Goal: Ask a question: Seek information or help from site administrators or community

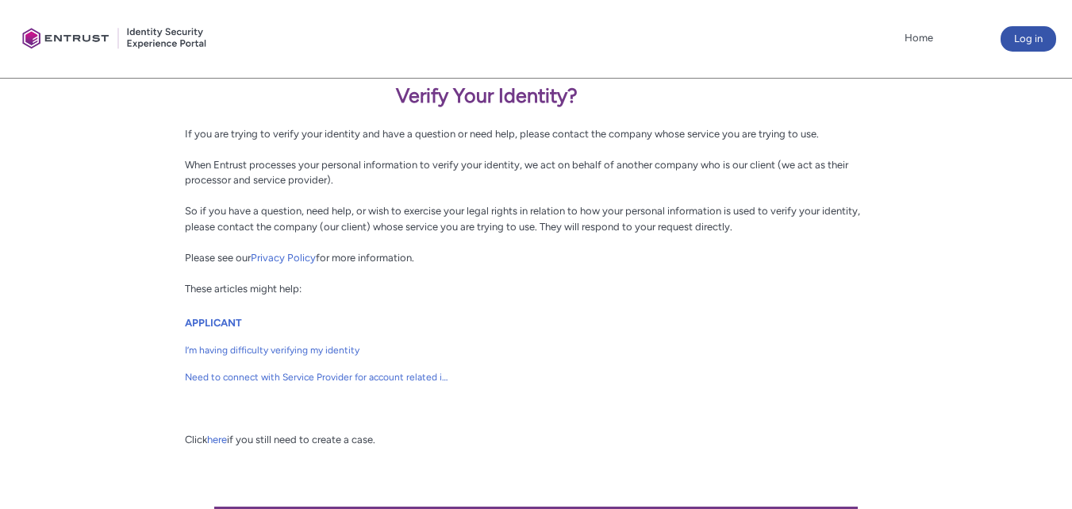
scroll to position [291, 0]
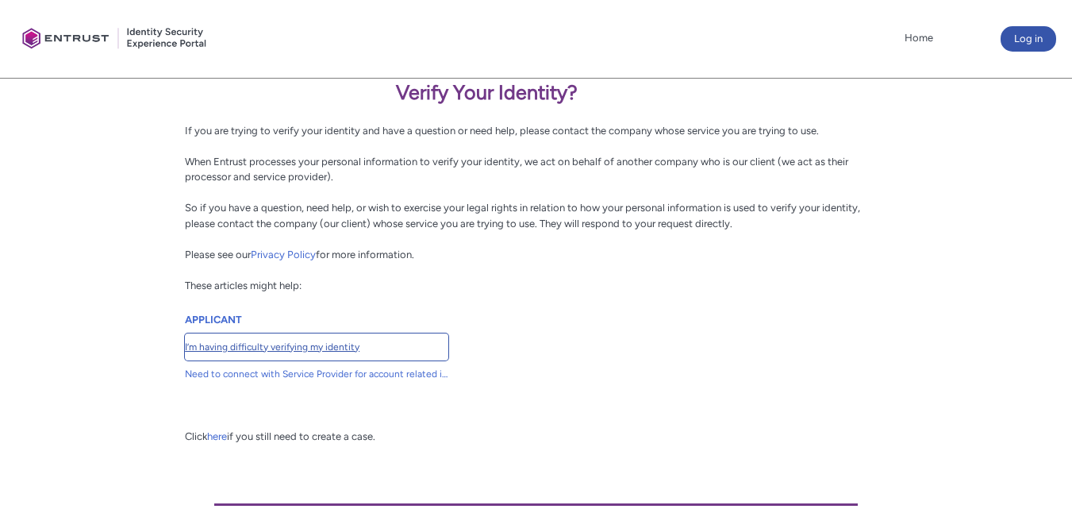
click at [342, 340] on span "I’m having difficulty verifying my identity" at bounding box center [316, 347] width 263 height 14
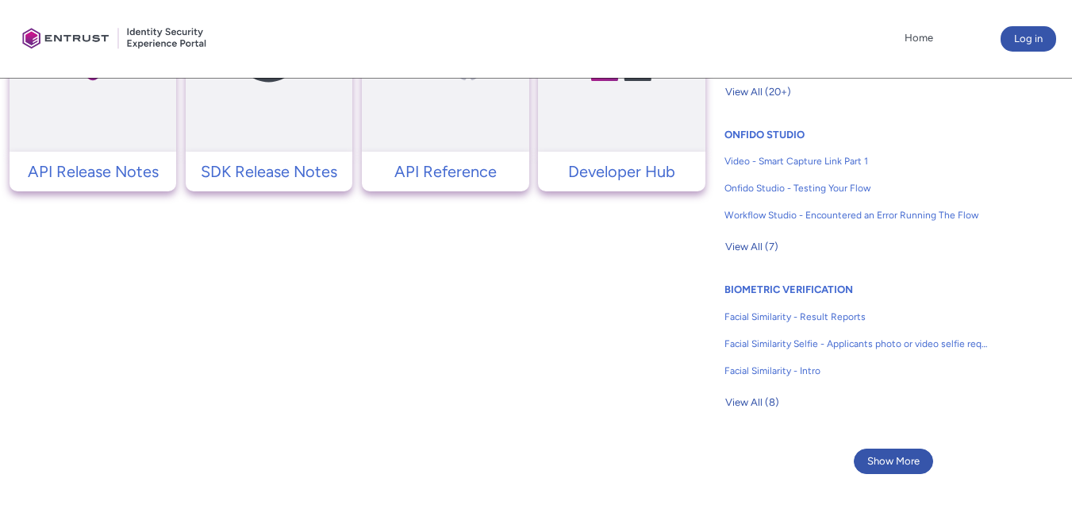
scroll to position [994, 0]
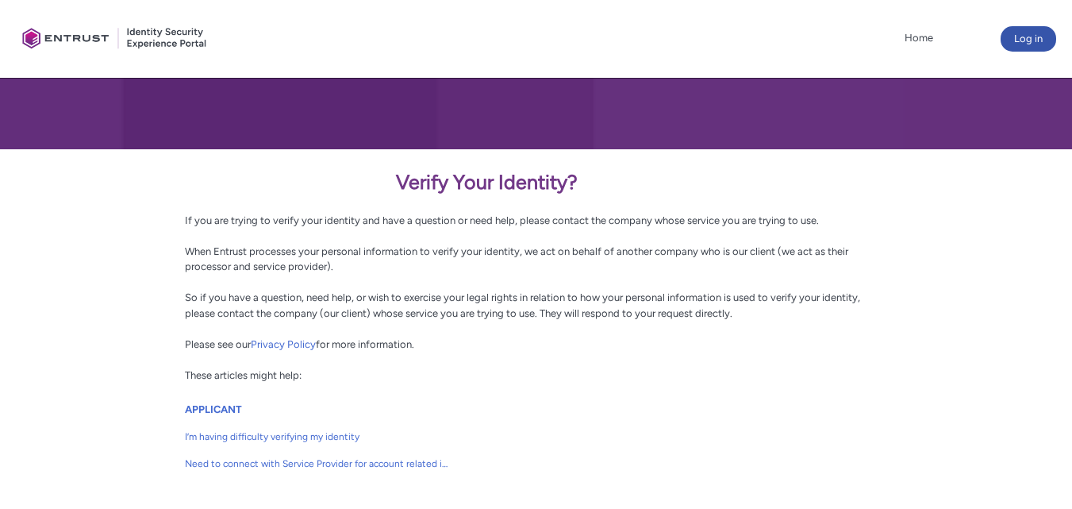
scroll to position [396, 0]
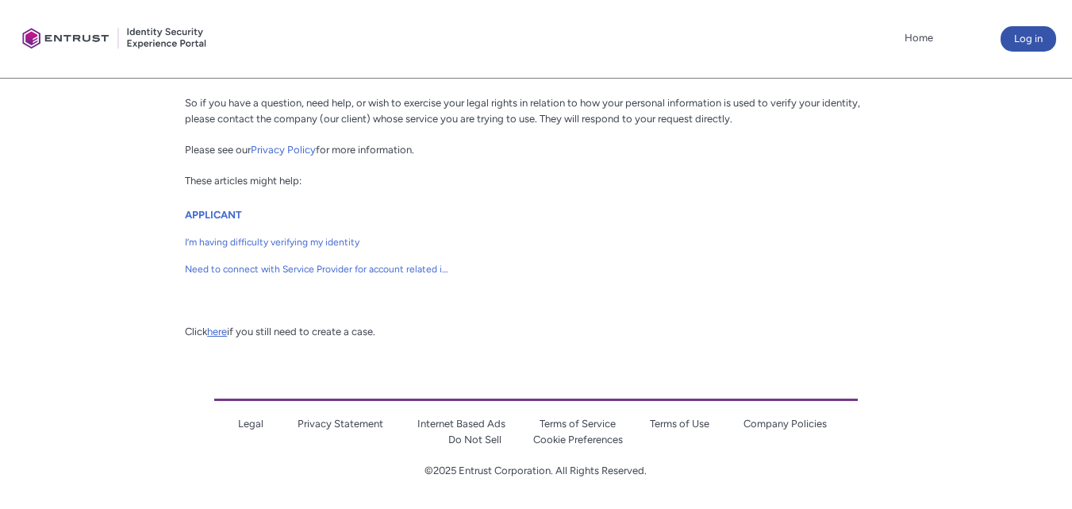
click at [218, 334] on link "here" at bounding box center [217, 331] width 20 height 12
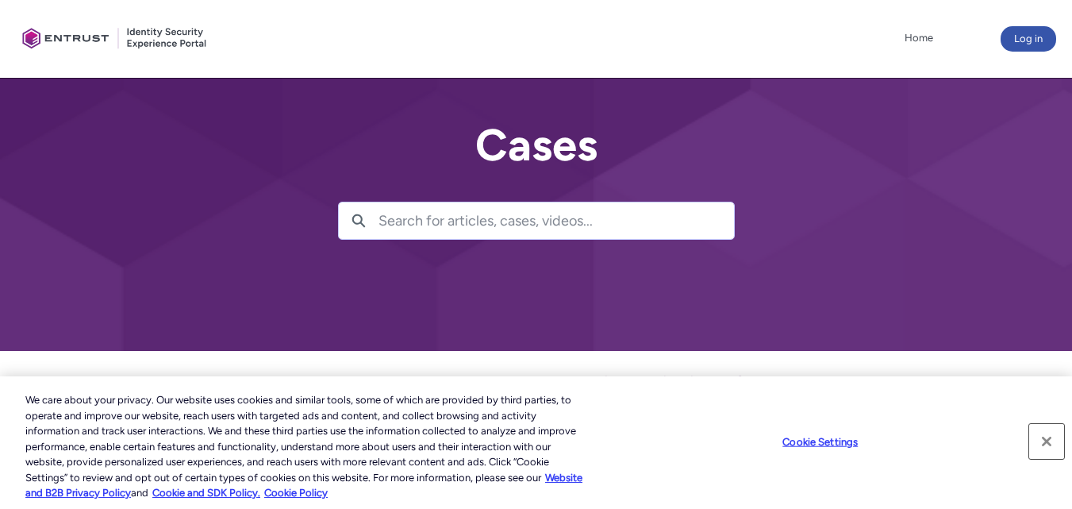
click at [1048, 442] on button "Close" at bounding box center [1046, 441] width 35 height 35
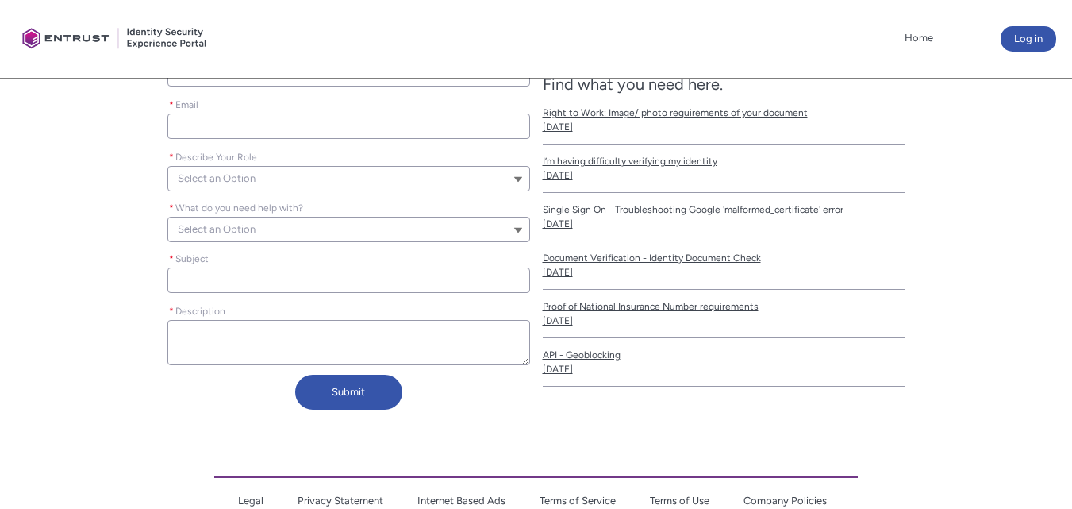
scroll to position [466, 0]
click at [460, 175] on button "Select an Option" at bounding box center [348, 177] width 362 height 25
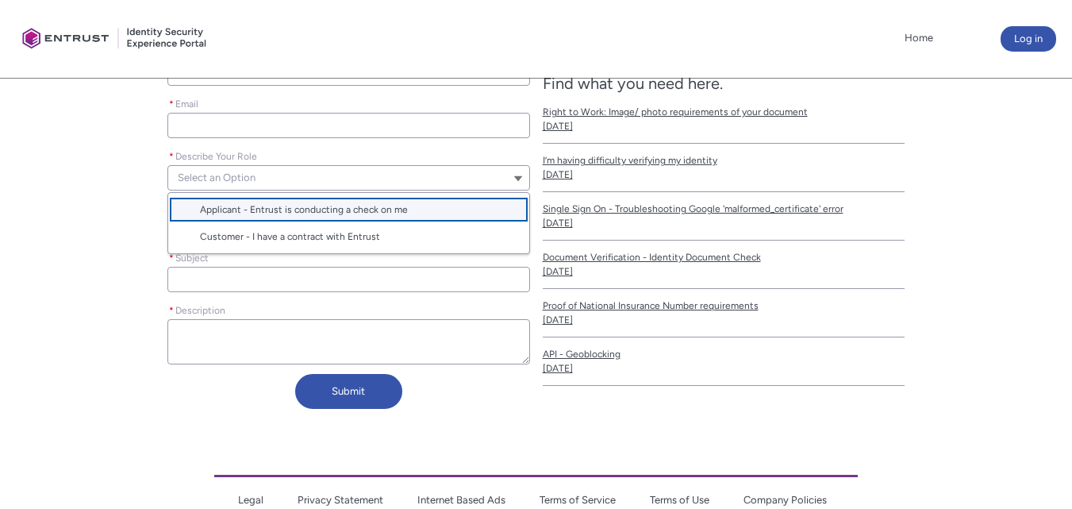
click at [452, 202] on lightning-base-combobox-item "Applicant - Entrust is conducting a check on me" at bounding box center [348, 209] width 360 height 27
type lightning-combobox "Applicant"
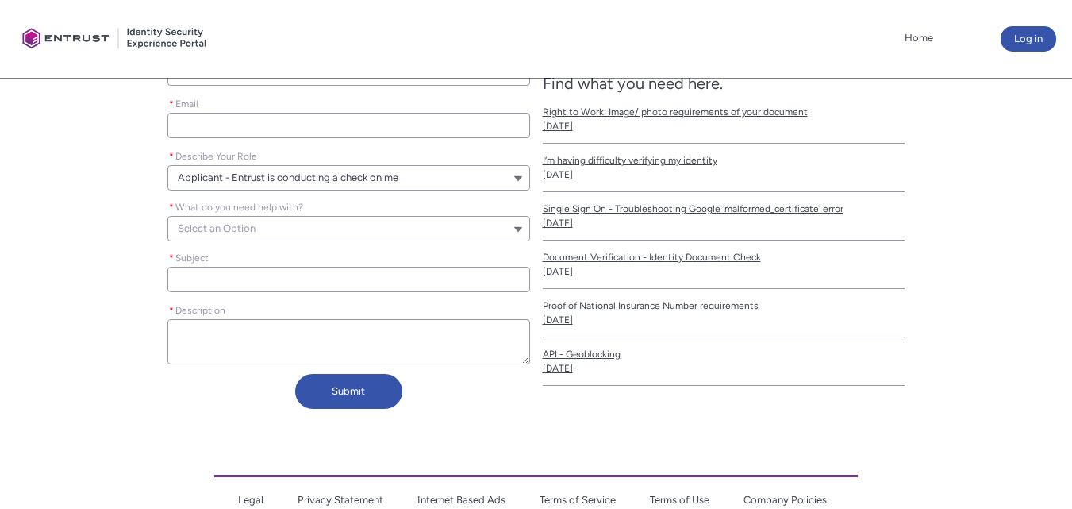
click at [452, 217] on button "Select an Option" at bounding box center [348, 228] width 362 height 25
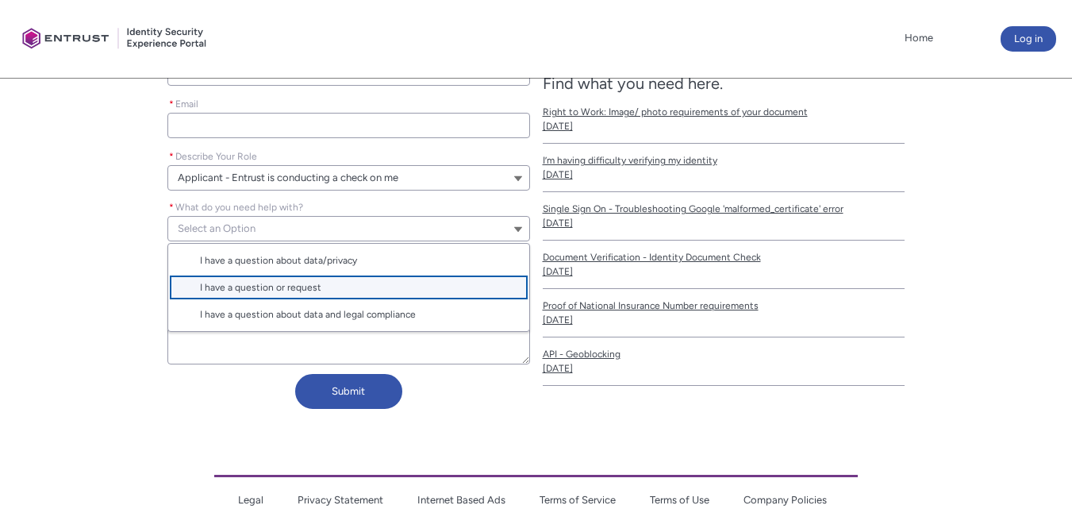
click at [444, 297] on lightning-base-combobox-item "I have a question or request" at bounding box center [348, 287] width 360 height 27
type lightning-combobox "I have a question or request"
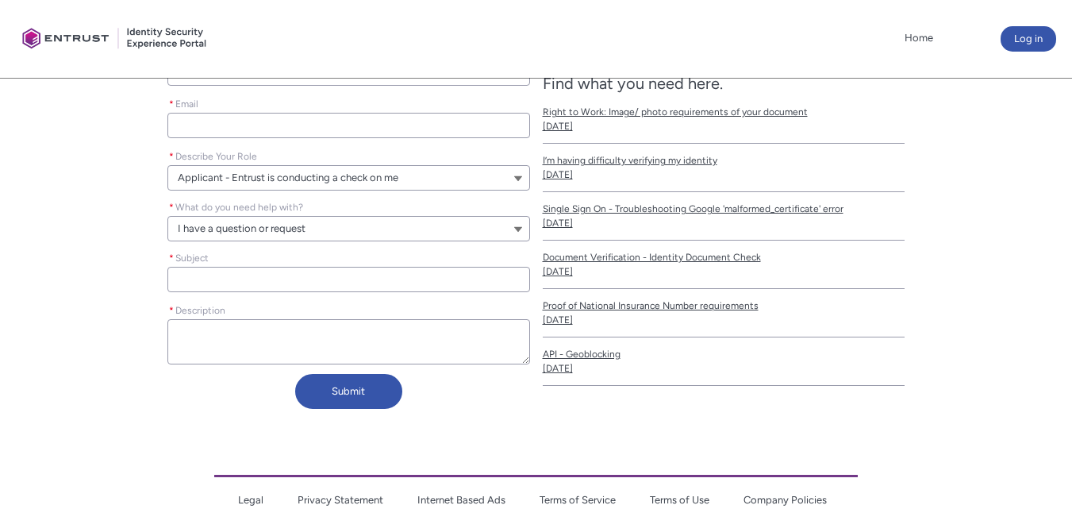
click at [451, 285] on input "* Subject" at bounding box center [348, 279] width 362 height 25
type lightning-primitive-input-simple "F"
type input "F"
type lightning-primitive-input-simple "Fa"
type input "Fa"
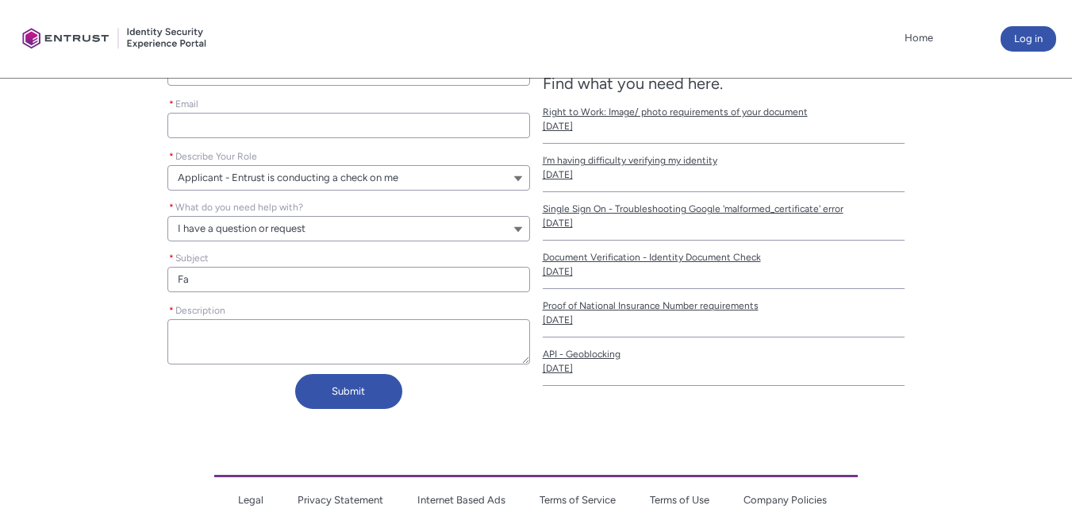
type lightning-primitive-input-simple "Fai"
type input "Fai"
type lightning-primitive-input-simple "Fail"
type input "Fail"
type lightning-primitive-input-simple "Faile"
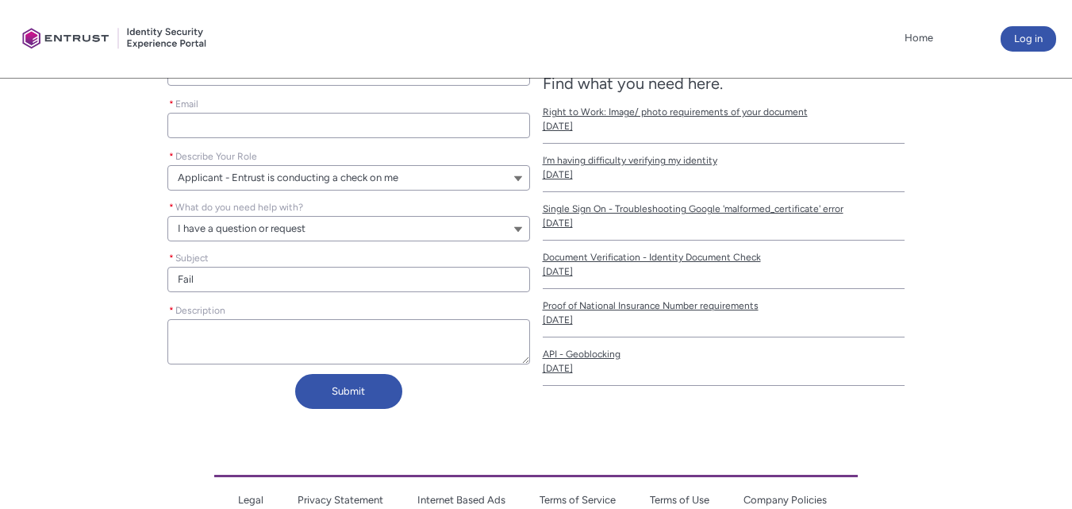
type input "Faile"
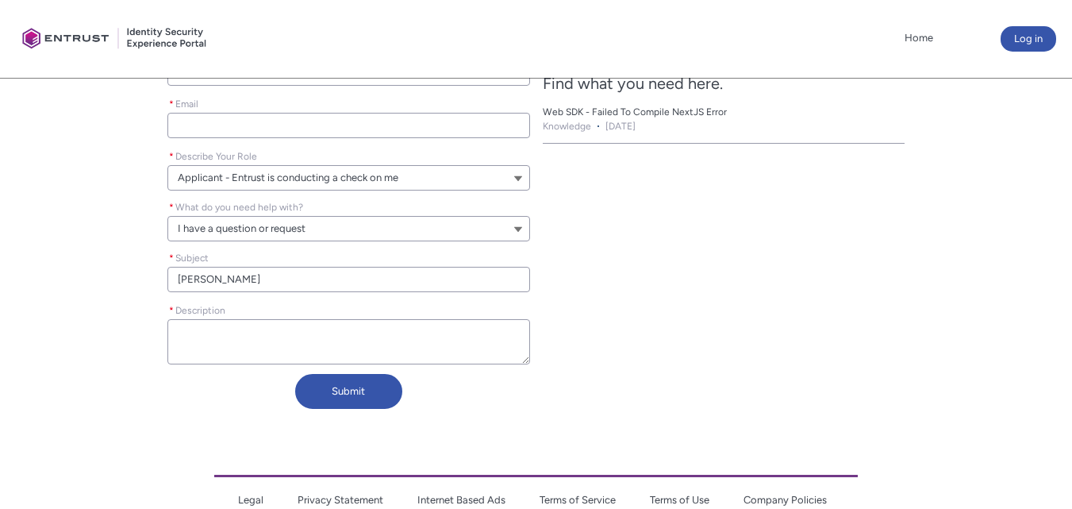
type lightning-primitive-input-simple "Failed"
type input "Failed"
type lightning-primitive-input-simple "Failed"
type input "Failed"
type lightning-primitive-input-simple "Failed I"
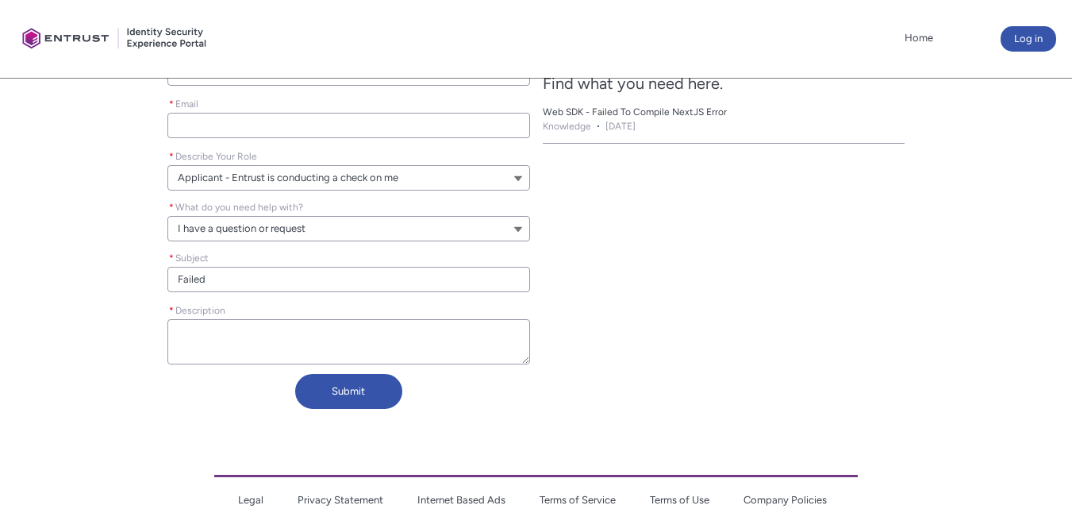
type input "Failed I"
type lightning-primitive-input-simple "Failed ID"
type input "Failed ID"
type lightning-primitive-input-simple "Failed ID"
type input "Failed ID"
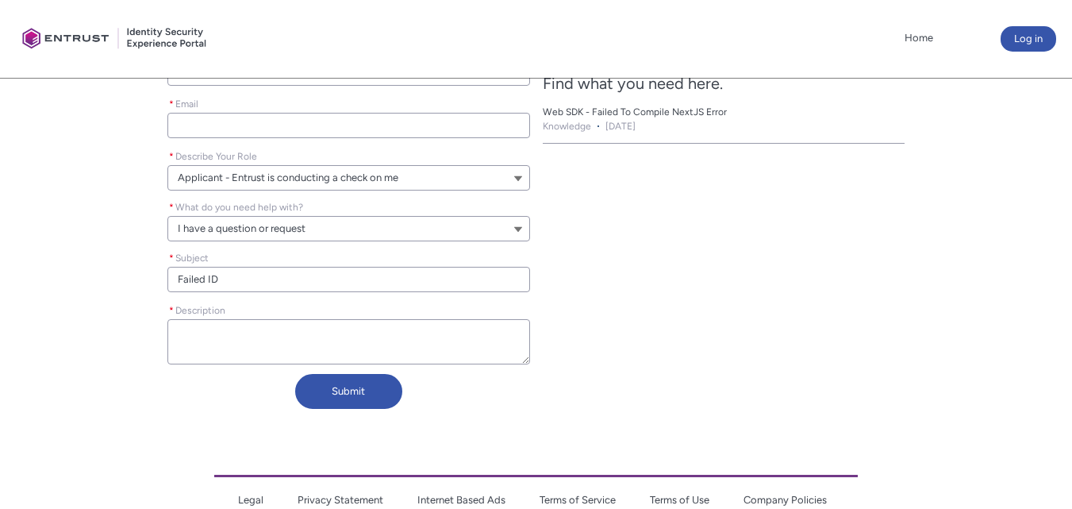
type lightning-primitive-input-simple "Failed ID V"
type input "Failed ID V"
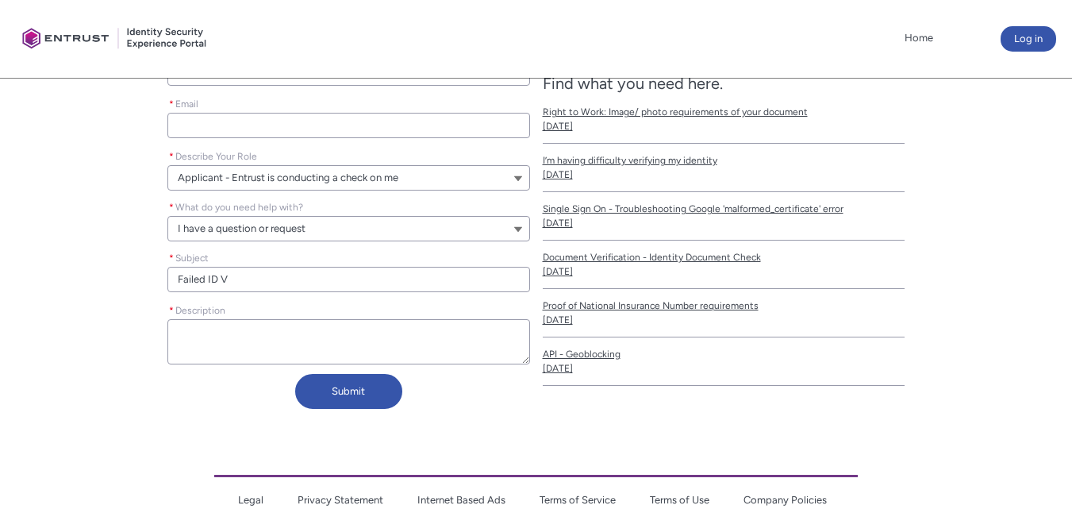
type lightning-primitive-input-simple "Failed ID Ve"
type input "Failed ID Ve"
type lightning-primitive-input-simple "Failed ID Ver"
type input "Failed ID Ver"
type lightning-primitive-input-simple "Failed ID Veri"
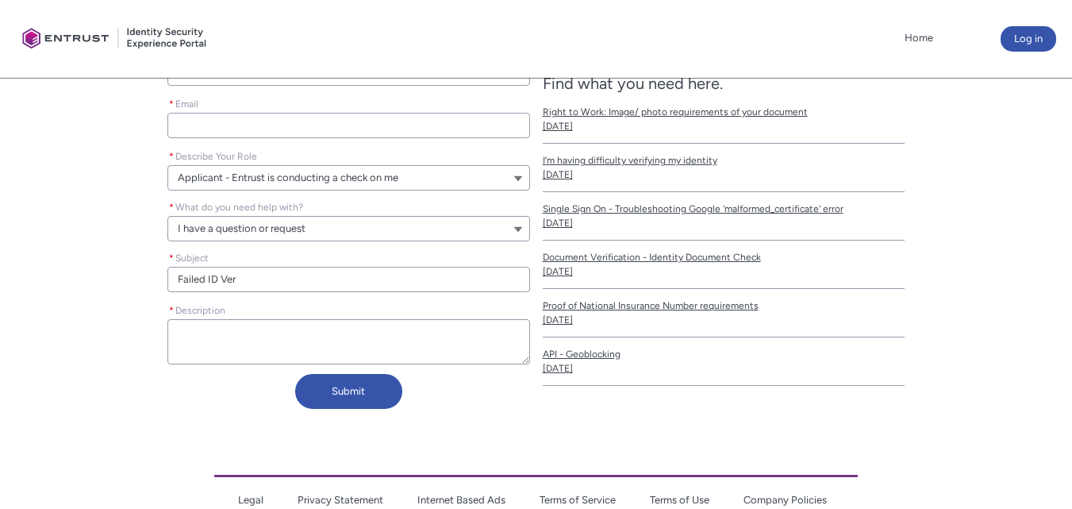
type input "Failed ID Veri"
type lightning-primitive-input-simple "Failed ID Verif"
type input "Failed ID Verif"
type lightning-primitive-input-simple "Failed ID Verifi"
type input "Failed ID Verifi"
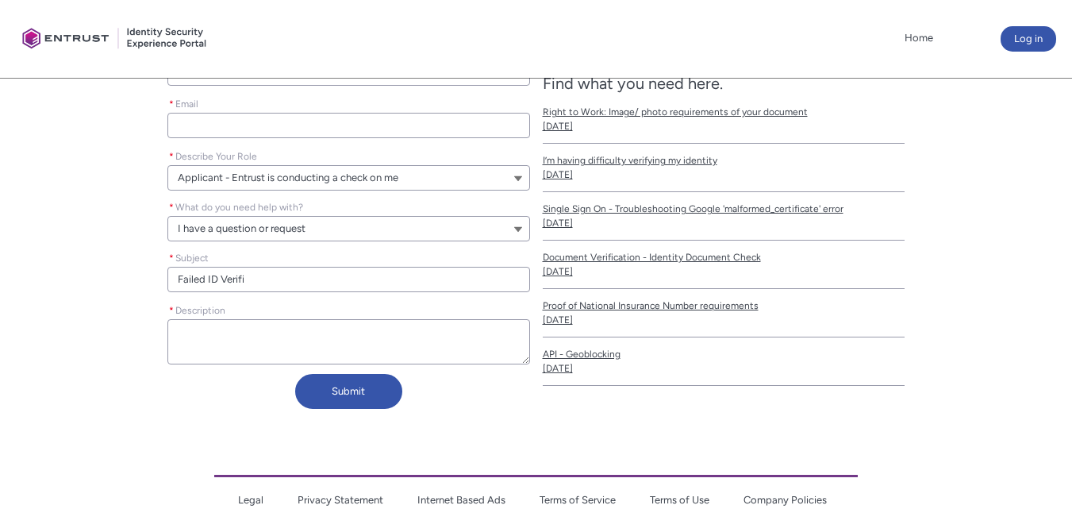
type lightning-primitive-input-simple "Failed ID Verific"
type input "Failed ID Verific"
type lightning-primitive-input-simple "Failed ID Verifica"
type input "Failed ID Verifica"
type lightning-primitive-input-simple "Failed ID Verificat"
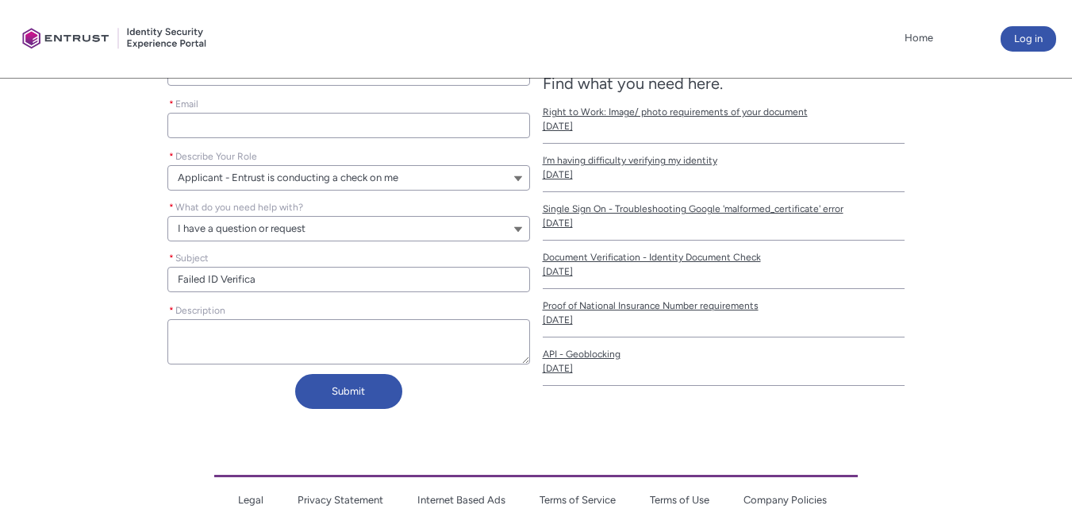
type input "Failed ID Verificat"
type lightning-primitive-input-simple "Failed ID Verificati"
type input "Failed ID Verificati"
type lightning-primitive-input-simple "Failed ID Verificatio"
type input "Failed ID Verificatio"
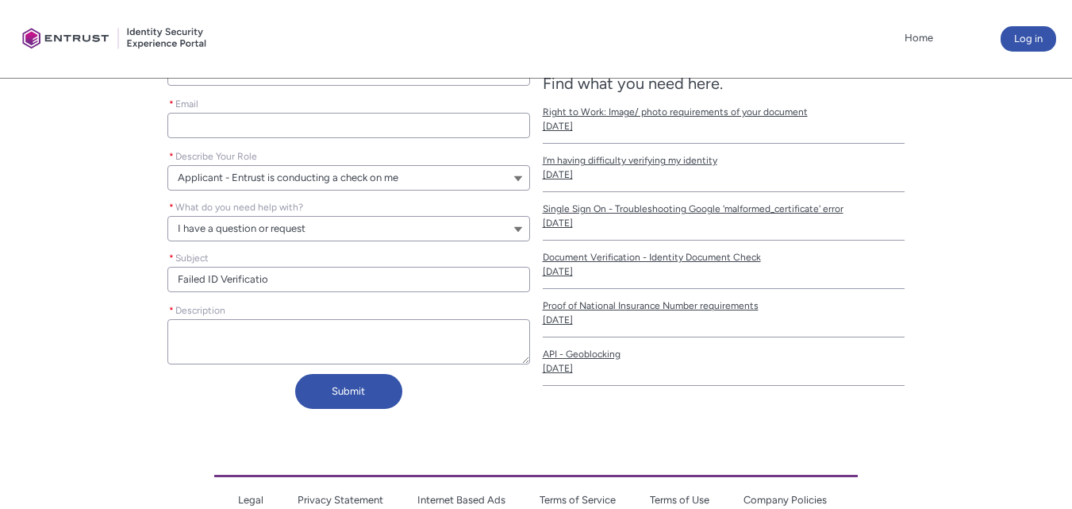
type lightning-primitive-input-simple "Failed ID Verification"
type input "Failed ID Verification"
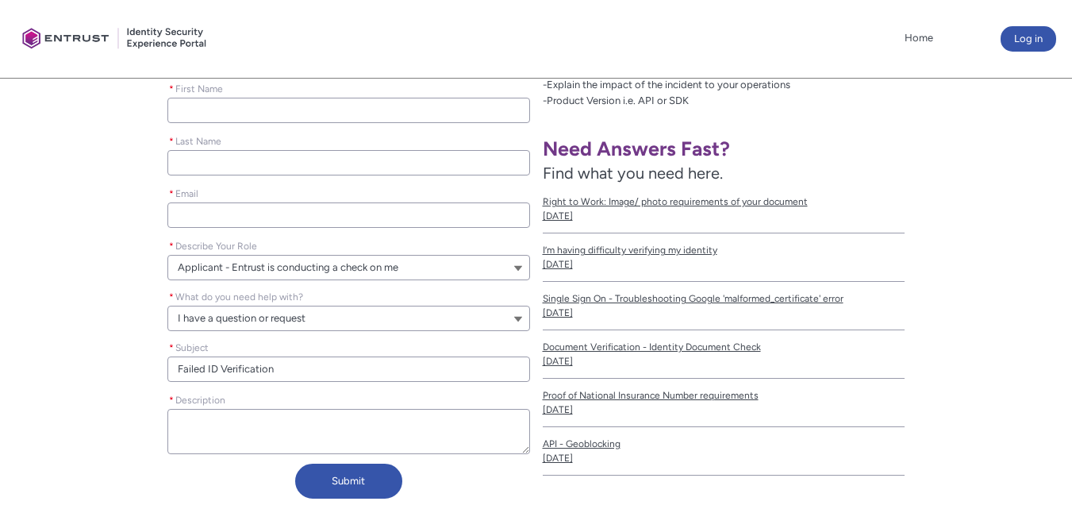
scroll to position [355, 0]
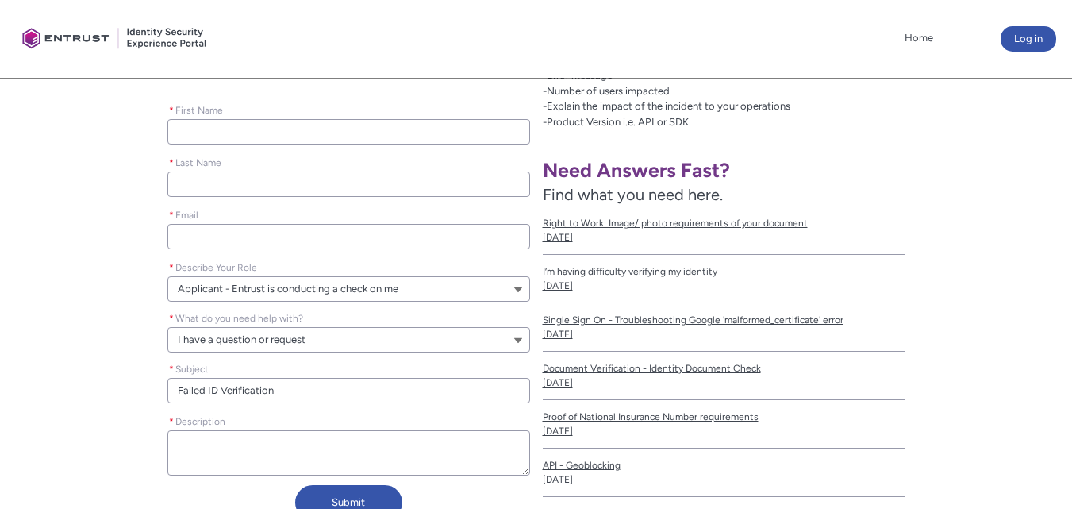
click at [339, 138] on input "* First Name" at bounding box center [348, 131] width 362 height 25
type lightning-primitive-input-simple "C"
type input "C"
type lightning-primitive-input-simple "Ca"
type input "Ca"
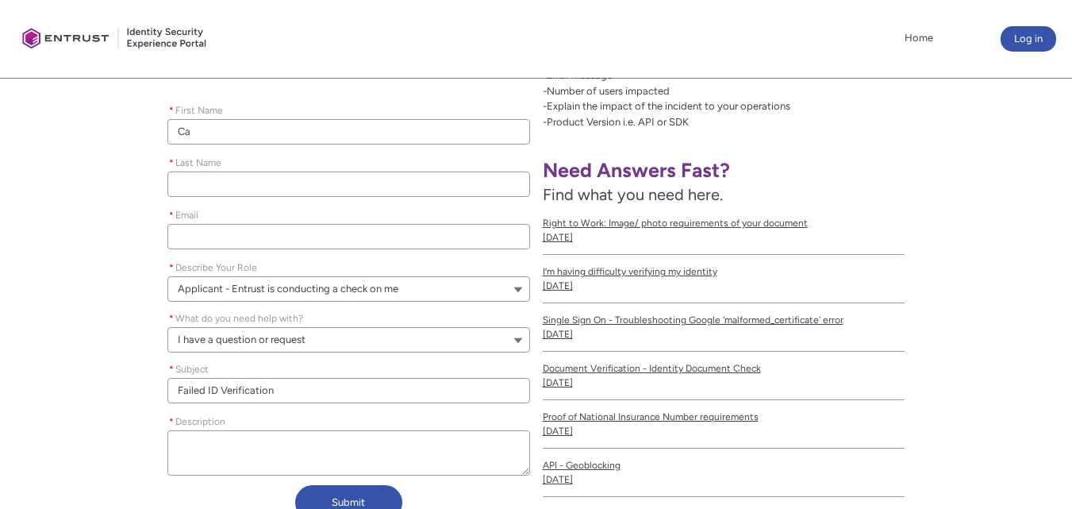
type lightning-primitive-input-simple "Car"
type input "Car"
type lightning-primitive-input-simple "Caro"
type input "Caro"
type lightning-primitive-input-simple "Carol"
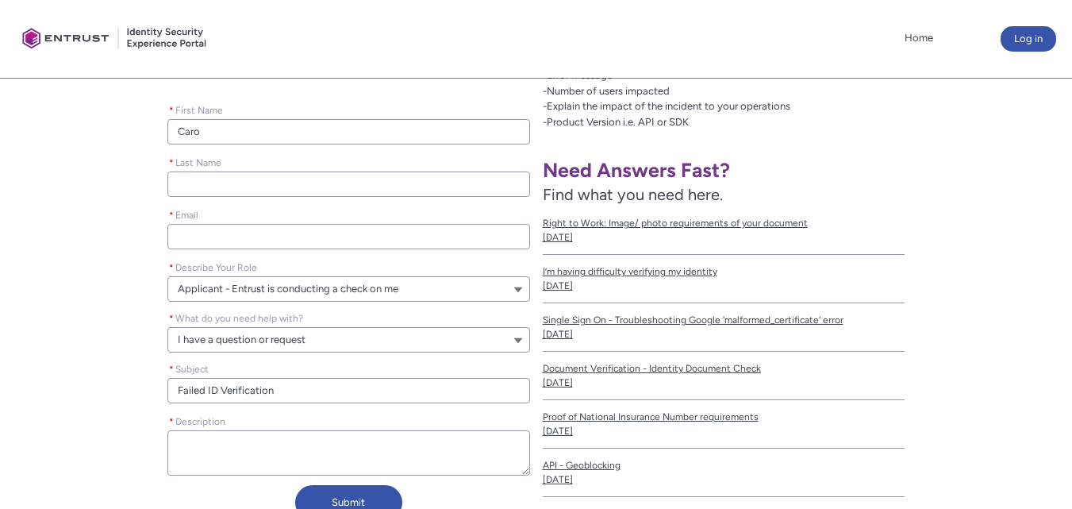
type input "Carol"
type lightning-primitive-input-simple "Caroli"
type input "Caroli"
type lightning-primitive-input-simple "Carolin"
type input "Carolin"
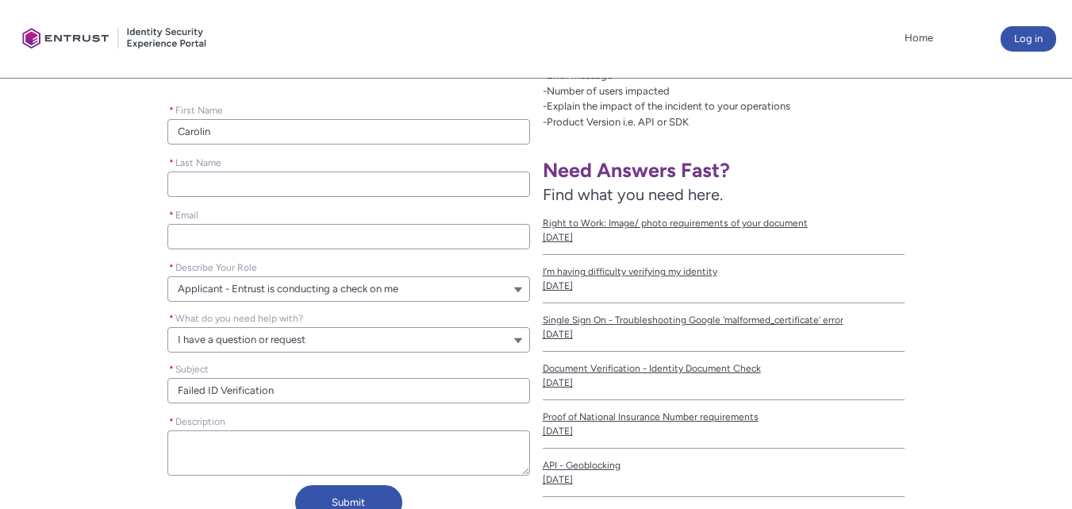
type lightning-primitive-input-simple "[PERSON_NAME]"
type input "[PERSON_NAME]"
click at [421, 175] on input "* Last Name" at bounding box center [348, 183] width 362 height 25
type lightning-primitive-input-simple "J"
type input "J"
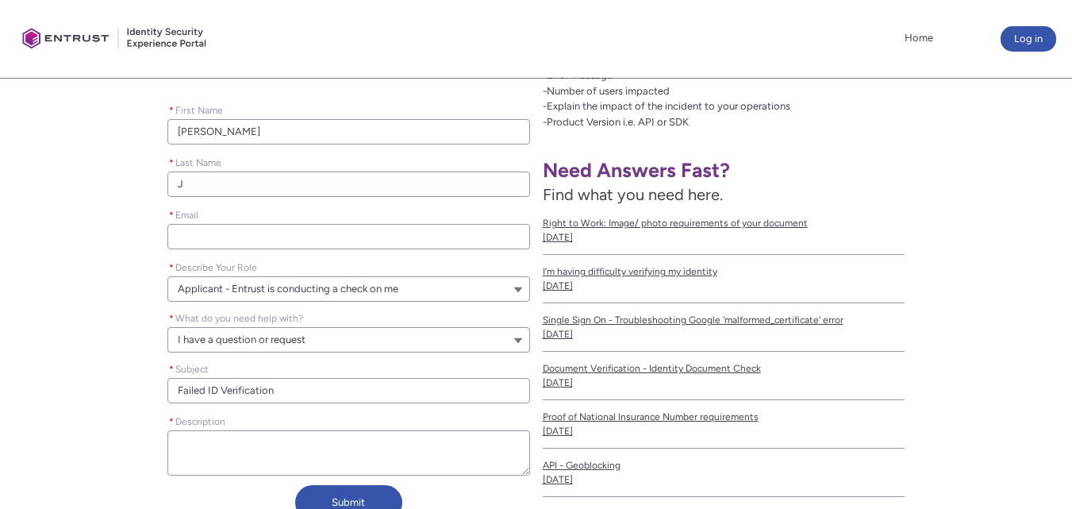
type lightning-primitive-input-simple "Ja"
type input "Ja"
type lightning-primitive-input-simple "Jam"
type input "Jam"
type lightning-primitive-input-simple "Jame"
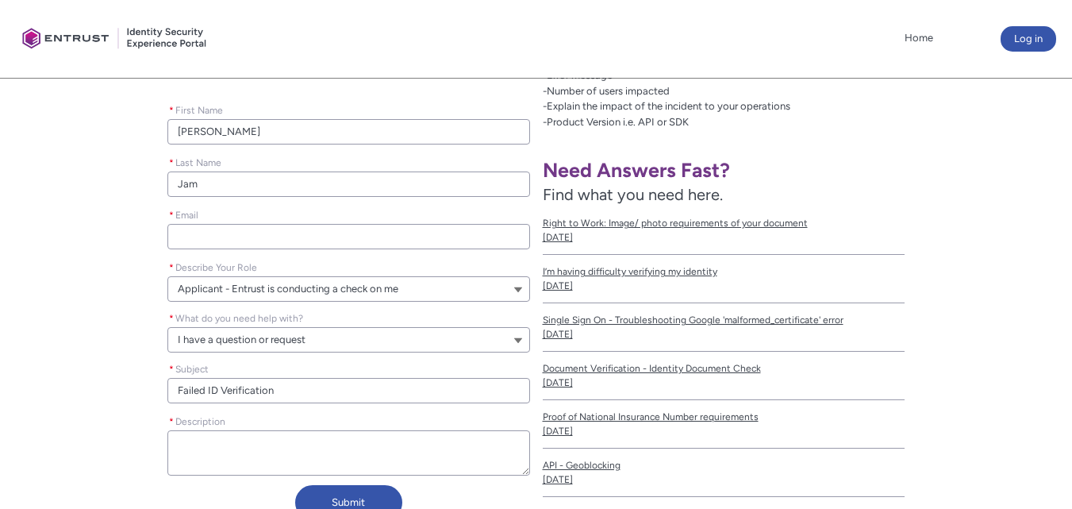
type input "Jame"
type lightning-primitive-input-simple "[PERSON_NAME]"
type input "[PERSON_NAME]"
click at [457, 236] on input "* Email" at bounding box center [348, 236] width 362 height 25
type lightning-primitive-input-simple "cvj77z@gmail.com"
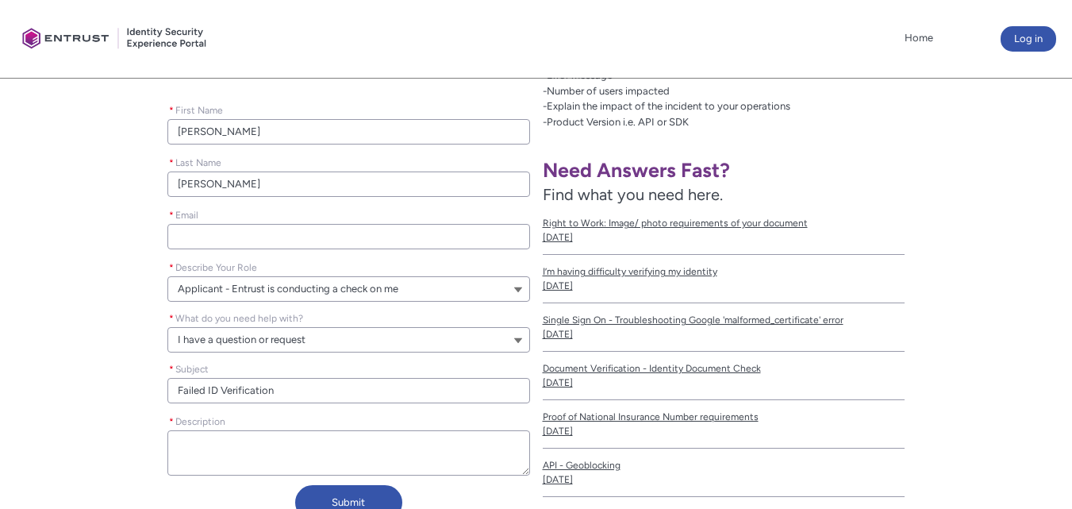
type input "cvj77z@gmail.com"
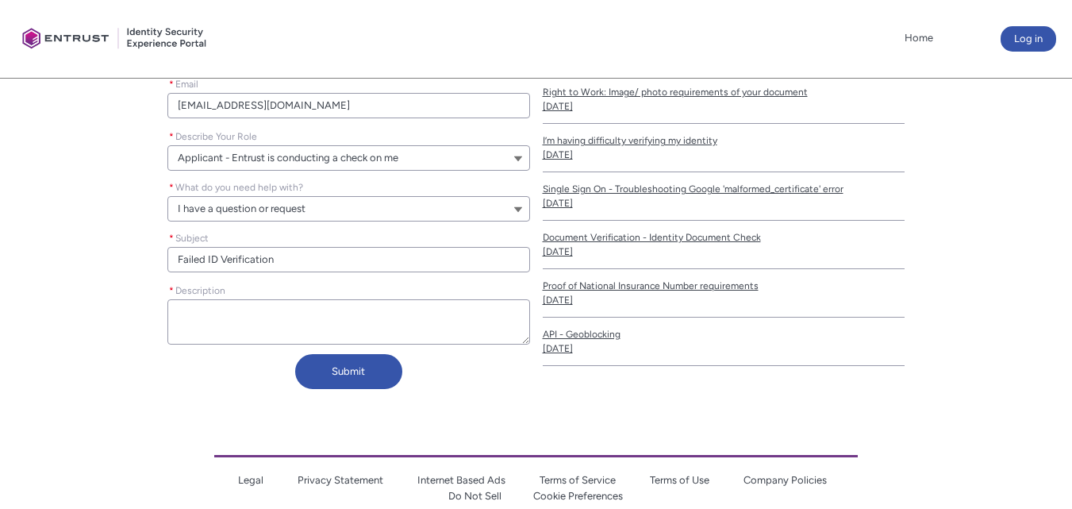
scroll to position [492, 0]
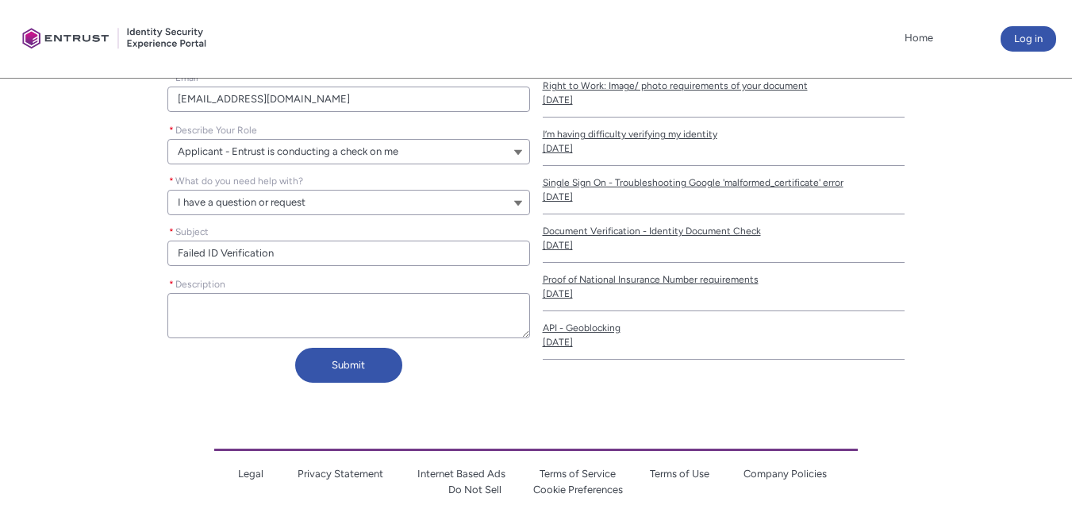
click at [414, 318] on textarea "* Description" at bounding box center [348, 315] width 362 height 45
type lightning-textarea "Y"
type textarea "Y"
type lightning-textarea "Yo"
type textarea "Yo"
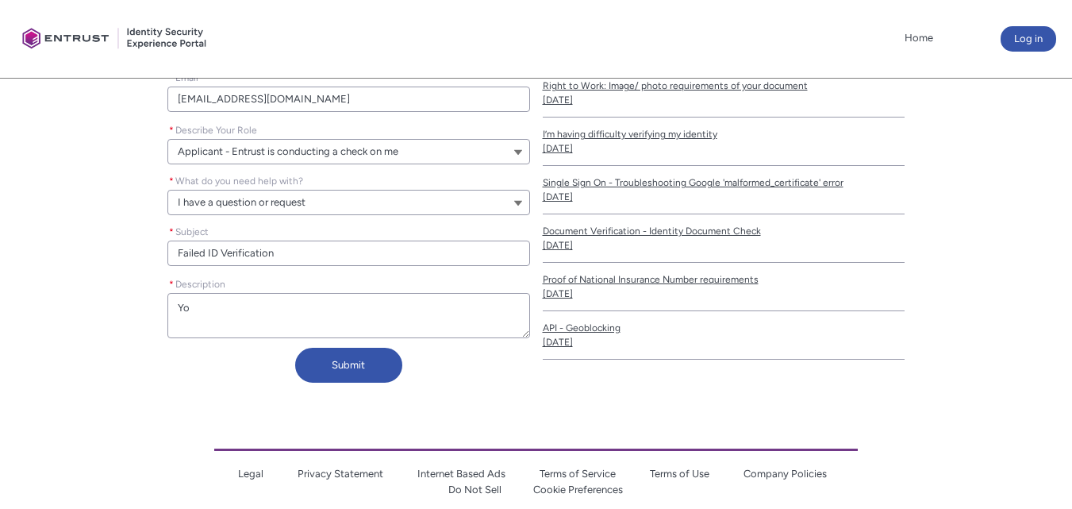
type lightning-textarea "You"
type textarea "You"
type lightning-textarea "Your"
type textarea "Your"
type lightning-textarea "Your"
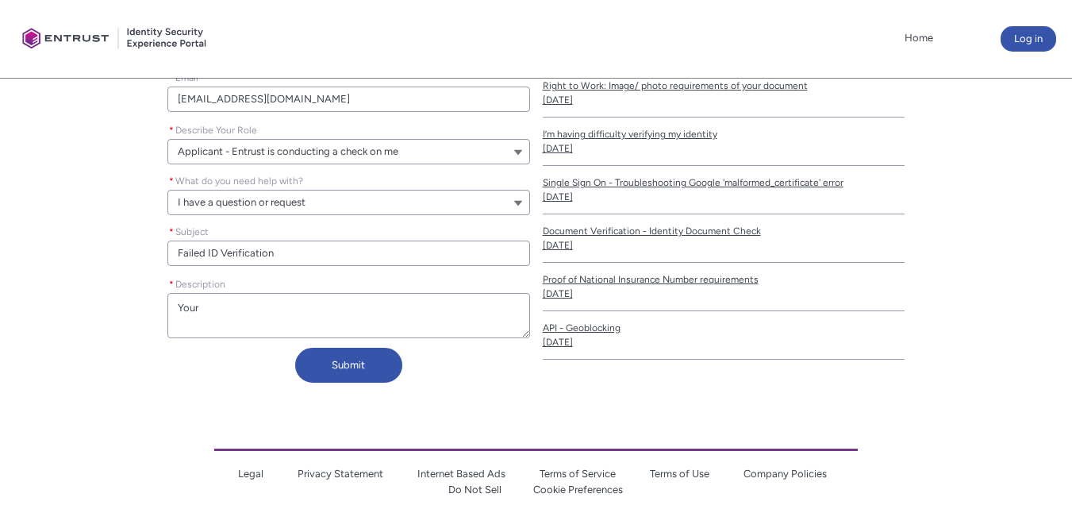
type textarea "Your"
type lightning-textarea "Your s"
type textarea "Your s"
type lightning-textarea "Your se"
type textarea "Your se"
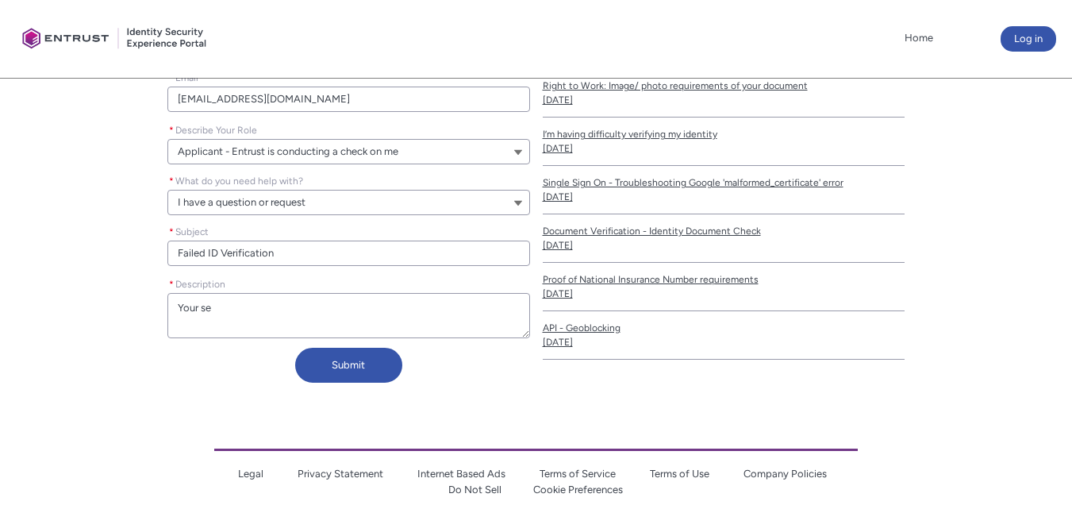
type lightning-textarea "Your ser"
type textarea "Your ser"
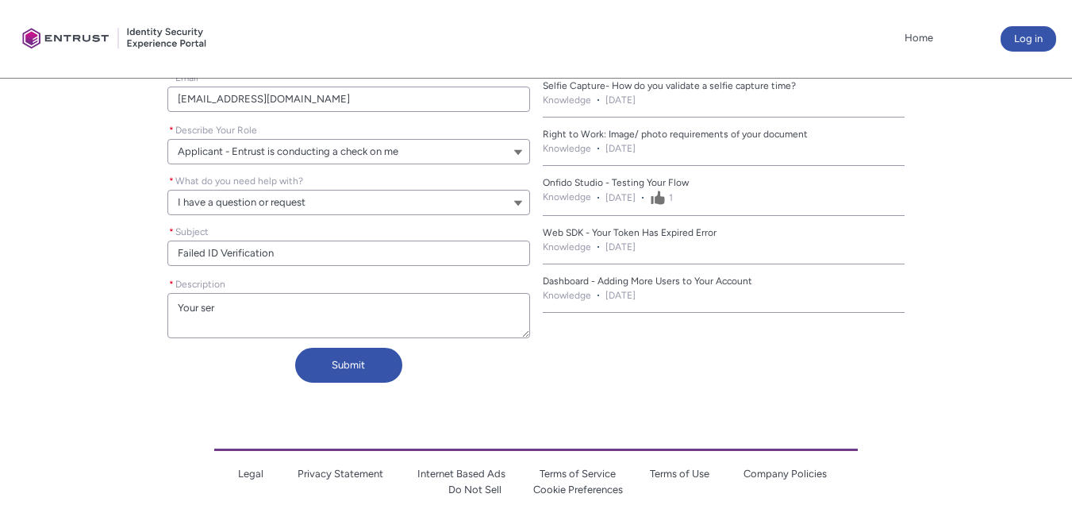
type lightning-textarea "Your serv"
type textarea "Your serv"
type lightning-textarea "Your servi"
type textarea "Your servi"
type lightning-textarea "Your servic"
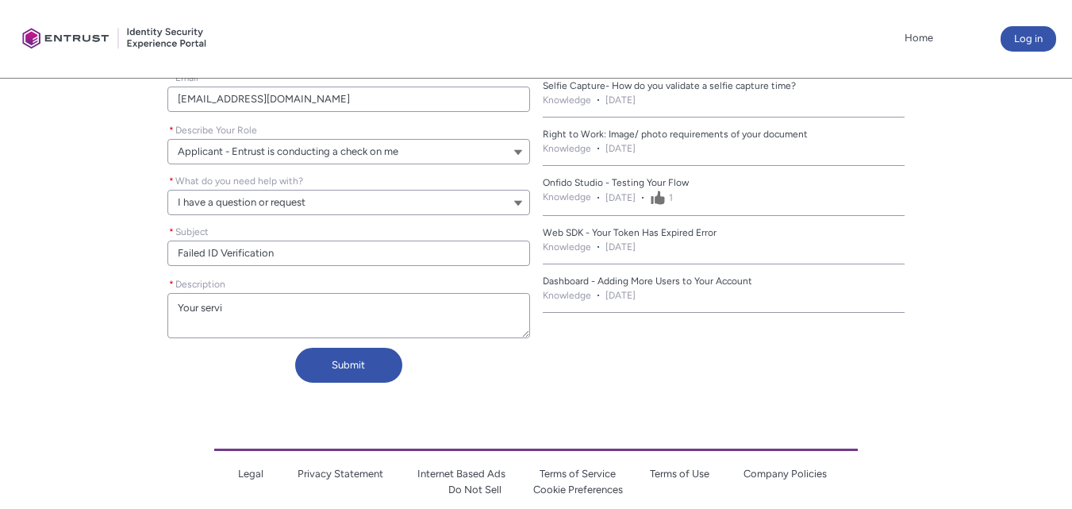
type textarea "Your servic"
type lightning-textarea "Your service"
type textarea "Your service"
type lightning-textarea "Your service"
type textarea "Your service"
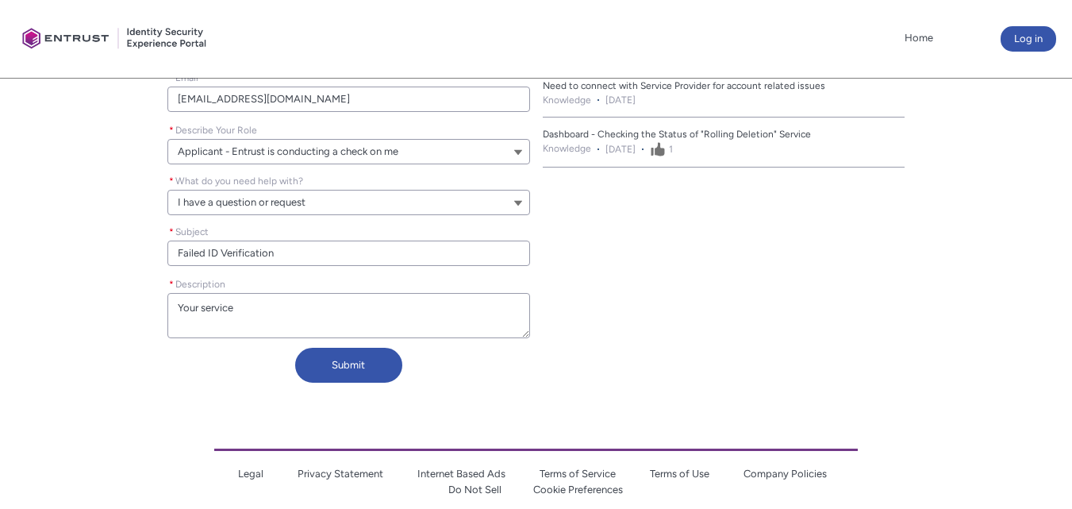
type lightning-textarea "Your service r"
type textarea "Your service r"
type lightning-textarea "Your service re"
type textarea "Your service re"
type lightning-textarea "Your service rej"
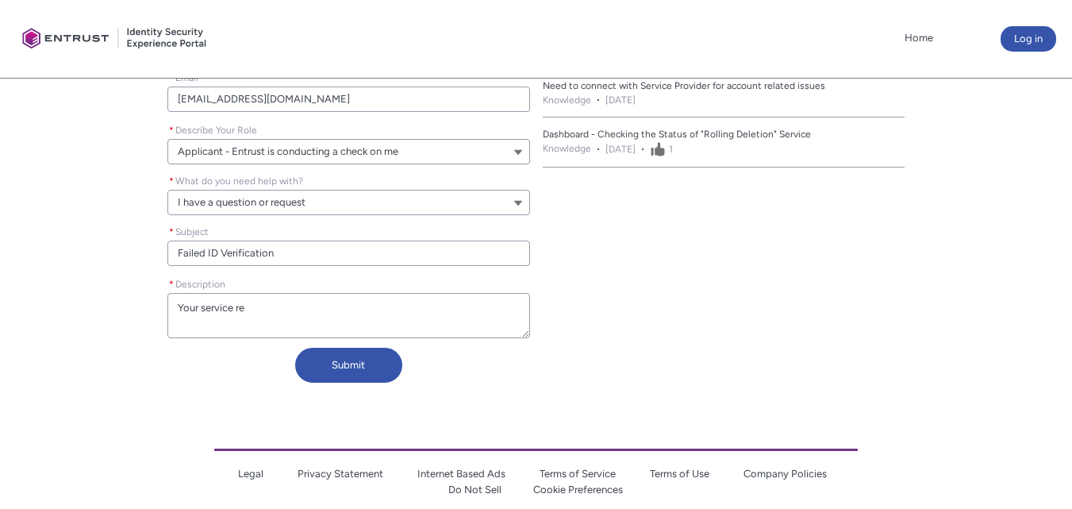
type textarea "Your service rej"
type lightning-textarea "Your service reje"
type textarea "Your service reje"
type lightning-textarea "Your service rejec"
type textarea "Your service rejec"
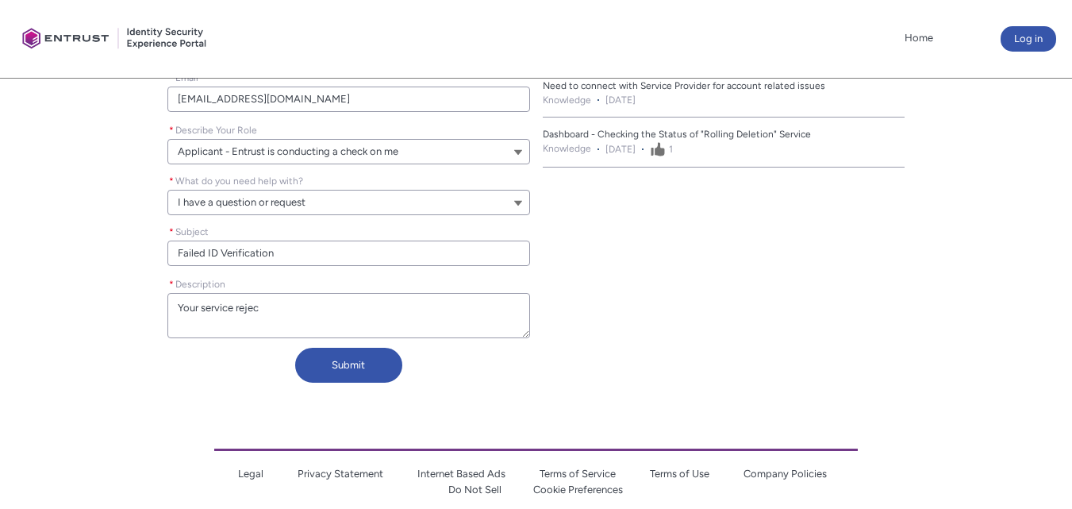
type lightning-textarea "Your service reject"
type textarea "Your service reject"
type lightning-textarea "Your service rejecte"
type textarea "Your service rejecte"
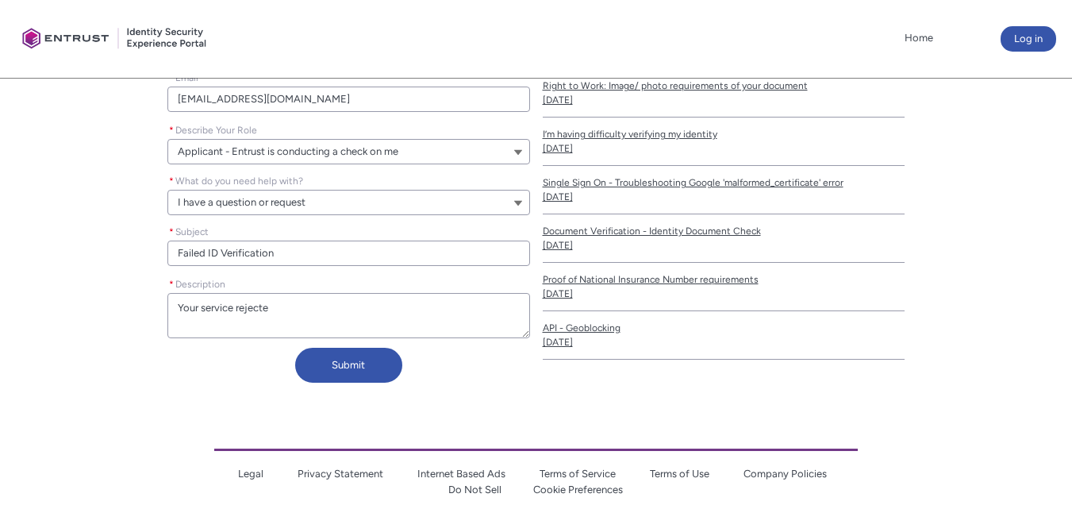
type lightning-textarea "Your service rejected"
type textarea "Your service rejected"
type lightning-textarea "Your service rejected"
type textarea "Your service rejected"
type lightning-textarea "Your service rejected m"
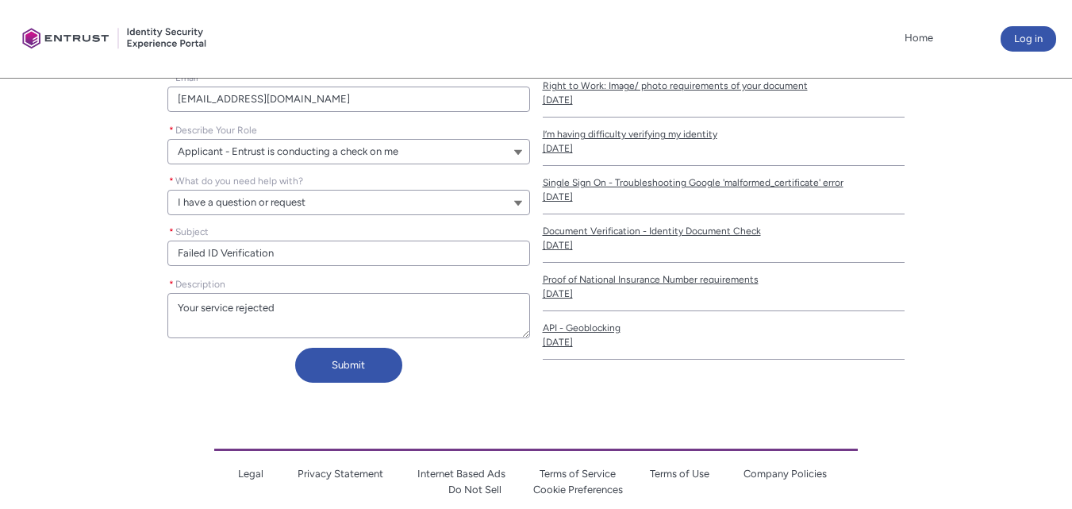
type textarea "Your service rejected m"
type lightning-textarea "Your service rejected my"
type textarea "Your service rejected my"
type lightning-textarea "Your service rejected my"
type textarea "Your service rejected my"
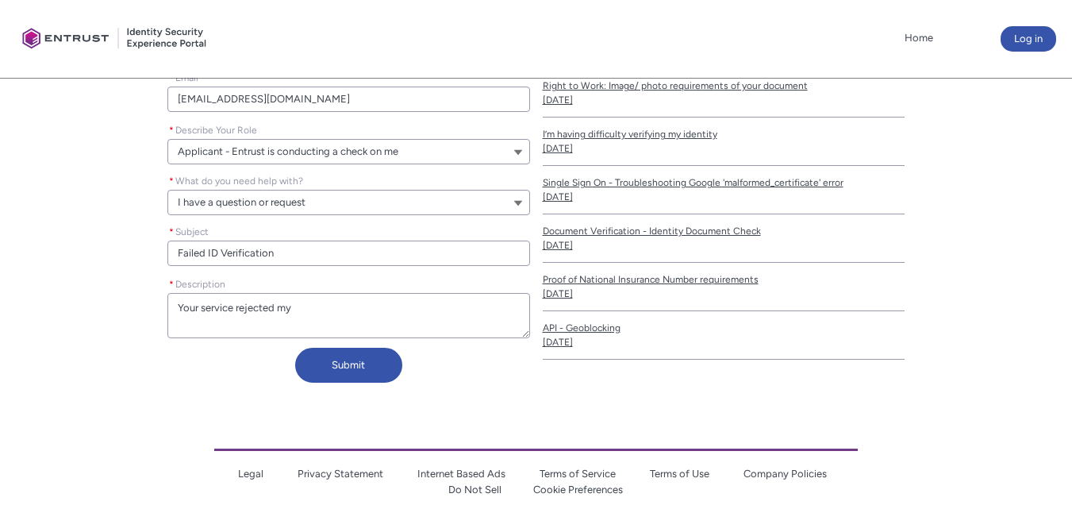
type lightning-textarea "Your service rejected my I"
type textarea "Your service rejected my I"
type lightning-textarea "Your service rejected my ID"
type textarea "Your service rejected my ID"
type lightning-textarea "Your service rejected my ID"
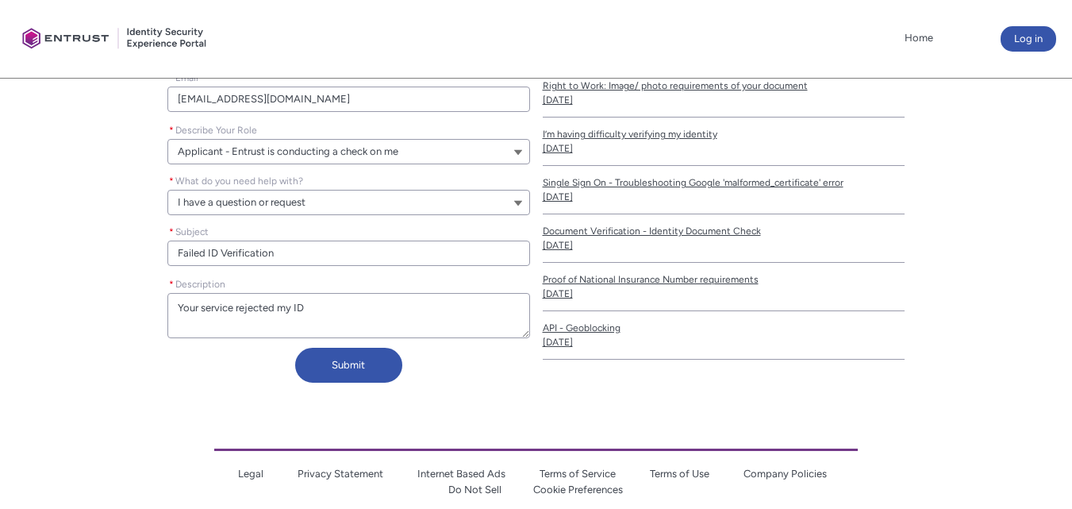
type textarea "Your service rejected my ID"
type lightning-textarea "Your service rejected my ID v"
type textarea "Your service rejected my ID v"
type lightning-textarea "Your service rejected my ID ve"
type textarea "Your service rejected my ID ve"
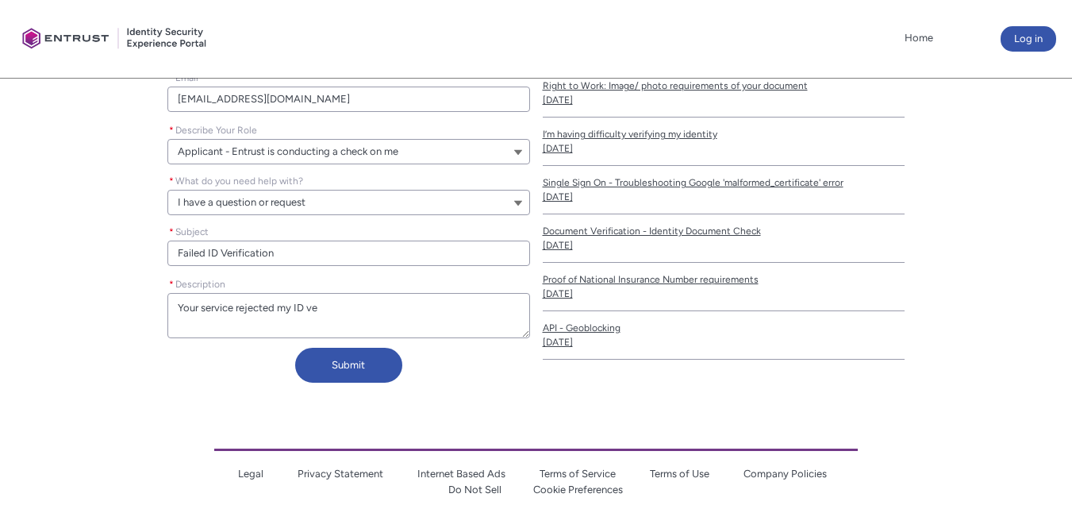
type lightning-textarea "Your service rejected my ID ver"
type textarea "Your service rejected my ID ver"
type lightning-textarea "Your service rejected my ID veri"
type textarea "Your service rejected my ID veri"
type lightning-textarea "Your service rejected my ID verif"
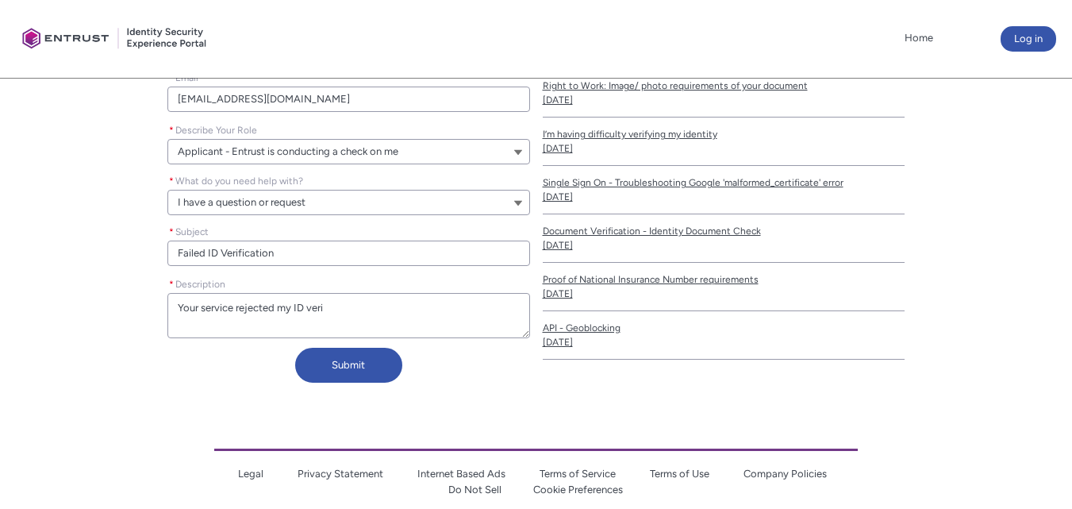
type textarea "Your service rejected my ID verif"
type lightning-textarea "Your service rejected my ID verifi"
type textarea "Your service rejected my ID verifi"
type lightning-textarea "Your service rejected my ID verific"
type textarea "Your service rejected my ID verific"
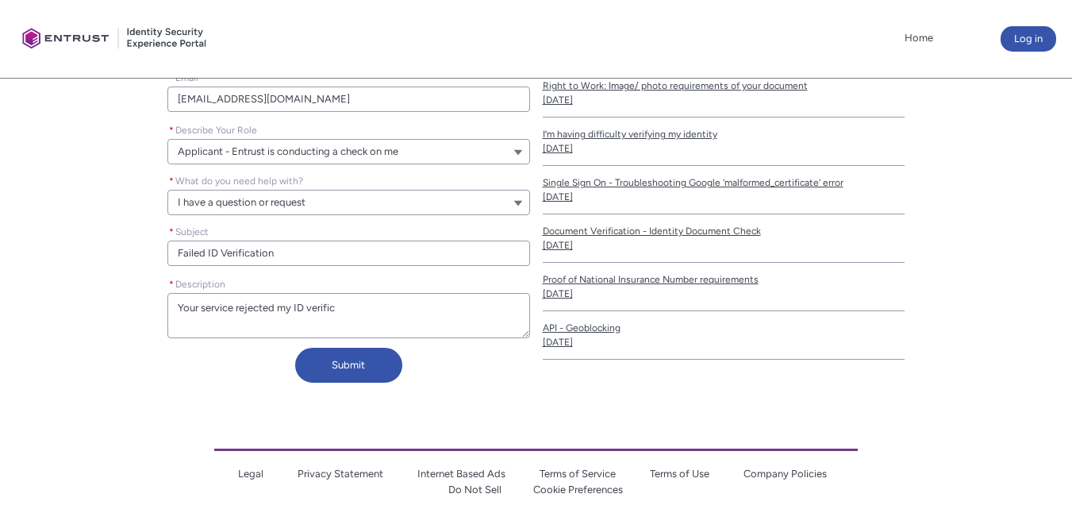
type lightning-textarea "Your service rejected my ID verifica"
type textarea "Your service rejected my ID verifica"
type lightning-textarea "Your service rejected my ID verificat"
type textarea "Your service rejected my ID verificat"
type lightning-textarea "Your service rejected my ID verificati"
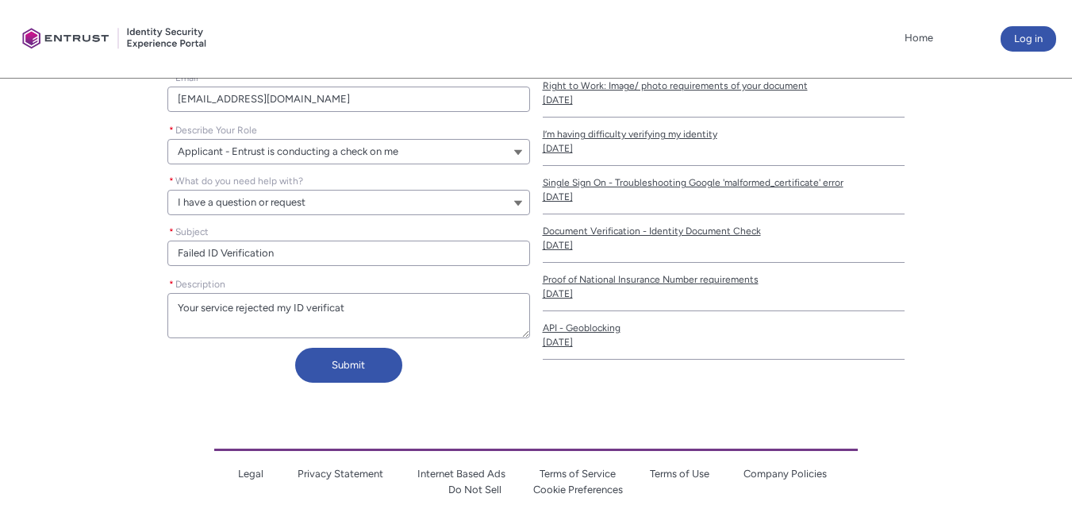
type textarea "Your service rejected my ID verificati"
type lightning-textarea "Your service rejected my ID verificatio"
type textarea "Your service rejected my ID verificatio"
type lightning-textarea "Your service rejected my ID verification"
type textarea "Your service rejected my ID verification"
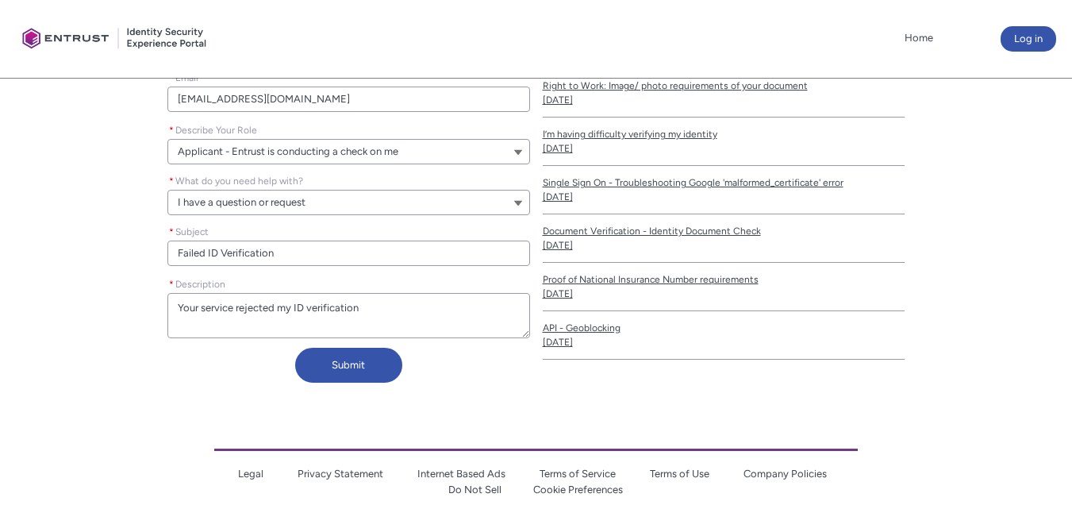
type lightning-textarea "Your service rejected my ID verification"
type textarea "Your service rejected my ID verification"
click at [236, 310] on textarea "* Description" at bounding box center [348, 315] width 362 height 45
type lightning-textarea "Your service irejected my ID verification"
type textarea "Your service irejected my ID verification"
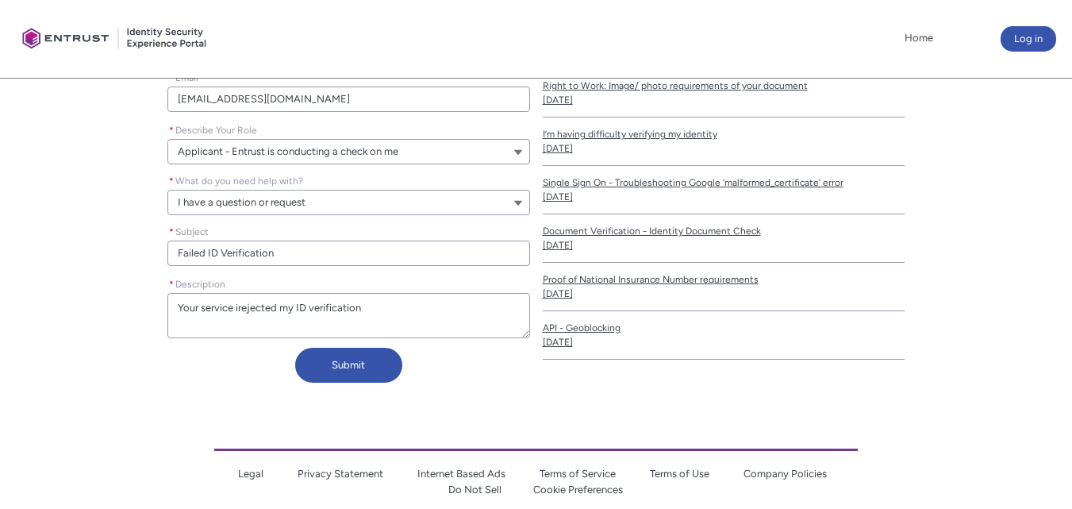
type lightning-textarea "Your service inrejected my ID verification"
type textarea "Your service inrejected my ID verification"
type lightning-textarea "Your service increjected my ID verification"
type textarea "Your service increjected my ID verification"
type lightning-textarea "Your service incorejected my ID verification"
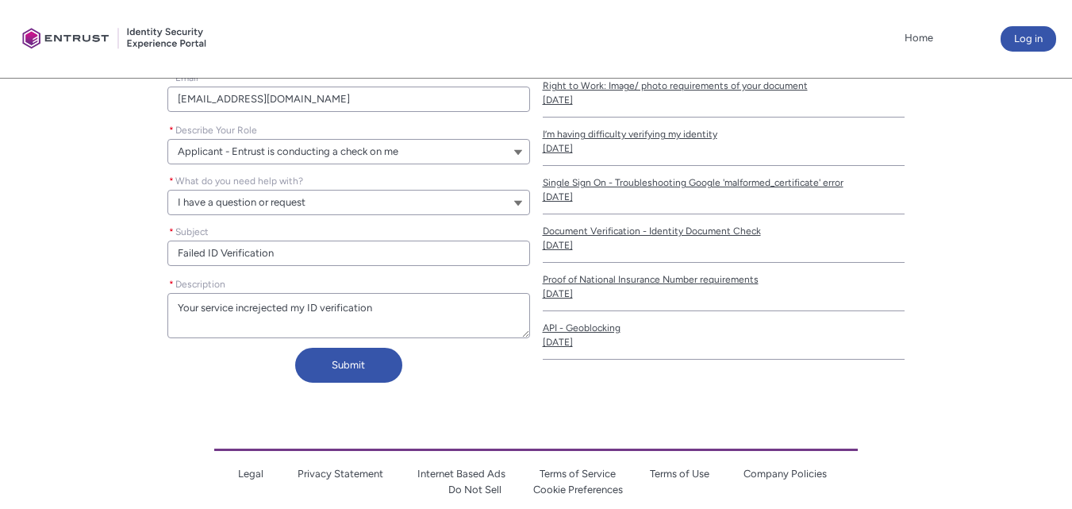
type textarea "Your service incorejected my ID verification"
type lightning-textarea "Your service incorrejected my ID verification"
type textarea "Your service incorrejected my ID verification"
type lightning-textarea "Your service incorrrejected my ID verification"
type textarea "Your service incorrrejected my ID verification"
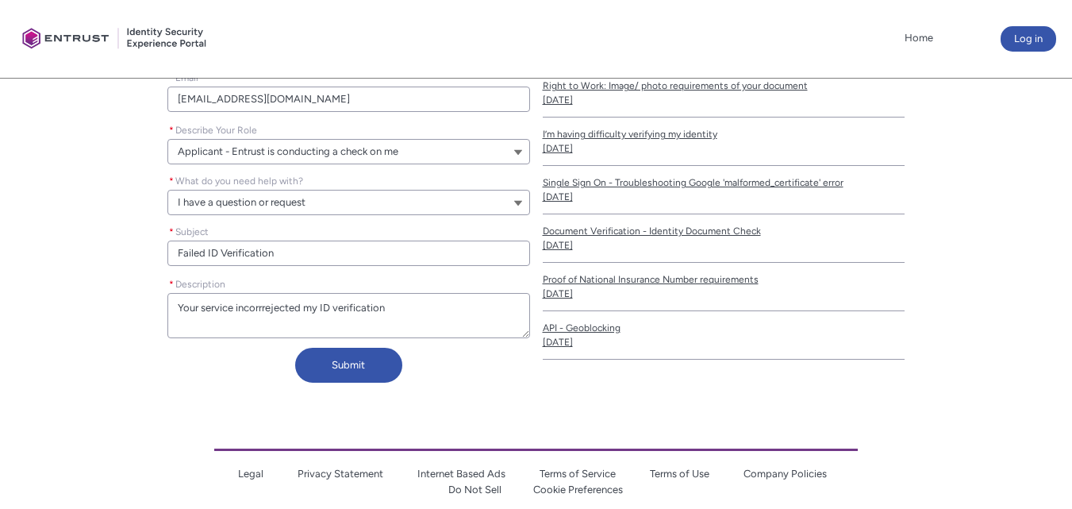
type lightning-textarea "Your service incorrerejected my ID verification"
type textarea "Your service incorrerejected my ID verification"
type lightning-textarea "Your service incorrecrejected my ID verification"
type textarea "Your service incorrecrejected my ID verification"
type lightning-textarea "Your service incorrectrejected my ID verification"
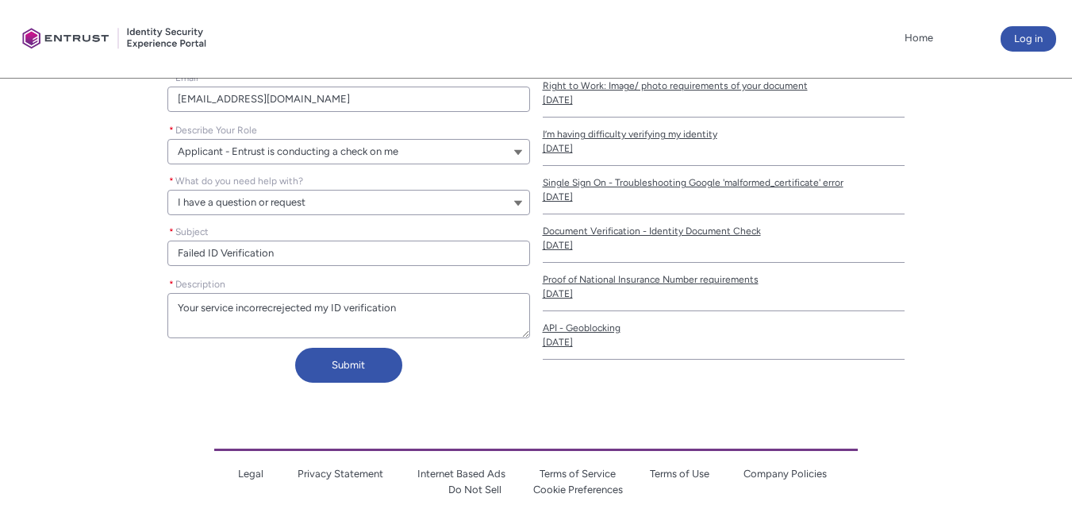
type textarea "Your service incorrectrejected my ID verification"
type lightning-textarea "Your service incorrectlrejected my ID verification"
type textarea "Your service incorrectlrejected my ID verification"
type lightning-textarea "Your service incorrectlyrejected my ID verification"
type textarea "Your service incorrectlyrejected my ID verification"
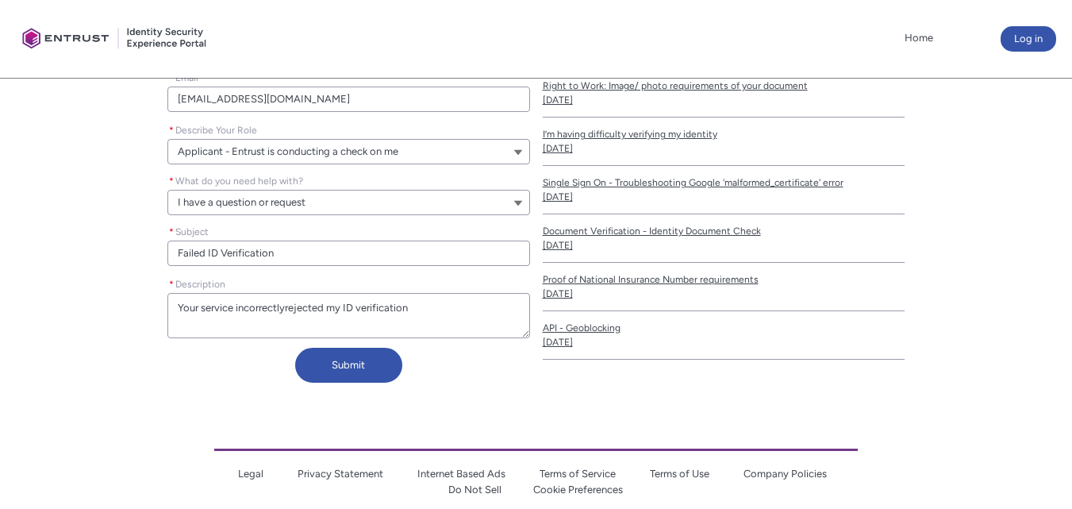
type lightning-textarea "Your service incorrectly rejected my ID verification"
type textarea "Your service incorrectly rejected my ID verification"
click at [454, 310] on textarea "* Description" at bounding box center [348, 315] width 362 height 45
type lightning-textarea "Your service incorrectly rejected my ID verification w"
type textarea "Your service incorrectly rejected my ID verification w"
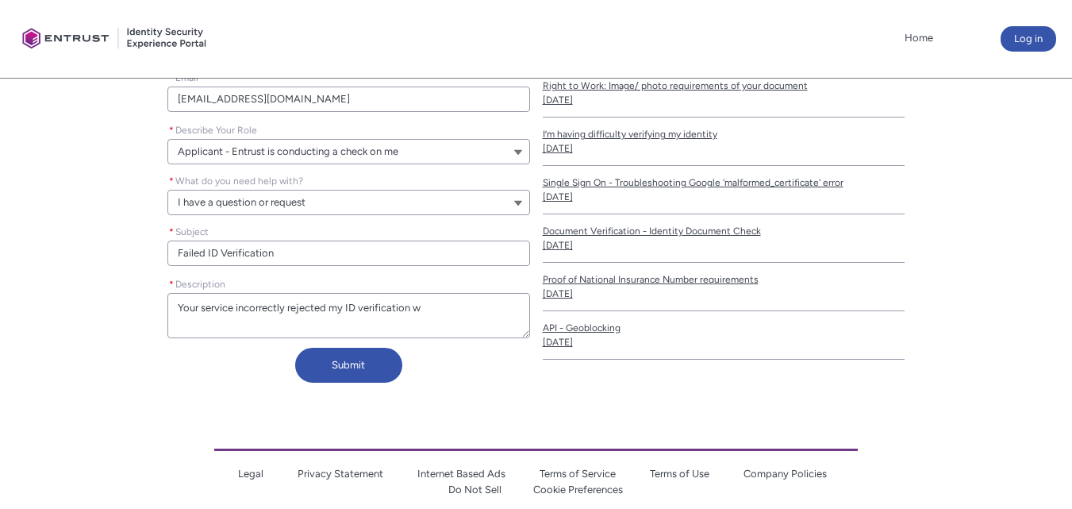
type lightning-textarea "Your service incorrectly rejected my ID verification wh"
type textarea "Your service incorrectly rejected my ID verification wh"
type lightning-textarea "Your service incorrectly rejected my ID verification whe"
type textarea "Your service incorrectly rejected my ID verification whe"
type lightning-textarea "Your service incorrectly rejected my ID verification when"
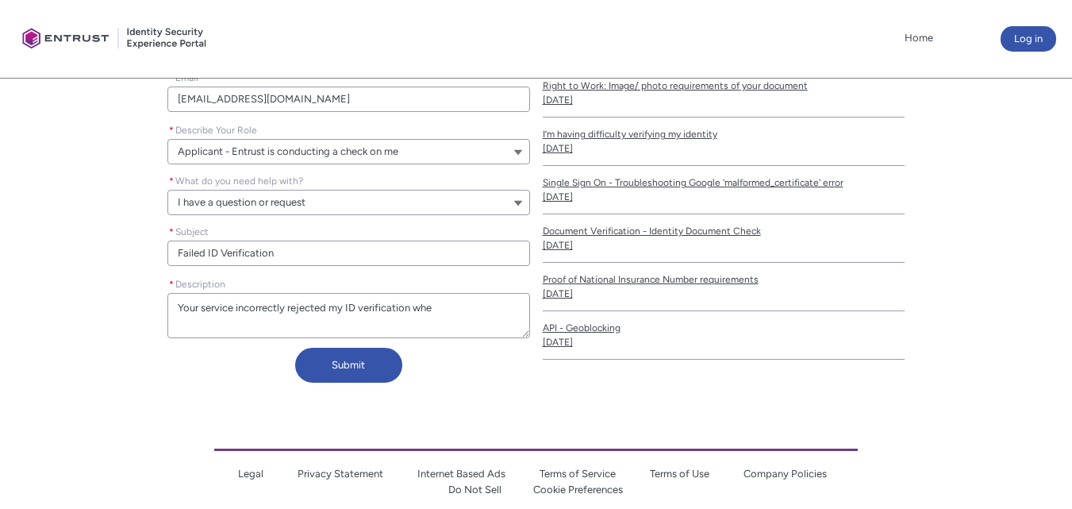
type textarea "Your service incorrectly rejected my ID verification when"
type lightning-textarea "Your service incorrectly rejected my ID verification when"
type textarea "Your service incorrectly rejected my ID verification when"
type lightning-textarea "Your service incorrectly rejected my ID verification when I"
type textarea "Your service incorrectly rejected my ID verification when I"
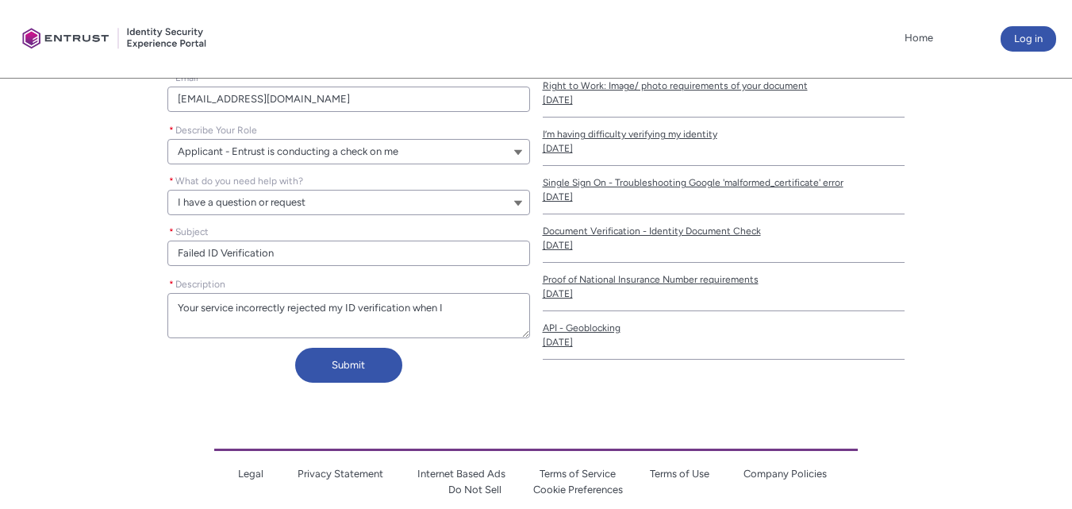
type lightning-textarea "Your service incorrectly rejected my ID verification when I"
type textarea "Your service incorrectly rejected my ID verification when I"
type lightning-textarea "Your service incorrectly rejected my ID verification when I s"
type textarea "Your service incorrectly rejected my ID verification when I s"
type lightning-textarea "Your service incorrectly rejected my ID verification when I su"
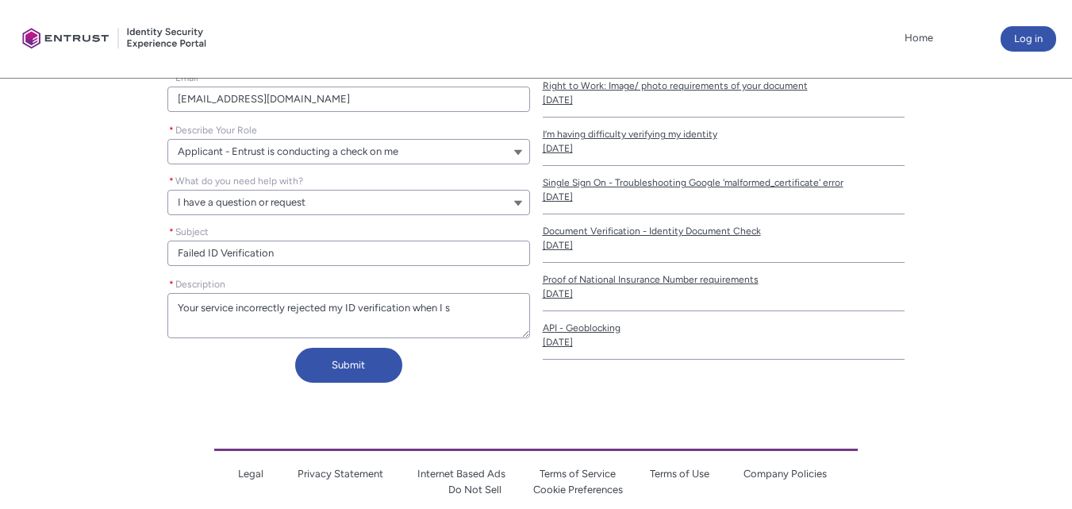
type textarea "Your service incorrectly rejected my ID verification when I su"
type lightning-textarea "Your service incorrectly rejected my ID verification when I sub"
type textarea "Your service incorrectly rejected my ID verification when I sub"
click at [383, 333] on textarea "* Description" at bounding box center [348, 315] width 362 height 45
click at [483, 334] on textarea "* Description" at bounding box center [348, 315] width 362 height 45
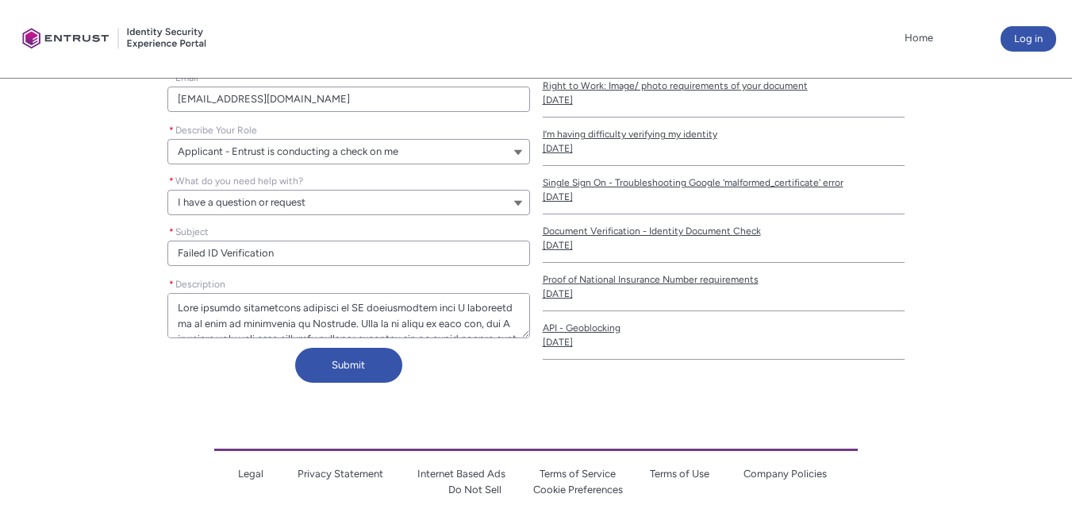
drag, startPoint x: 375, startPoint y: 329, endPoint x: 170, endPoint y: 305, distance: 206.2
click at [170, 305] on textarea "* Description" at bounding box center [348, 315] width 362 height 45
click at [263, 316] on textarea "* Description" at bounding box center [348, 315] width 362 height 45
click at [321, 363] on button "Submit" at bounding box center [348, 365] width 107 height 35
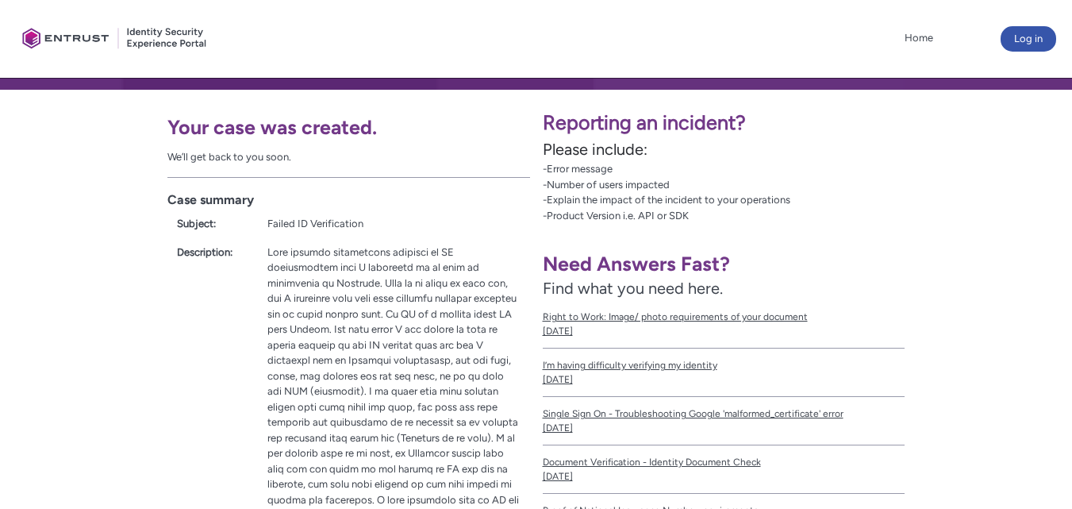
scroll to position [222, 0]
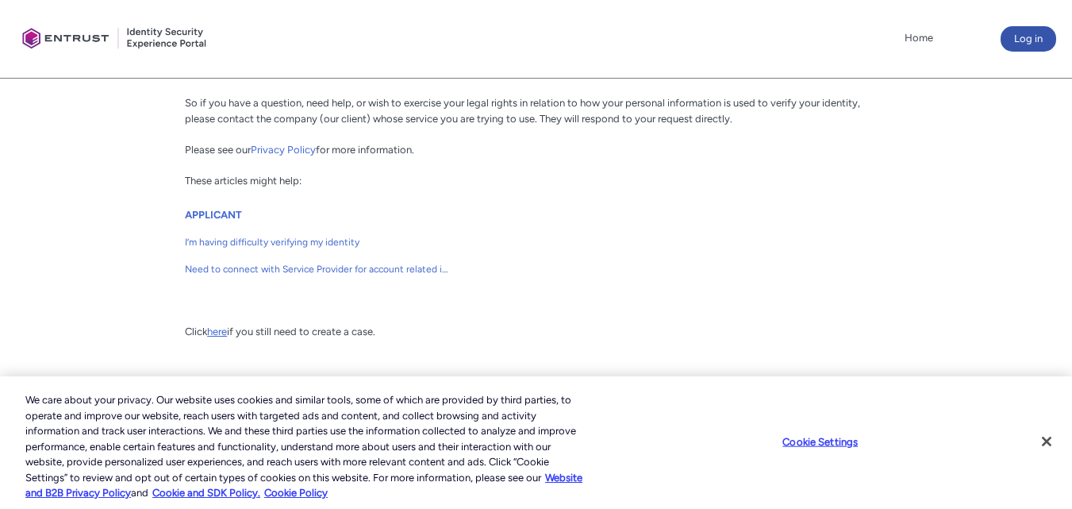
click at [220, 329] on link "here" at bounding box center [217, 331] width 20 height 12
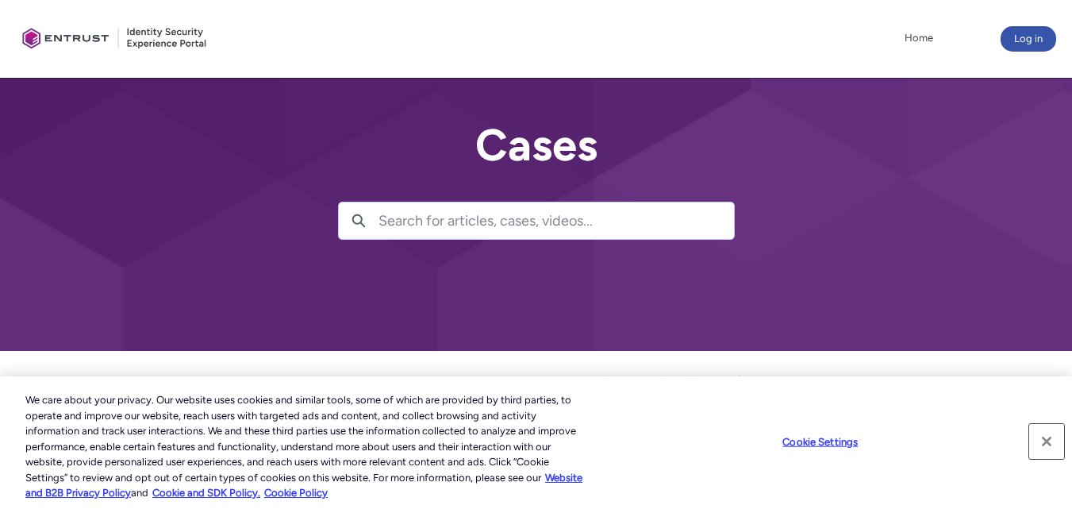
click at [1047, 438] on button "Close" at bounding box center [1046, 441] width 35 height 35
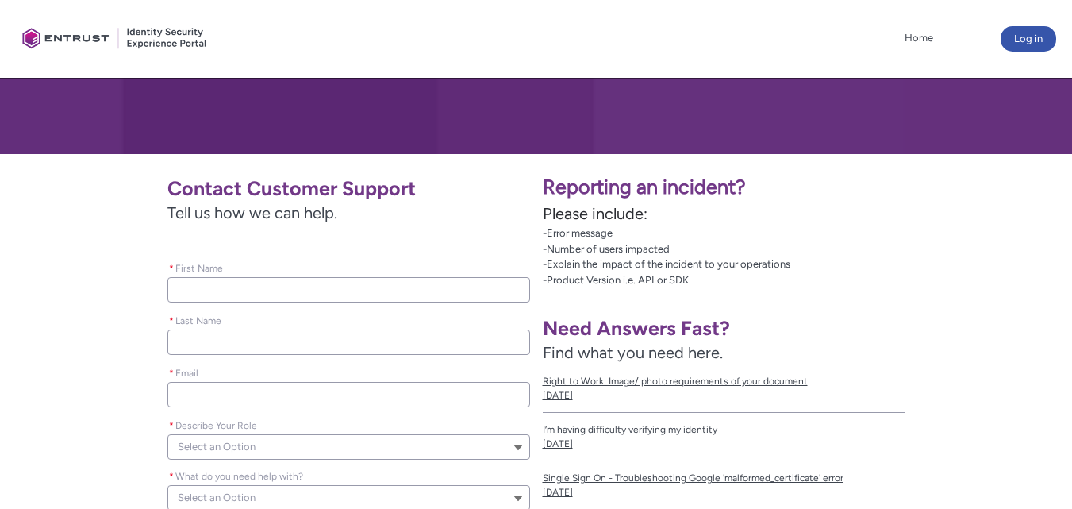
scroll to position [264, 0]
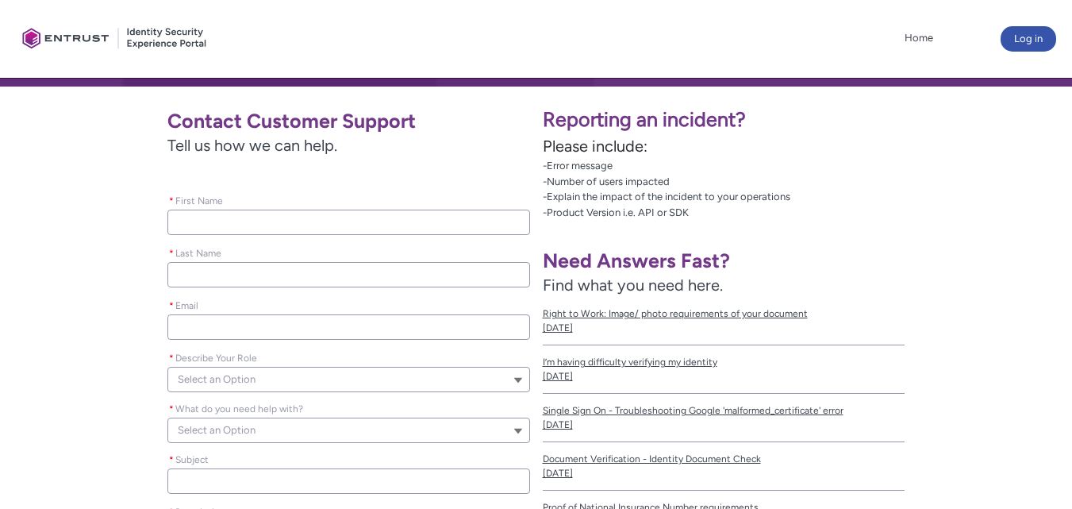
click at [461, 218] on input "* First Name" at bounding box center [348, 222] width 362 height 25
type lightning-primitive-input-simple "[PERSON_NAME]"
type lightning-primitive-input-simple "[EMAIL_ADDRESS][DOMAIN_NAME]"
type input "[PERSON_NAME]"
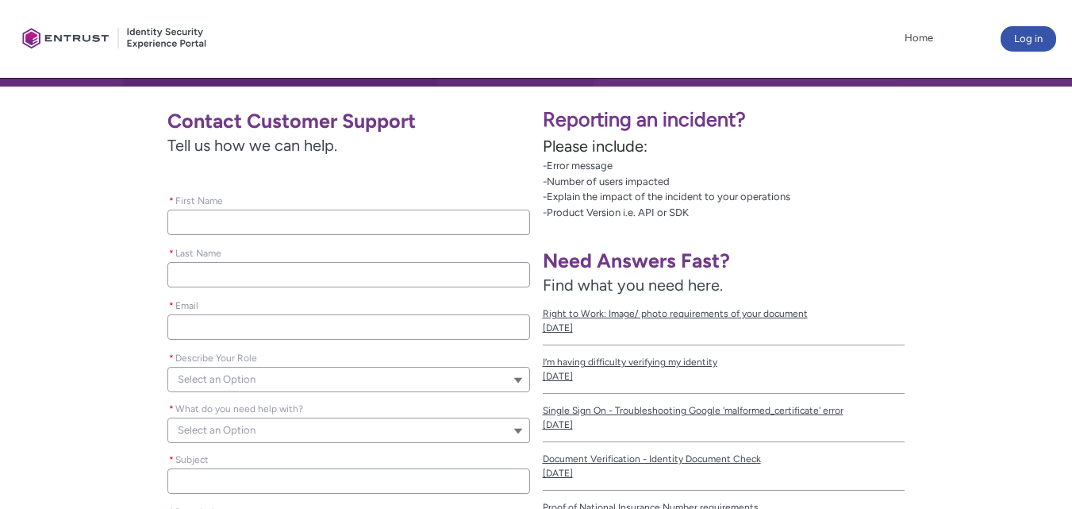
type input "[PERSON_NAME]"
type input "cvj77z@gmail.com"
click at [393, 374] on button "Select an Option" at bounding box center [348, 379] width 362 height 25
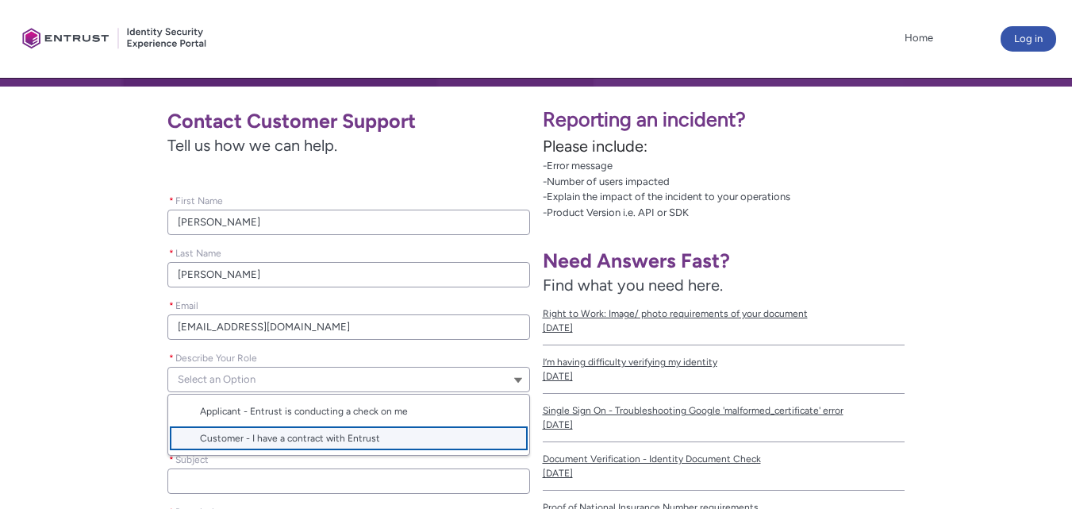
click at [410, 426] on lightning-base-combobox-item "Customer - I have a contract with Entrust" at bounding box center [348, 438] width 360 height 27
type lightning-combobox "Customer"
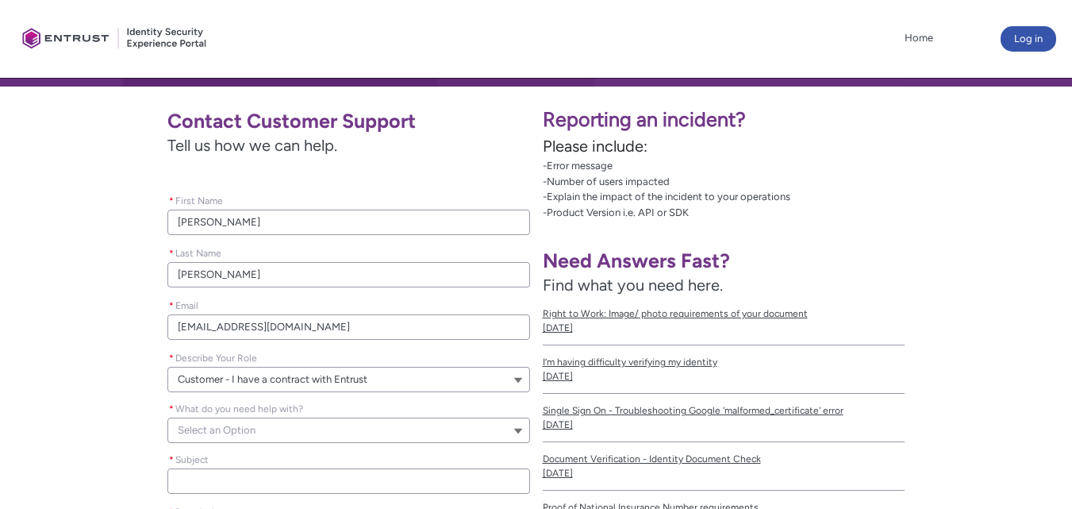
click at [415, 426] on button "Select an Option" at bounding box center [348, 429] width 362 height 25
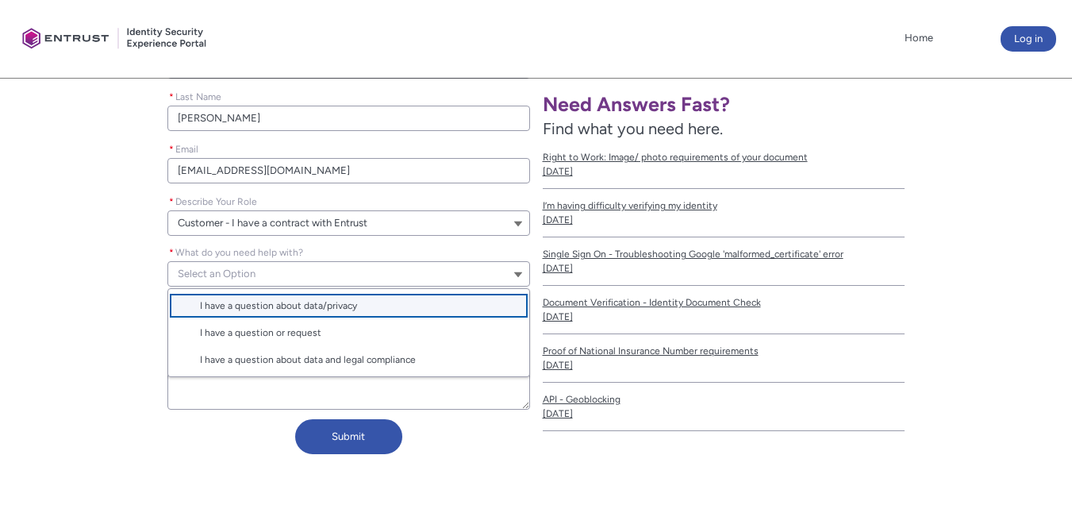
scroll to position [429, 0]
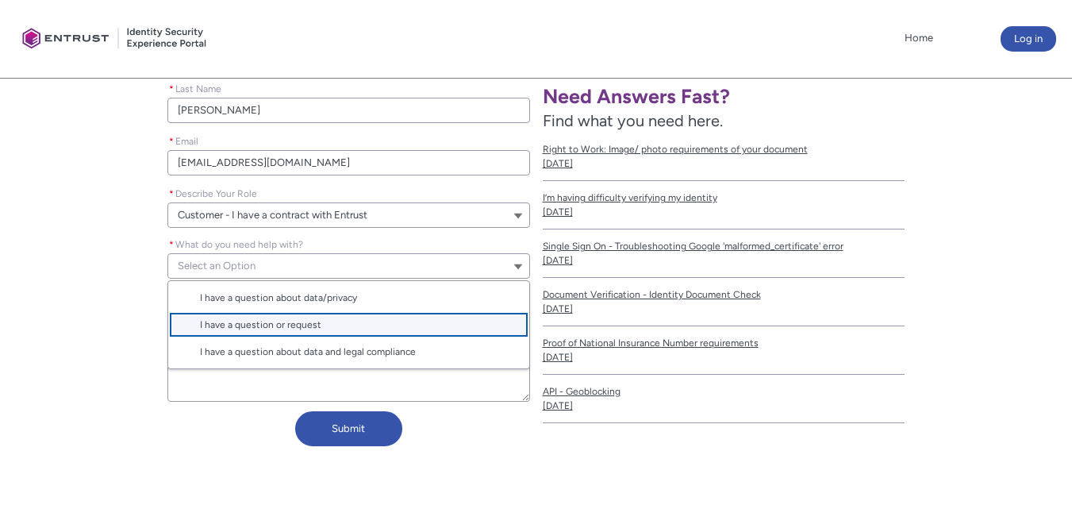
click at [449, 318] on span "I have a question or request" at bounding box center [359, 324] width 319 height 14
type lightning-combobox "I have a question or request"
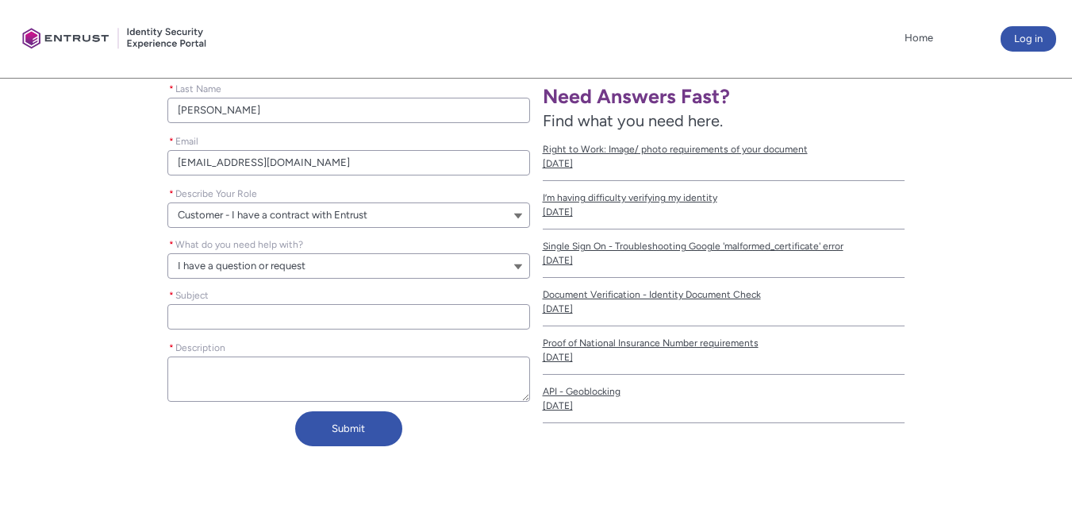
click at [449, 327] on input "* Subject" at bounding box center [348, 316] width 362 height 25
type lightning-primitive-input-simple "I"
type input "I"
type lightning-primitive-input-simple "ID"
type input "ID"
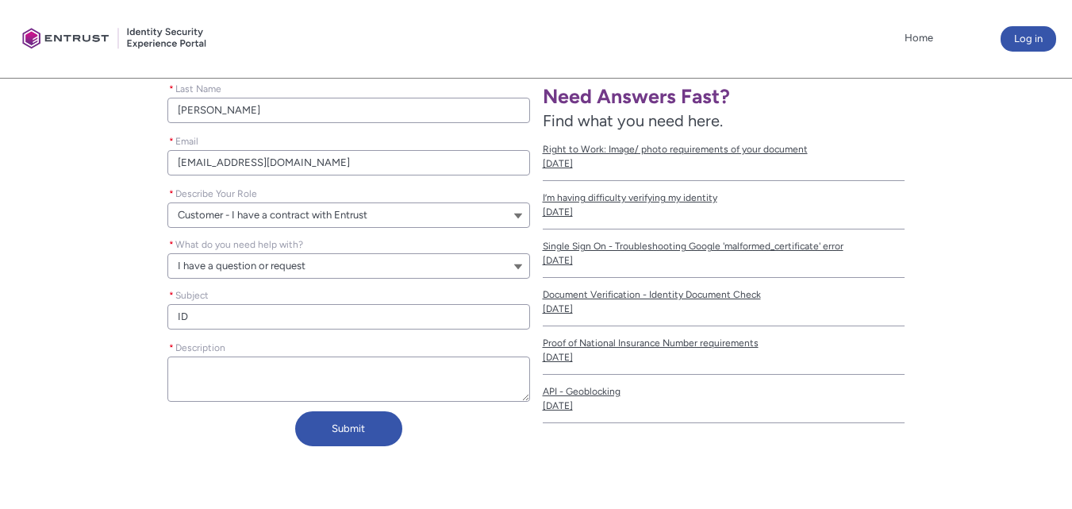
type lightning-primitive-input-simple "ID"
type input "ID"
type lightning-primitive-input-simple "ID V"
type input "ID V"
type lightning-primitive-input-simple "ID Ve"
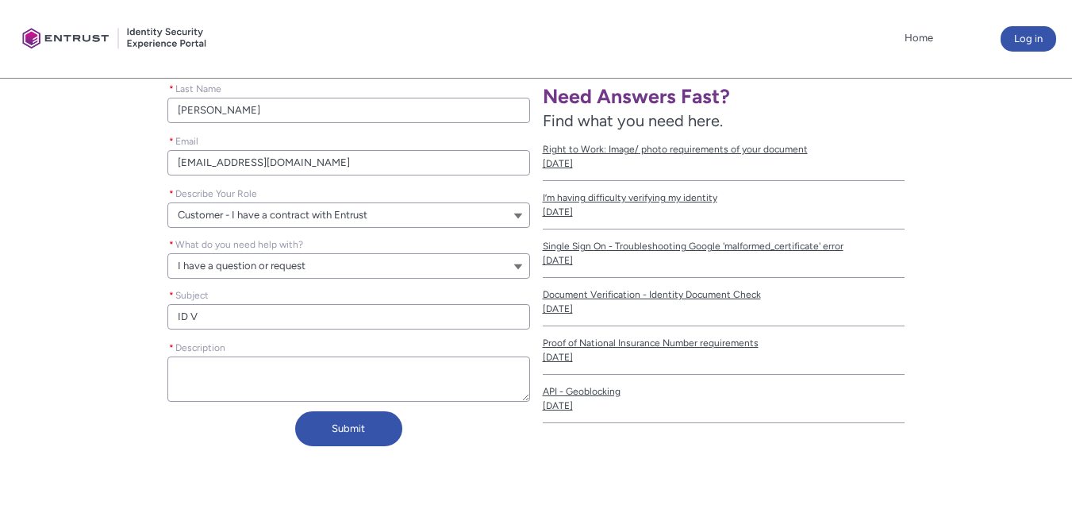
type input "ID Ve"
type lightning-primitive-input-simple "ID Ver"
type input "ID Ver"
type lightning-primitive-input-simple "ID Veri"
type input "ID Veri"
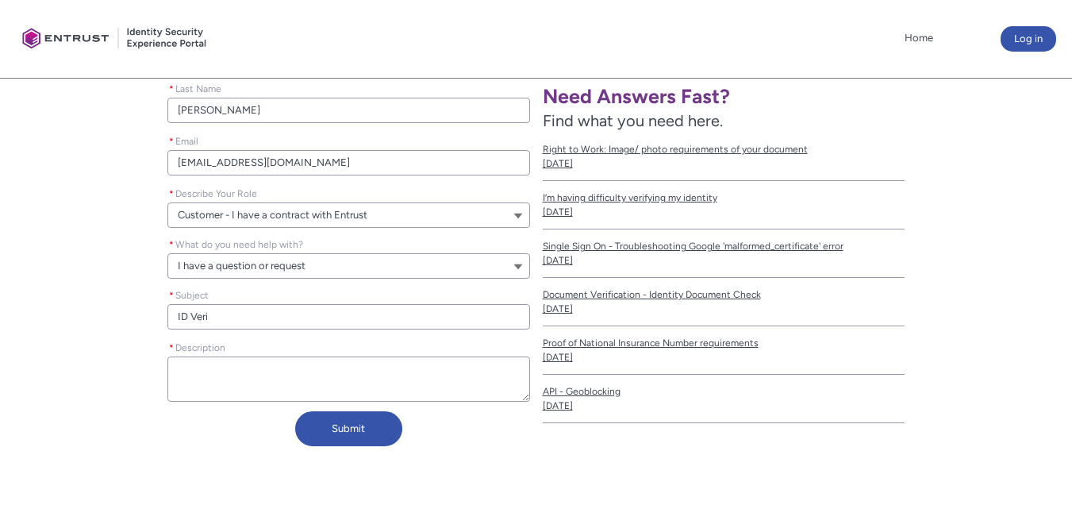
type lightning-primitive-input-simple "ID Verif"
type input "ID Verif"
type lightning-primitive-input-simple "ID Verifi"
type input "ID Verifi"
type lightning-primitive-input-simple "ID Verific"
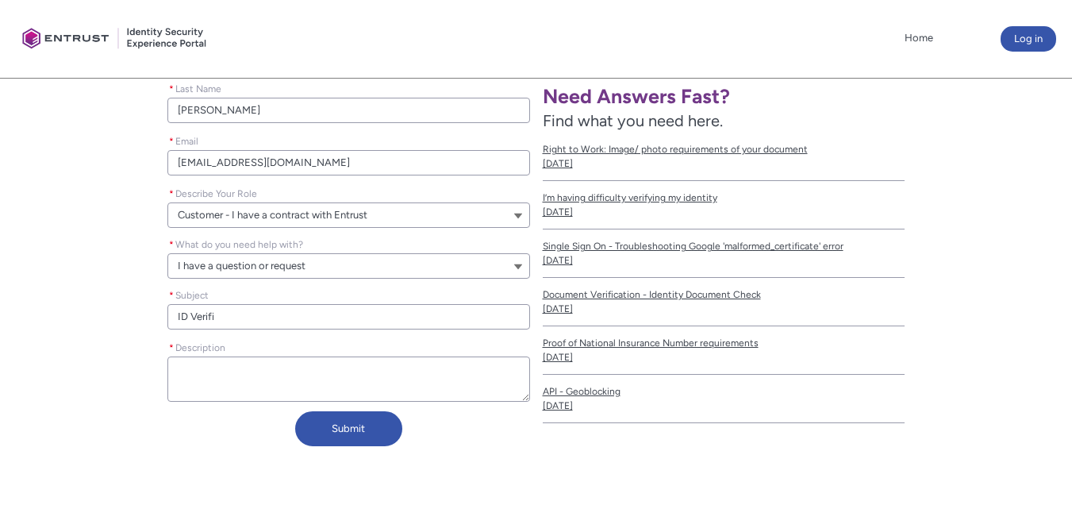
type input "ID Verific"
type lightning-primitive-input-simple "ID Verifica"
type input "ID Verifica"
type lightning-primitive-input-simple "ID Verificat"
type input "ID Verificat"
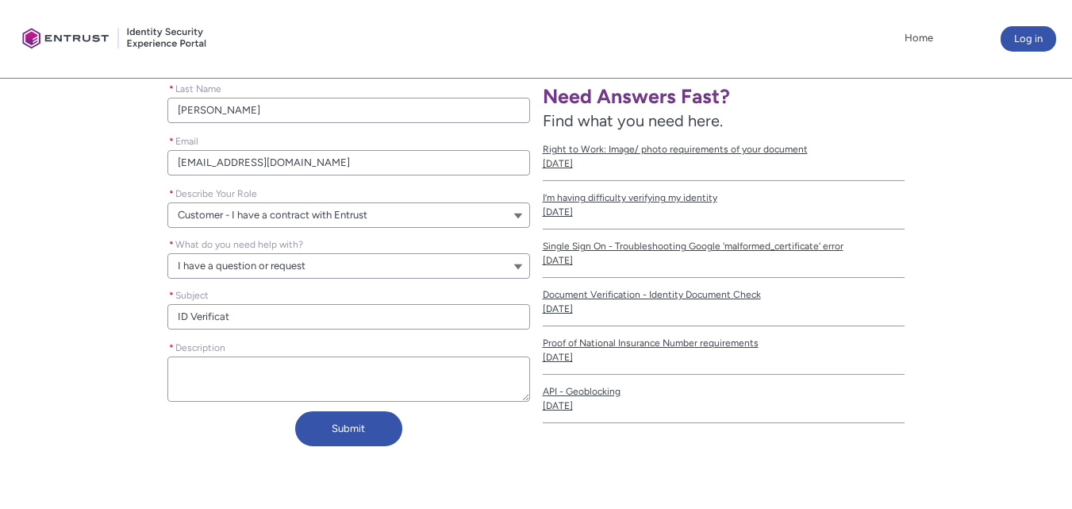
type lightning-primitive-input-simple "ID Verificati"
type input "ID Verificati"
type lightning-primitive-input-simple "ID Verificatio"
type input "ID Verificatio"
type lightning-primitive-input-simple "ID Verification"
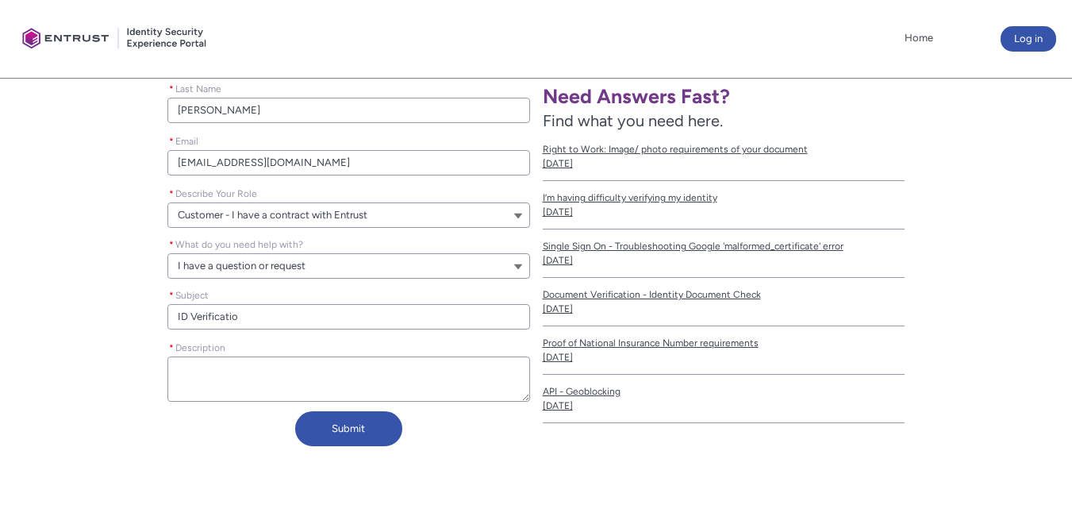
type input "ID Verification"
type lightning-primitive-input-simple "ID Verification"
type input "ID Verification"
type lightning-primitive-input-simple "ID Verification g"
type input "ID Verification g"
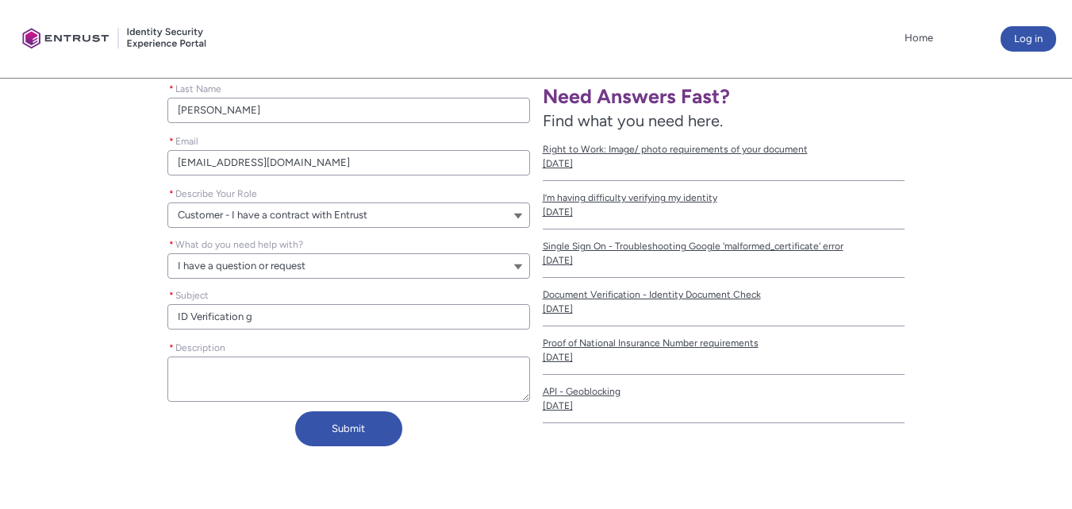
type lightning-primitive-input-simple "ID Verification gl"
type input "ID Verification gl"
type lightning-primitive-input-simple "ID Verification gli"
type input "ID Verification gli"
type lightning-primitive-input-simple "ID Verification glit"
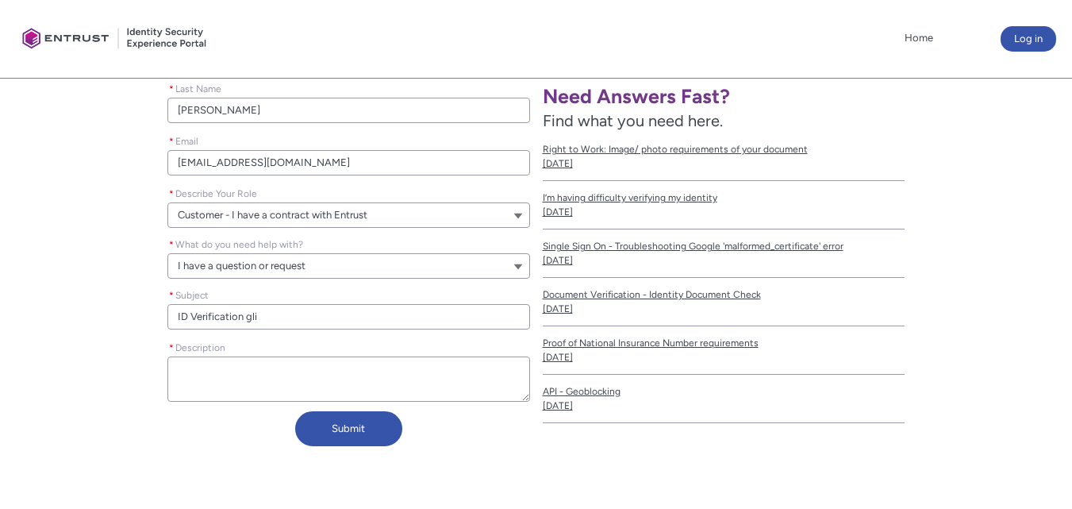
type input "ID Verification glit"
type lightning-primitive-input-simple "ID Verification glitc"
type input "ID Verification glitc"
type lightning-primitive-input-simple "ID Verification glitch"
type input "ID Verification glitch"
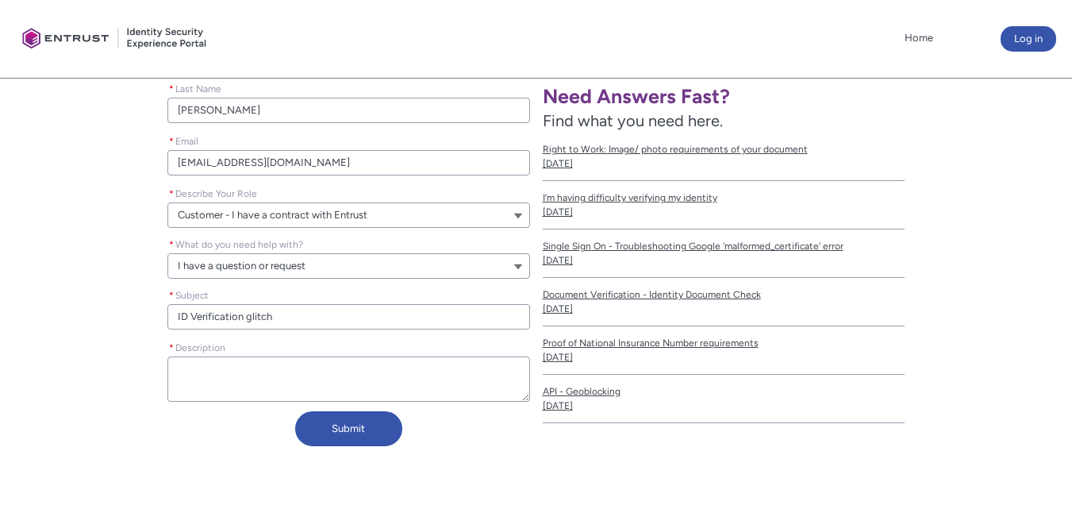
click at [452, 371] on textarea "* Description" at bounding box center [348, 378] width 362 height 45
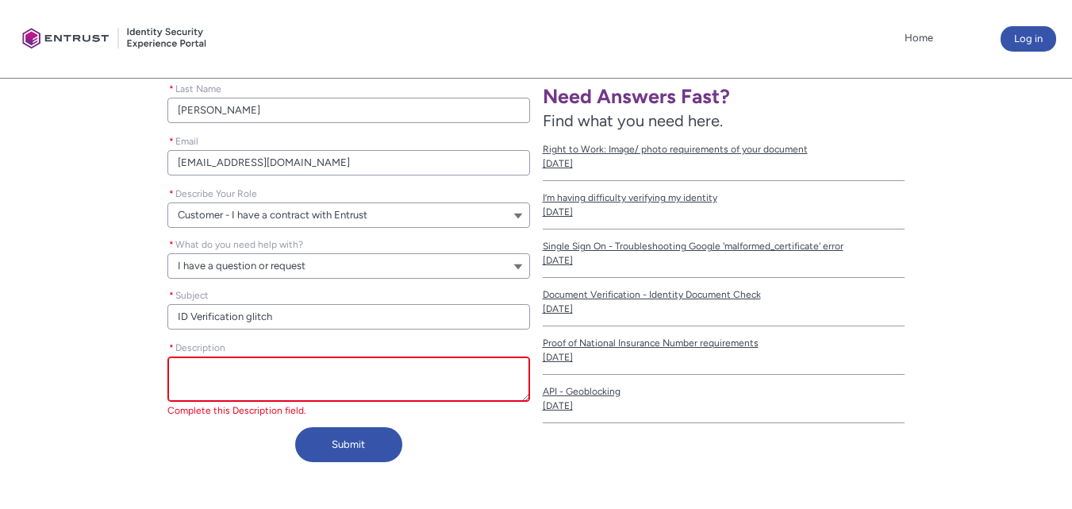
click at [251, 313] on input "ID Verification glitch" at bounding box center [348, 316] width 362 height 25
type lightning-primitive-input-simple "ID Verification litch"
type input "ID Verification litch"
type lightning-primitive-input-simple "ID Verification Flitch"
type input "ID Verification Flitch"
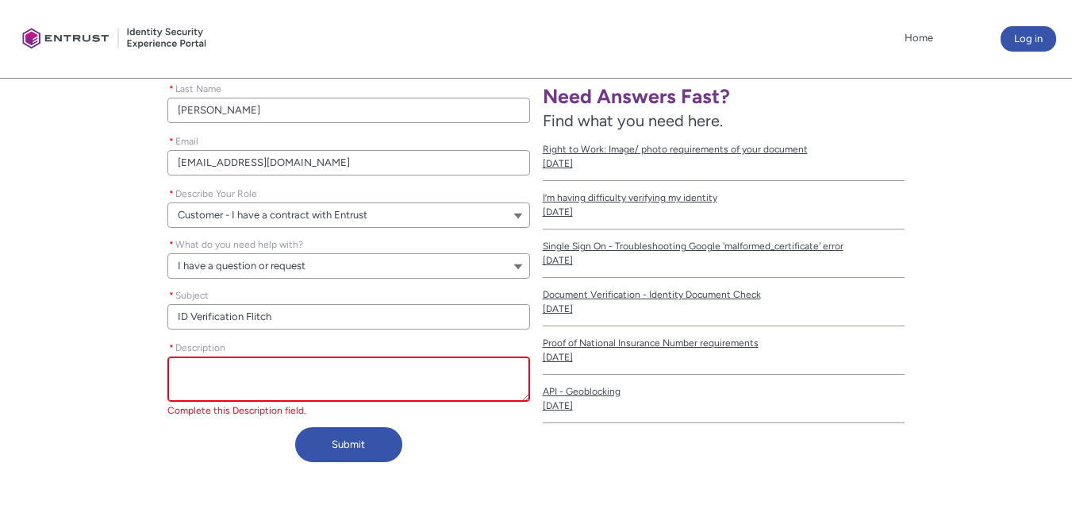
type lightning-primitive-input-simple "ID Verification litch"
type input "ID Verification litch"
type lightning-primitive-input-simple "ID Verification Glitch"
type input "ID Verification Glitch"
click at [320, 376] on textarea "* Description" at bounding box center [348, 378] width 362 height 45
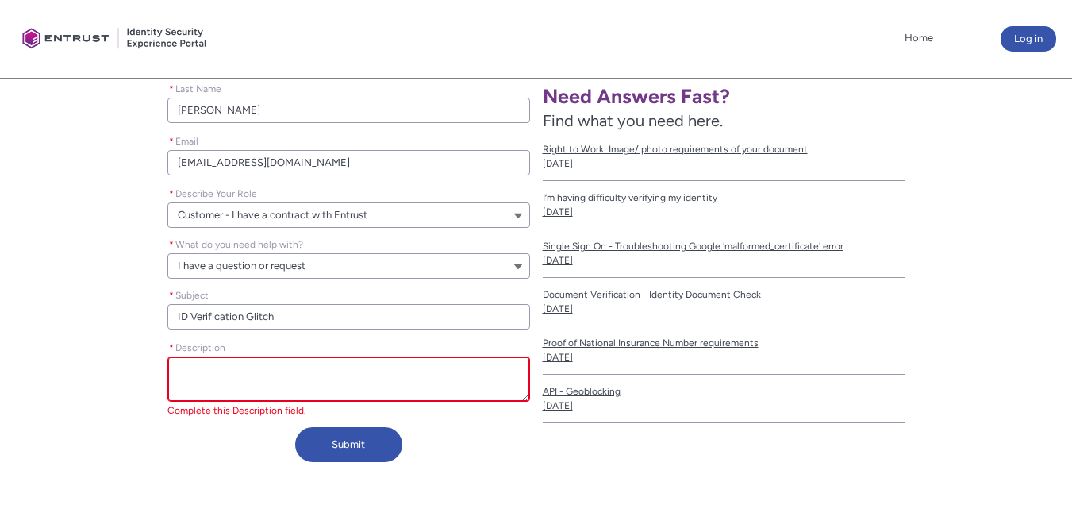
paste textarea "Your service incorrectly rejected my ID verification when I submitted it as par…"
type lightning-textarea "Your service incorrectly rejected my ID verification when I submitted it as par…"
type textarea "Your service incorrectly rejected my ID verification when I submitted it as par…"
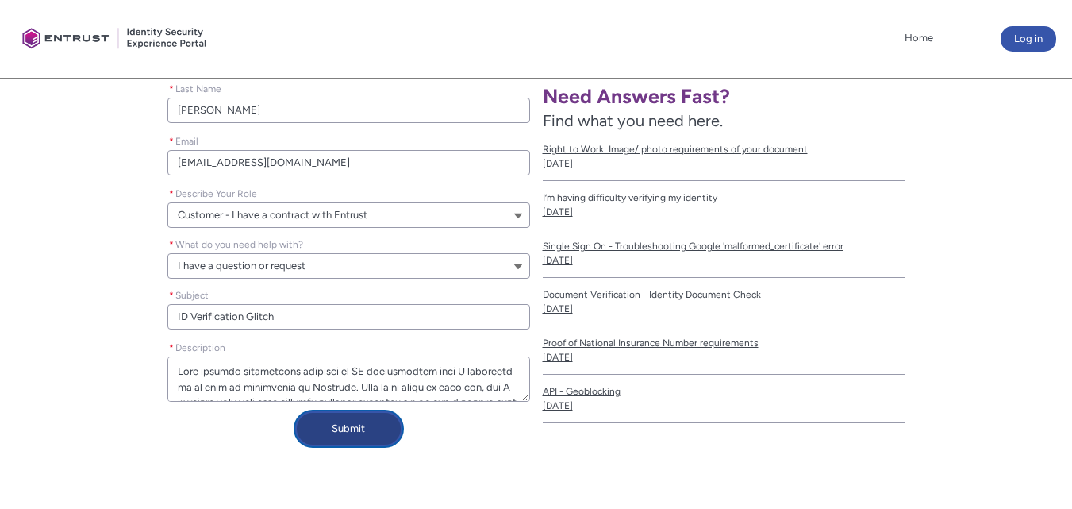
click at [373, 447] on div "Submit" at bounding box center [348, 431] width 362 height 41
click at [358, 429] on button "Submit" at bounding box center [348, 428] width 107 height 35
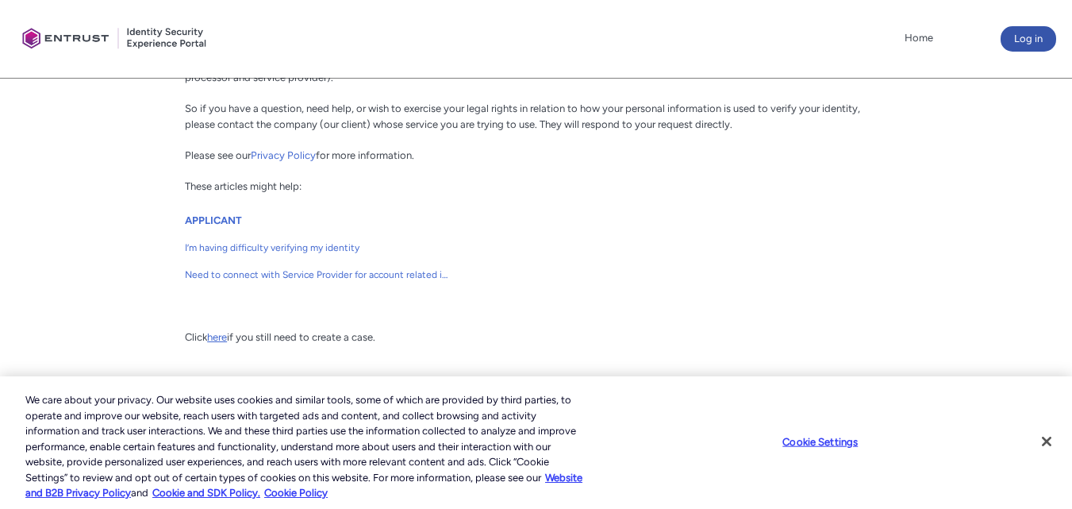
click at [214, 339] on link "here" at bounding box center [217, 337] width 20 height 12
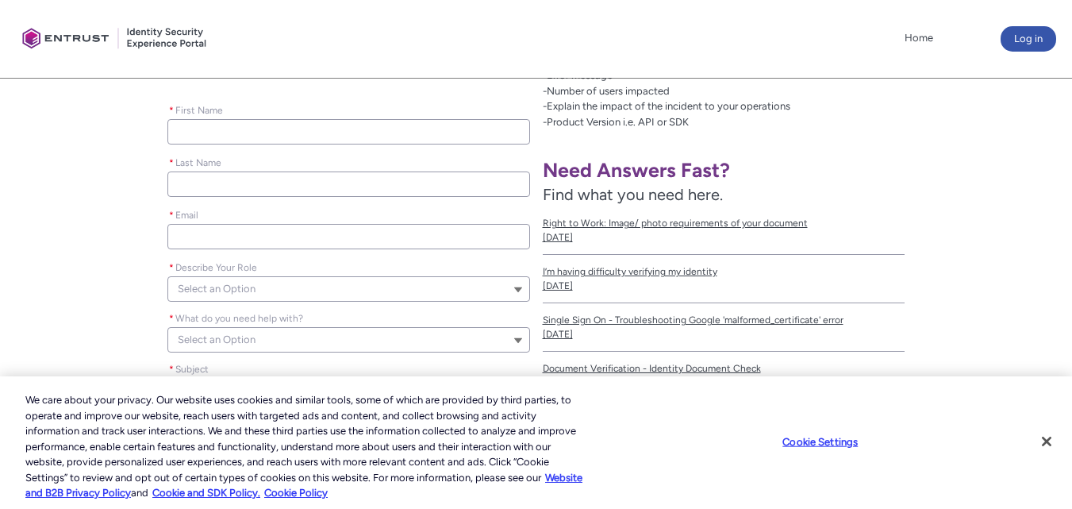
scroll to position [355, 0]
click at [329, 126] on input "* First Name" at bounding box center [348, 131] width 362 height 25
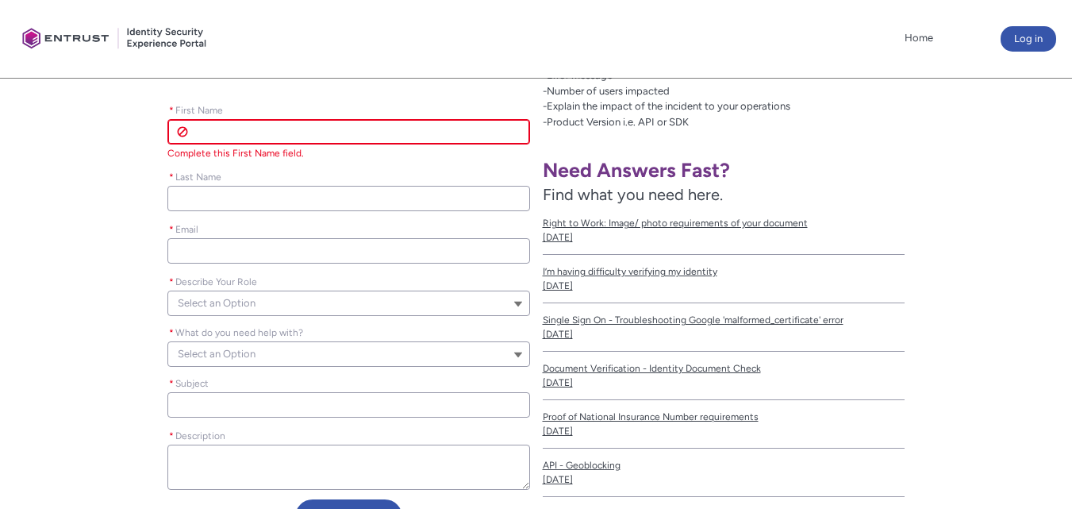
click at [327, 133] on input "* First Name" at bounding box center [348, 131] width 362 height 25
type lightning-primitive-input-simple "[PERSON_NAME]"
type lightning-primitive-input-simple "[EMAIL_ADDRESS][DOMAIN_NAME]"
type input "Caroline"
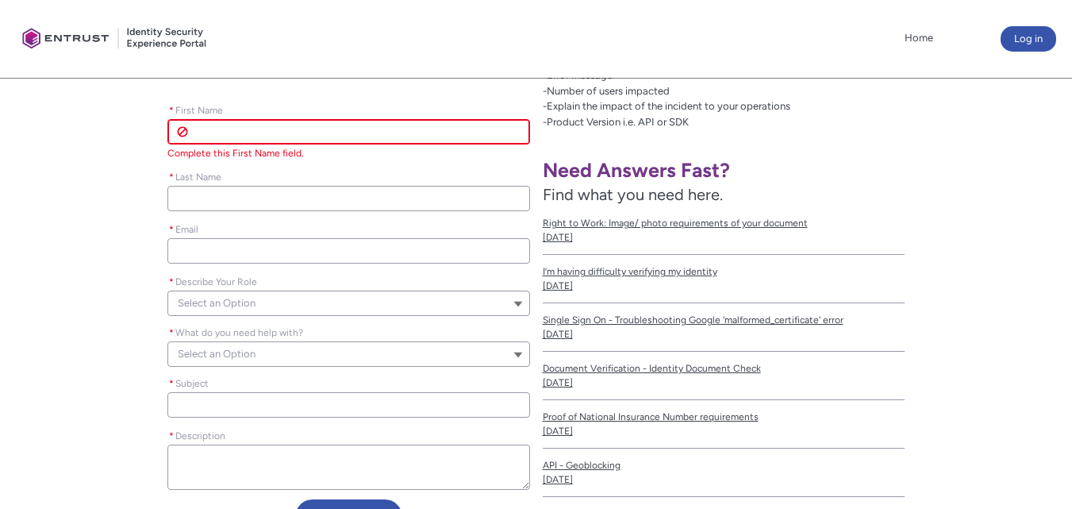
type input "James"
type input "cvj77z@gmail.com"
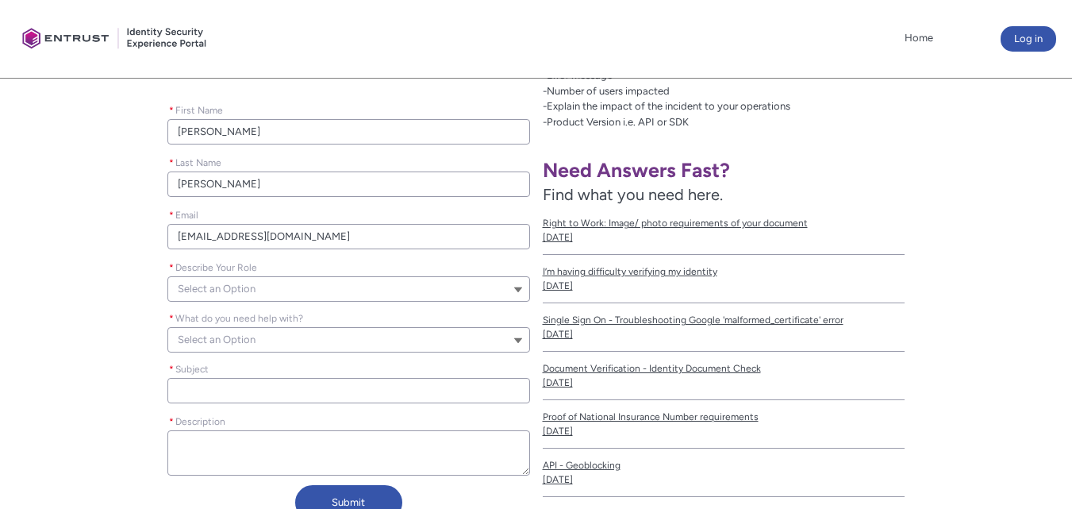
click at [341, 297] on button "Select an Option" at bounding box center [348, 288] width 362 height 25
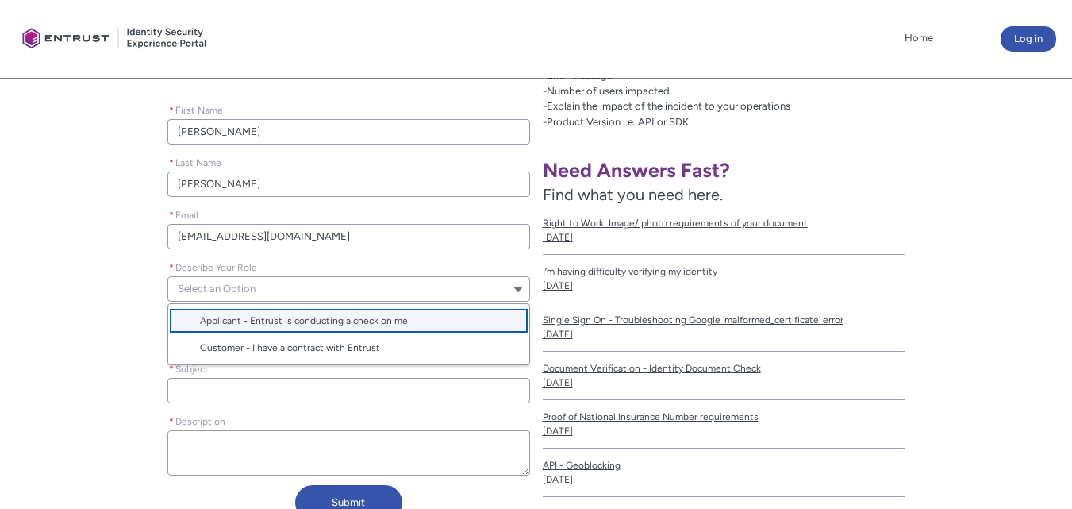
click at [344, 315] on span "Applicant - Entrust is conducting a check on me" at bounding box center [304, 320] width 208 height 11
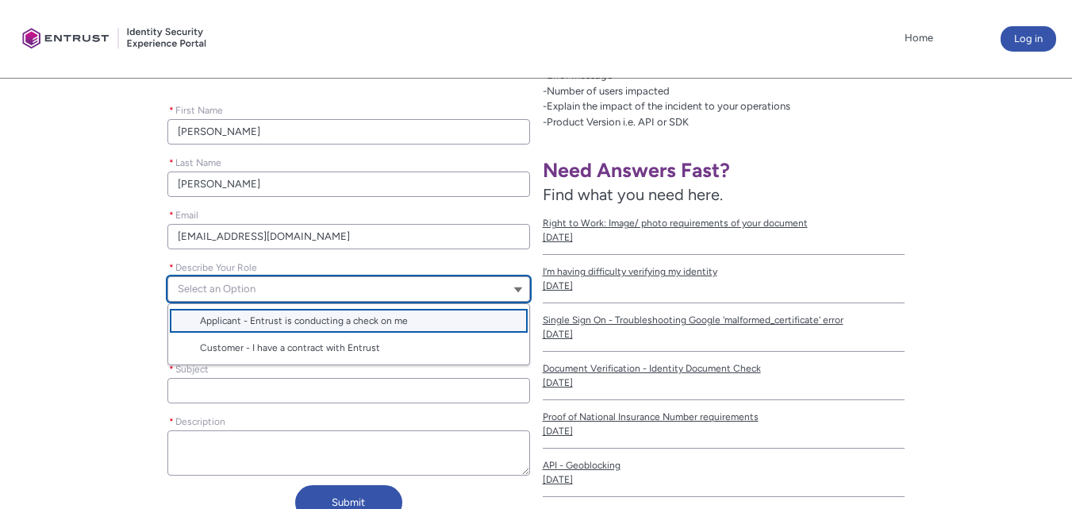
type lightning-combobox "Applicant"
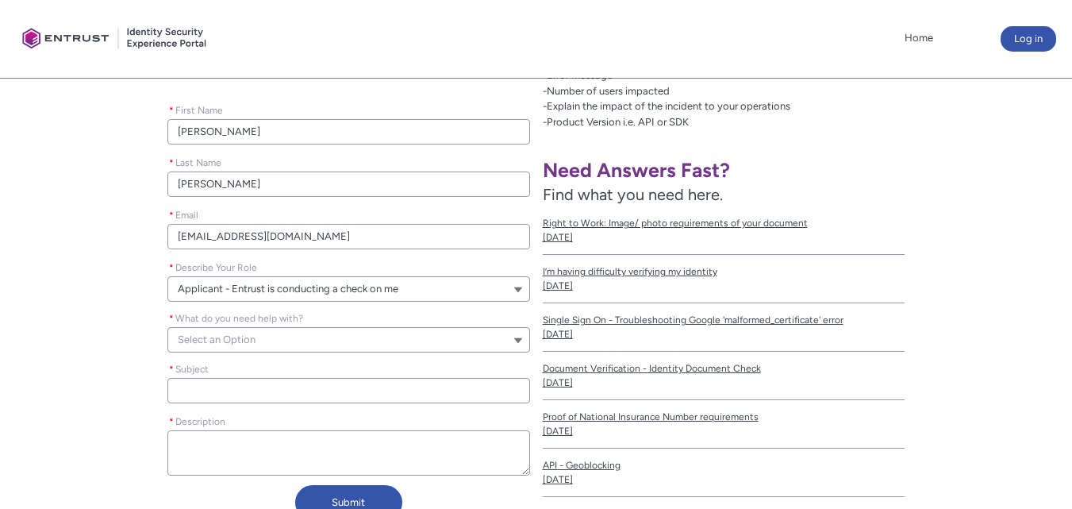
click at [351, 334] on button "Select an Option" at bounding box center [348, 339] width 362 height 25
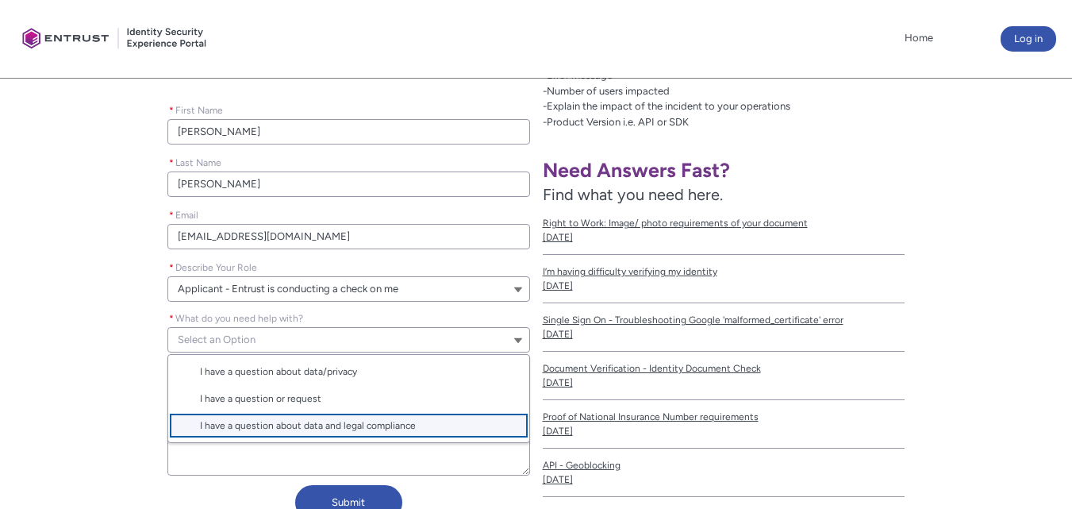
click at [367, 417] on lightning-base-combobox-item "I have a question about data and legal compliance" at bounding box center [348, 425] width 360 height 27
type lightning-combobox "I have a question about data and legal compliance"
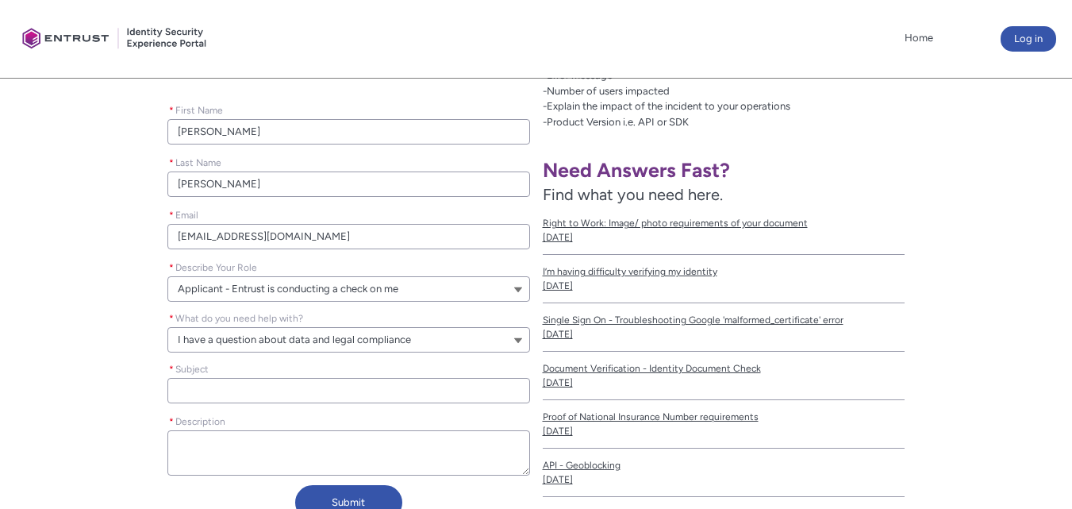
click at [377, 392] on input "* Subject" at bounding box center [348, 390] width 362 height 25
type lightning-primitive-input-simple "I"
type input "I"
type lightning-primitive-input-simple "ID"
type input "ID"
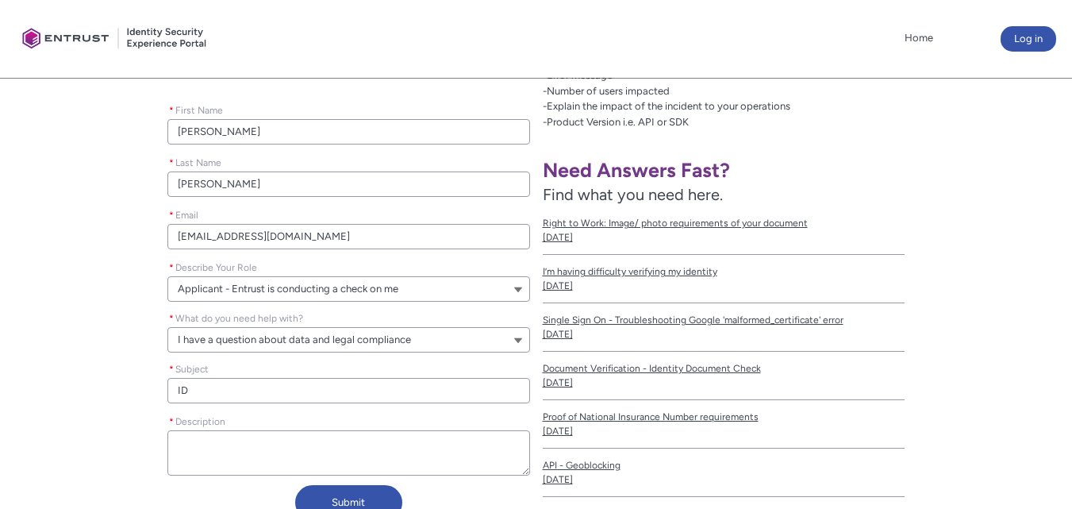
type lightning-primitive-input-simple "ID"
type input "ID"
type lightning-primitive-input-simple "ID V"
type input "ID V"
type lightning-primitive-input-simple "ID Ve"
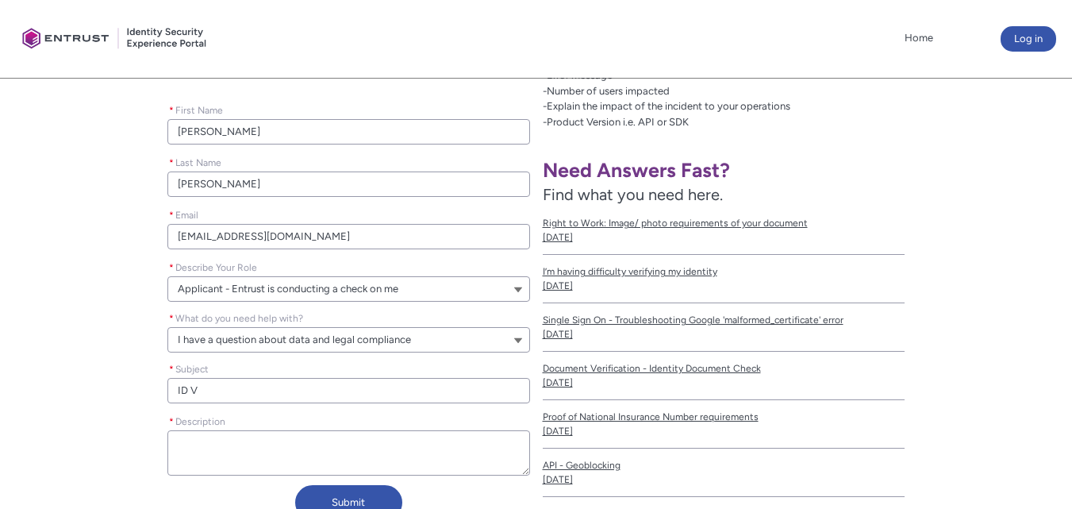
type input "ID Ve"
type lightning-primitive-input-simple "ID Ver"
type input "ID Ver"
type lightning-primitive-input-simple "ID Veri"
type input "ID Veri"
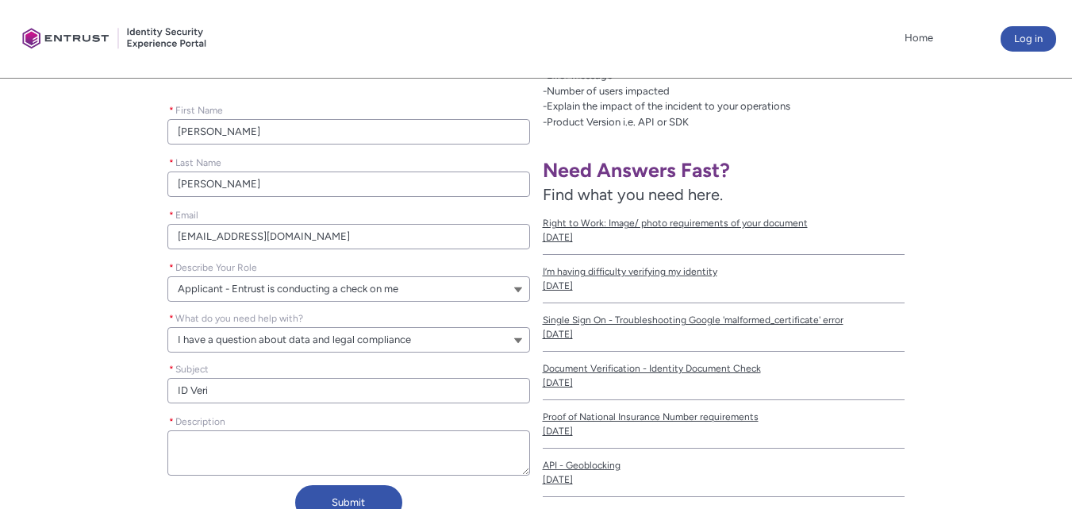
type lightning-primitive-input-simple "ID Verif"
type input "ID Verif"
type lightning-primitive-input-simple "ID Verifi"
type input "ID Verifi"
type lightning-primitive-input-simple "ID Verific"
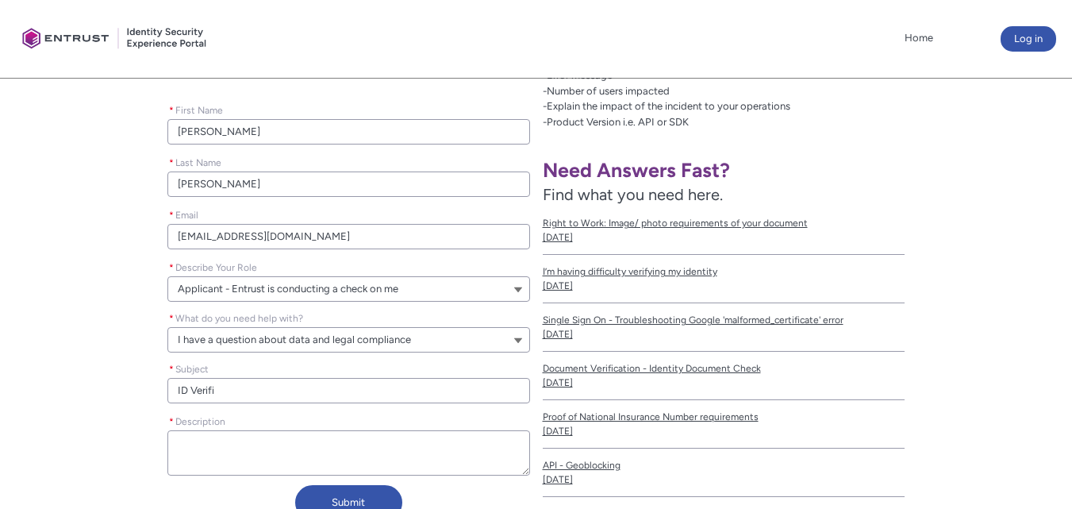
type input "ID Verific"
type lightning-primitive-input-simple "ID Verifica"
type input "ID Verifica"
type lightning-primitive-input-simple "ID Verificat"
type input "ID Verificat"
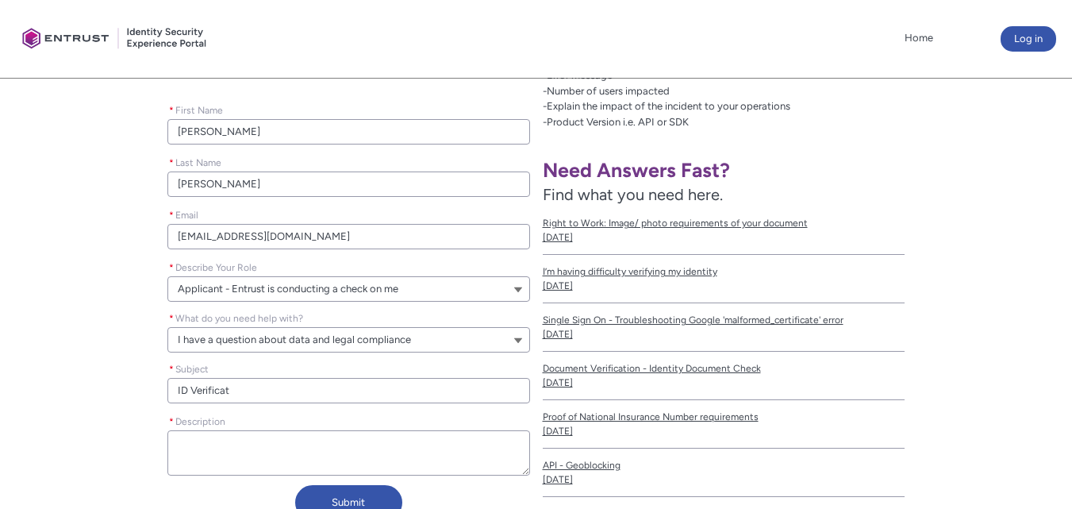
type lightning-primitive-input-simple "ID Verificati"
type input "ID Verificati"
type lightning-primitive-input-simple "ID Verificatio"
type input "ID Verificatio"
type lightning-primitive-input-simple "ID Verification"
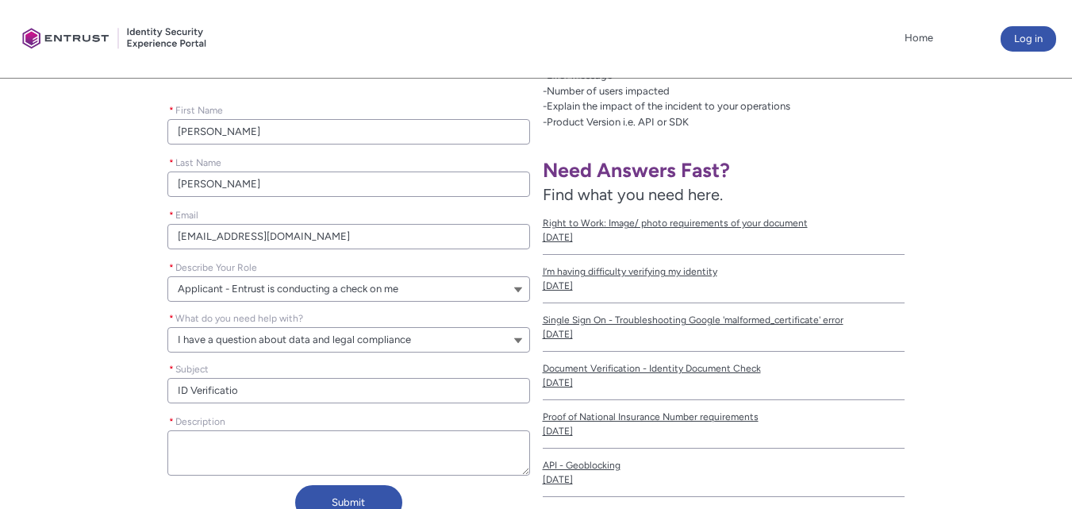
type input "ID Verification"
click at [401, 471] on textarea "* Description" at bounding box center [348, 452] width 362 height 45
paste textarea "Your service incorrectly rejected my ID verification when I submitted it as par…"
type lightning-textarea "Your service incorrectly rejected my ID verification when I submitted it as par…"
type textarea "Your service incorrectly rejected my ID verification when I submitted it as par…"
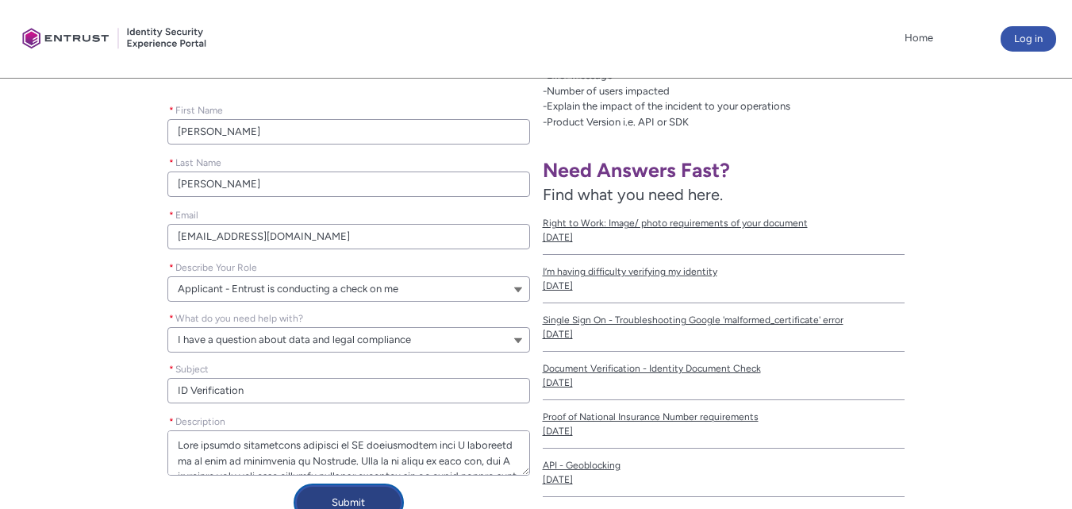
click at [379, 490] on button "Submit" at bounding box center [348, 502] width 107 height 35
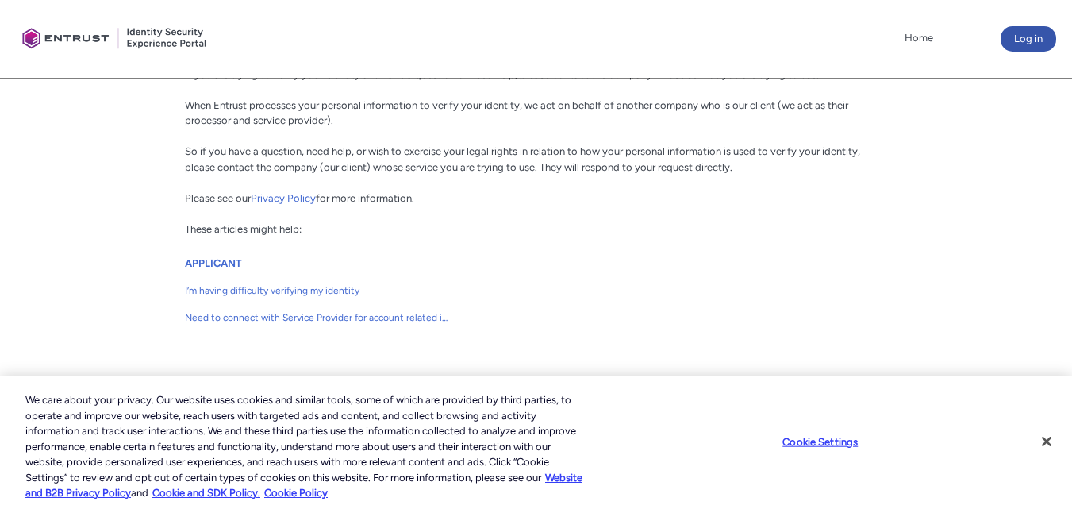
scroll to position [396, 0]
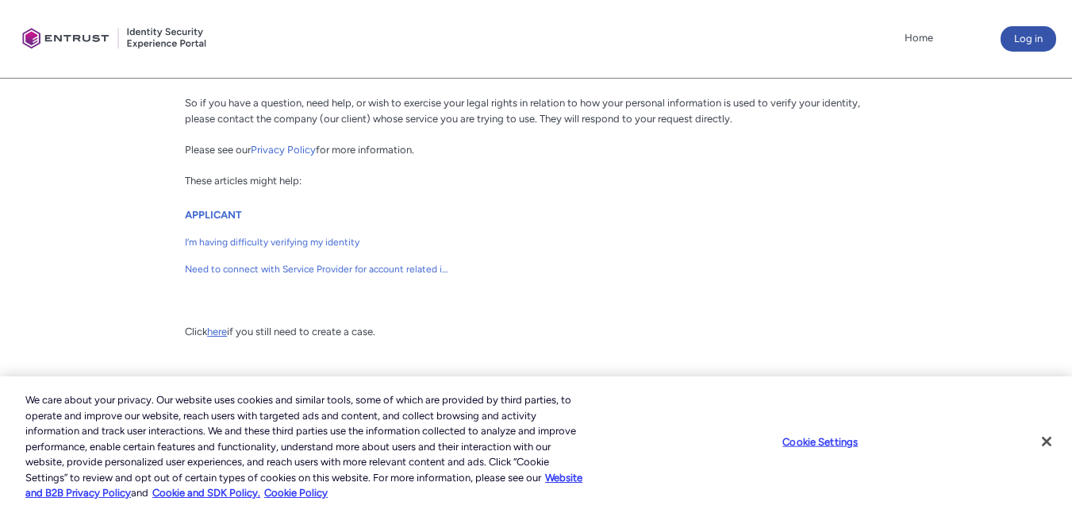
click at [225, 326] on link "here" at bounding box center [217, 331] width 20 height 12
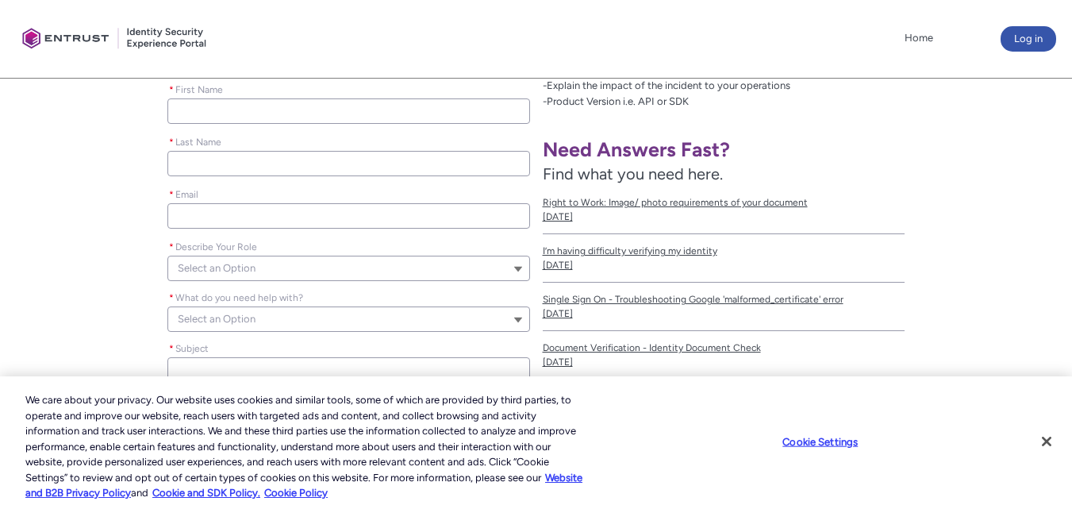
click at [325, 106] on input "* First Name" at bounding box center [348, 110] width 362 height 25
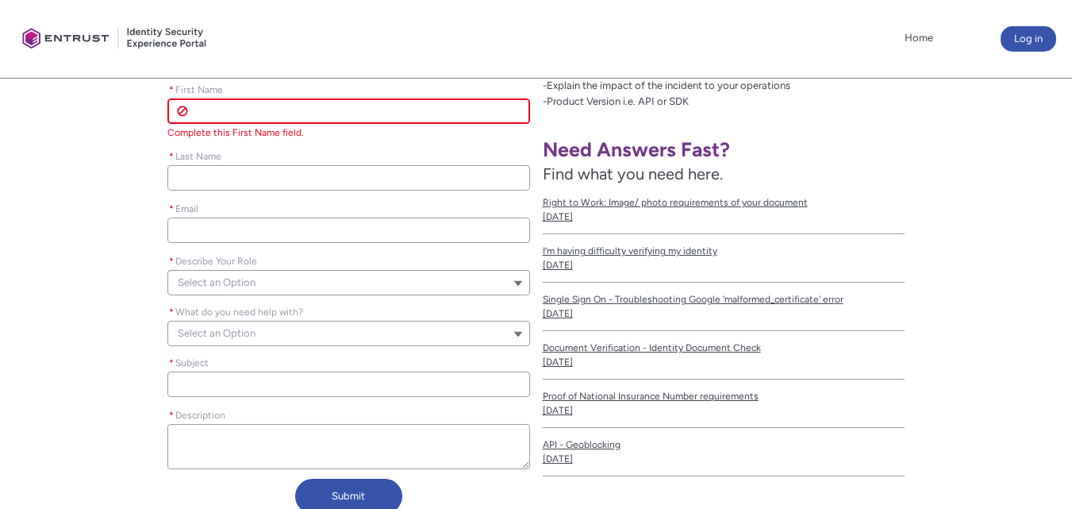
click at [348, 114] on input "* First Name" at bounding box center [348, 110] width 362 height 25
type lightning-primitive-input-simple "[PERSON_NAME]"
type lightning-primitive-input-simple "[EMAIL_ADDRESS][DOMAIN_NAME]"
type input "[PERSON_NAME]"
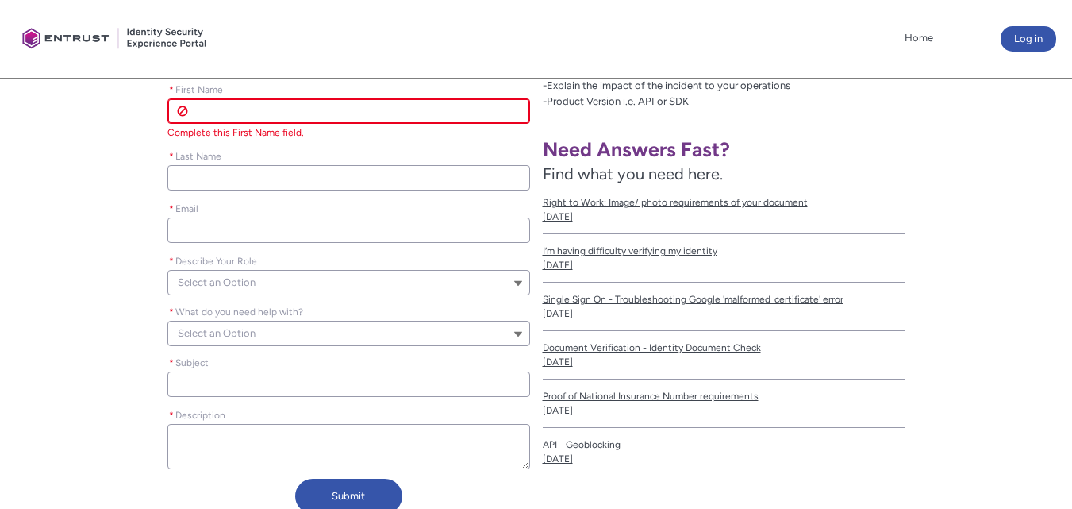
type input "[PERSON_NAME]"
type input "[EMAIL_ADDRESS][DOMAIN_NAME]"
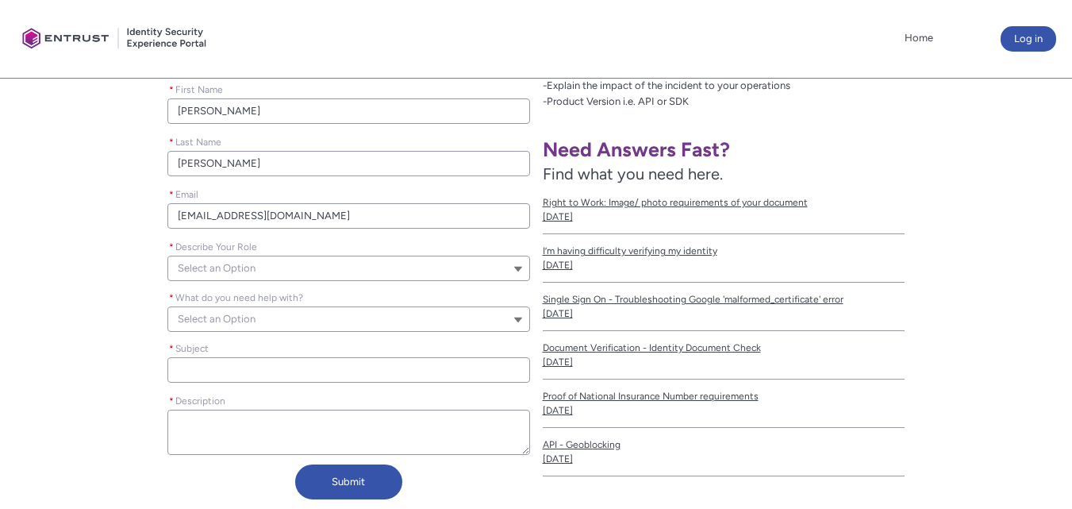
click at [357, 265] on button "Select an Option" at bounding box center [348, 268] width 362 height 25
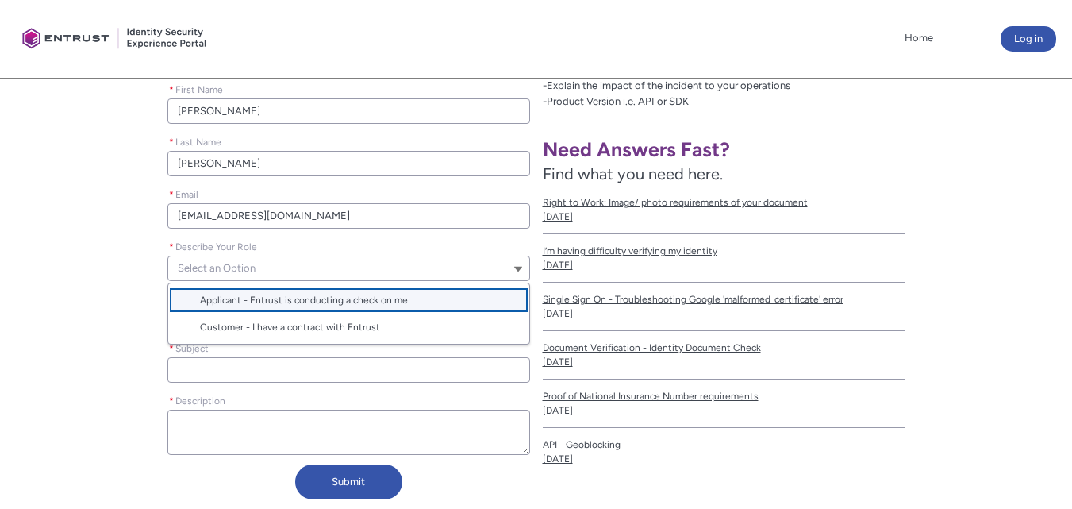
click at [367, 295] on span "Applicant - Entrust is conducting a check on me" at bounding box center [304, 299] width 208 height 11
type lightning-combobox "Applicant"
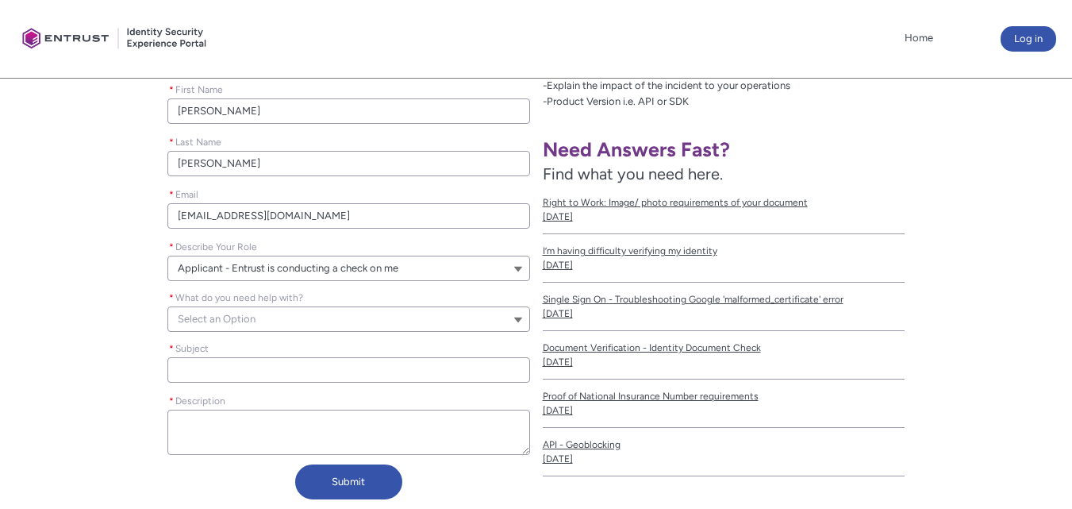
click at [375, 317] on button "Select an Option" at bounding box center [348, 318] width 362 height 25
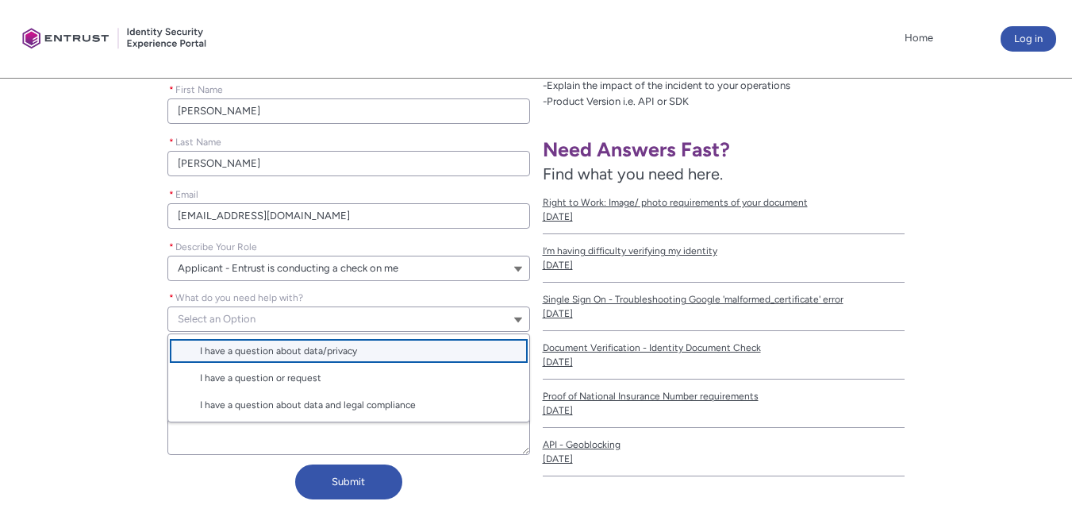
click at [380, 346] on span "I have a question about data/privacy" at bounding box center [359, 351] width 319 height 14
type lightning-combobox "I have a question about my data/privacy"
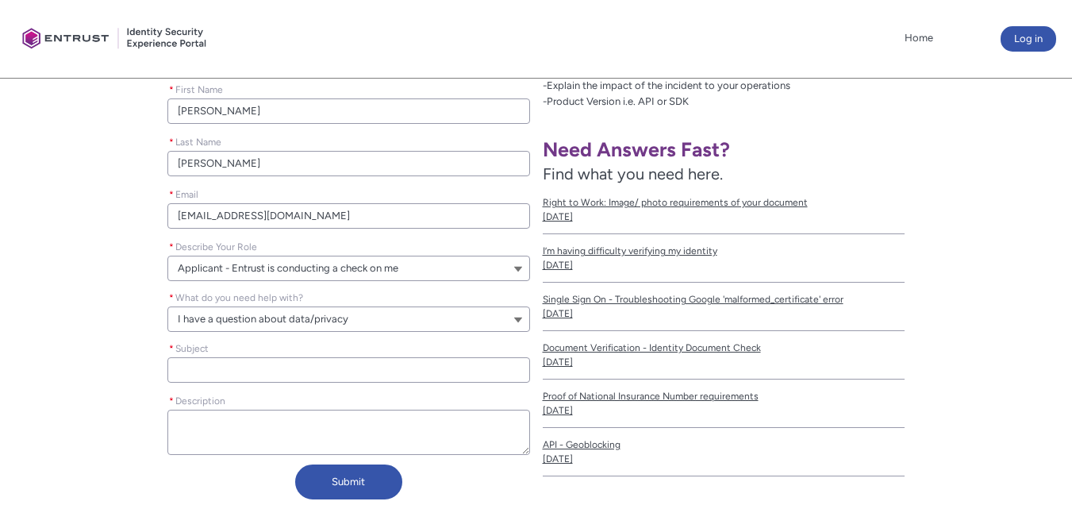
click at [384, 370] on input "* Subject" at bounding box center [348, 369] width 362 height 25
type lightning-primitive-input-simple "I"
type input "I"
type lightning-primitive-input-simple "ID"
type input "ID"
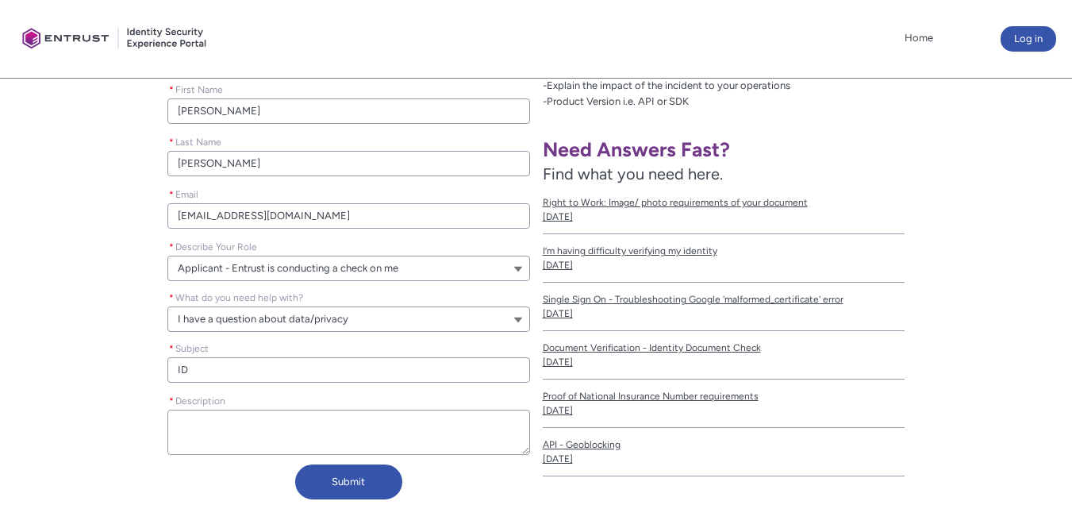
type lightning-primitive-input-simple "ID"
type input "ID"
type lightning-primitive-input-simple "ID V"
type input "ID V"
type lightning-primitive-input-simple "ID Ve"
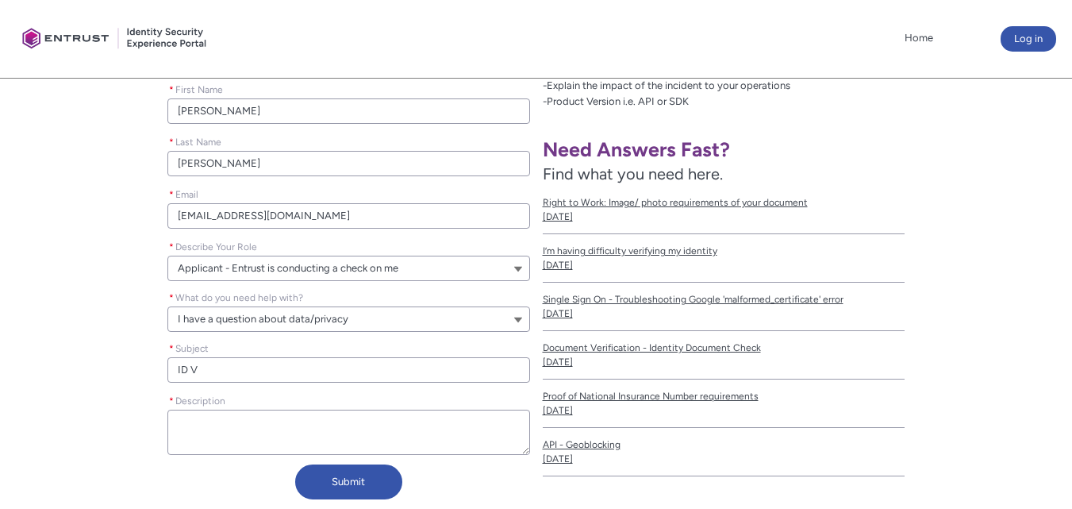
type input "ID Ve"
type lightning-primitive-input-simple "ID Ver"
type input "ID Ver"
type lightning-primitive-input-simple "ID Veri"
type input "ID Veri"
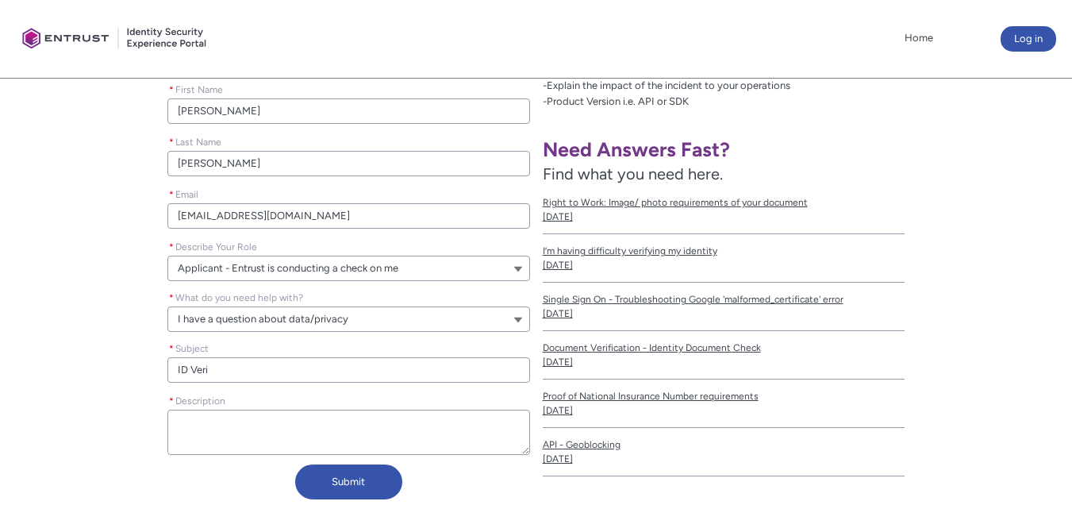
type lightning-primitive-input-simple "ID Verif"
type input "ID Verif"
type lightning-primitive-input-simple "ID Verifi"
type input "ID Verifi"
type lightning-primitive-input-simple "ID Verific"
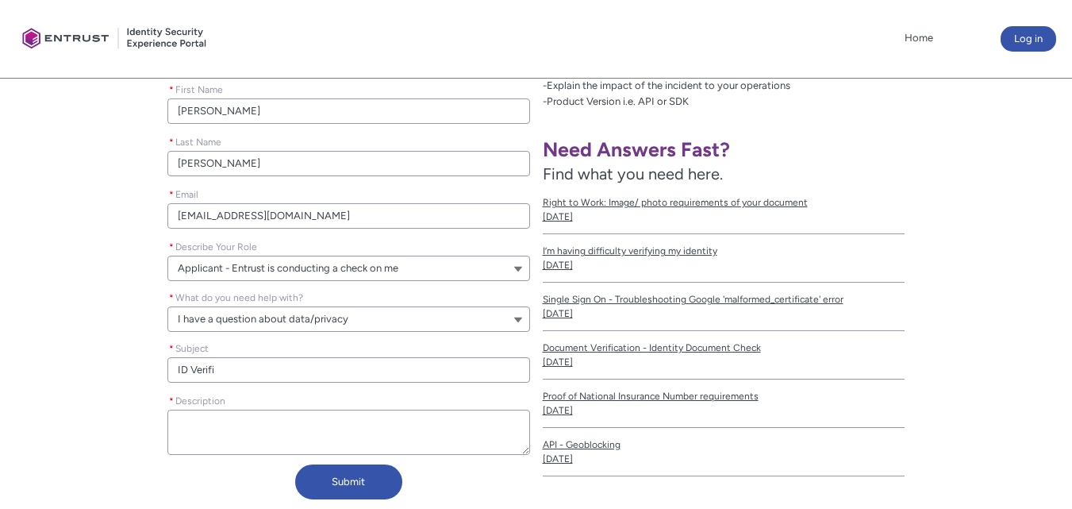
type input "ID Verific"
type lightning-primitive-input-simple "ID Verifica"
type input "ID Verifica"
type lightning-primitive-input-simple "ID Verificat"
type input "ID Verificat"
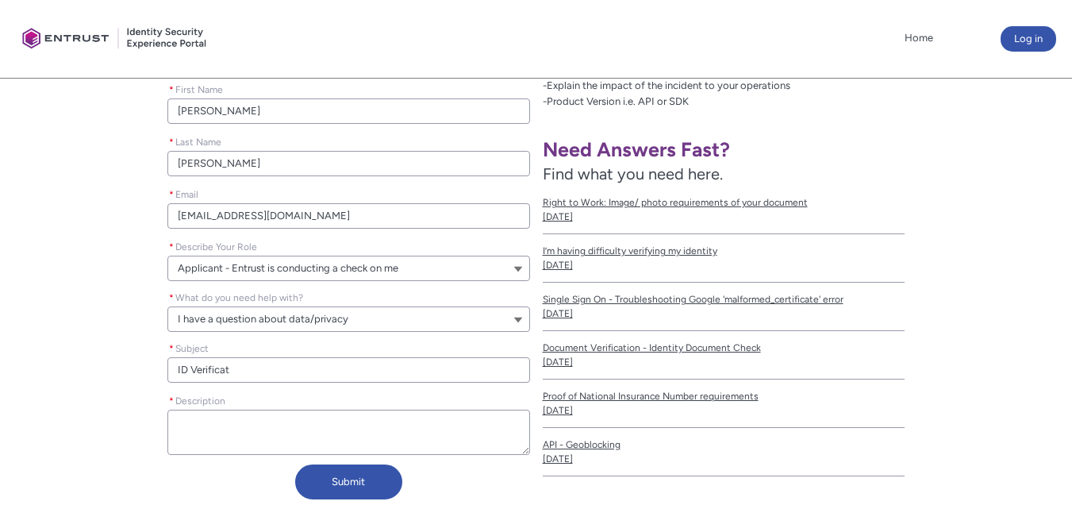
type lightning-primitive-input-simple "ID Verificati"
type input "ID Verificati"
type lightning-primitive-input-simple "ID Verificatio"
type input "ID Verificatio"
type lightning-primitive-input-simple "ID Verification"
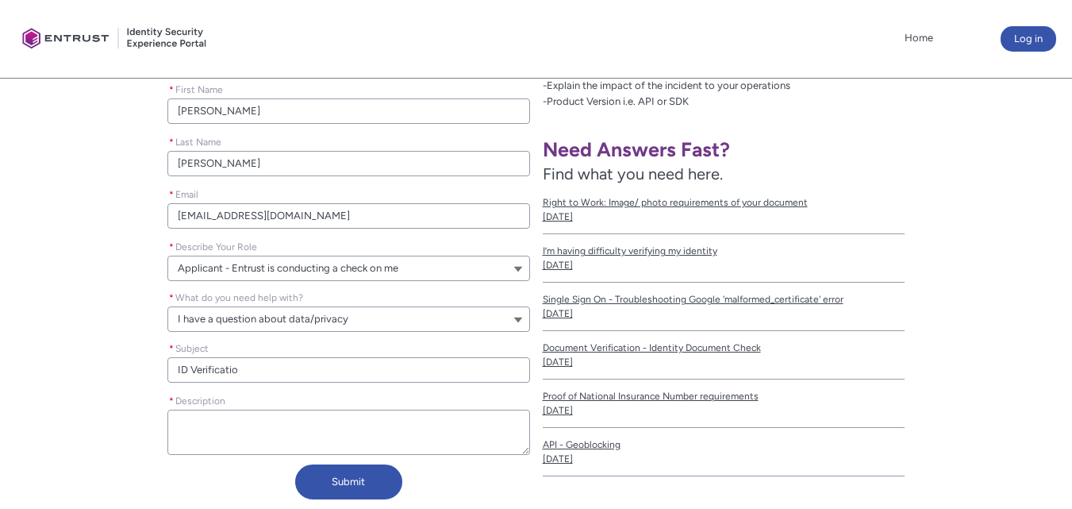
type input "ID Verification"
click at [396, 429] on textarea "* Description" at bounding box center [348, 432] width 362 height 45
paste textarea "Your service incorrectly rejected my ID verification when I submitted it as par…"
type lightning-textarea "Your service incorrectly rejected my ID verification when I submitted it as par…"
type textarea "Your service incorrectly rejected my ID verification when I submitted it as par…"
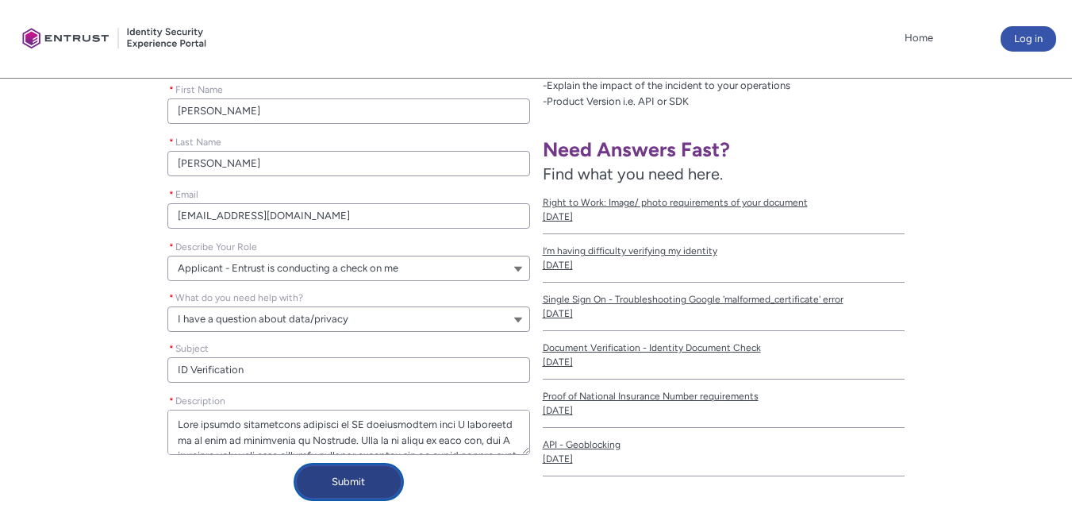
click at [390, 483] on button "Submit" at bounding box center [348, 481] width 107 height 35
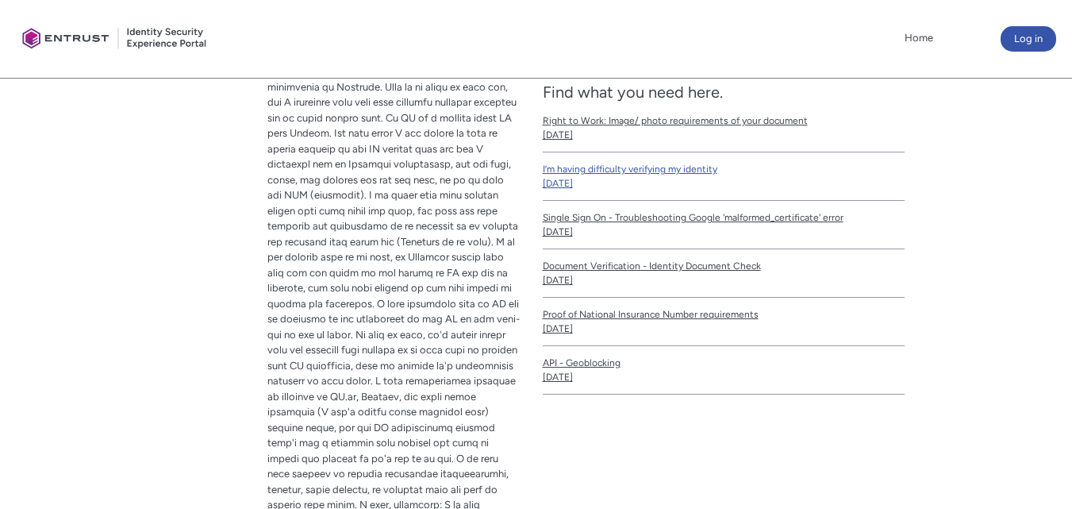
scroll to position [540, 0]
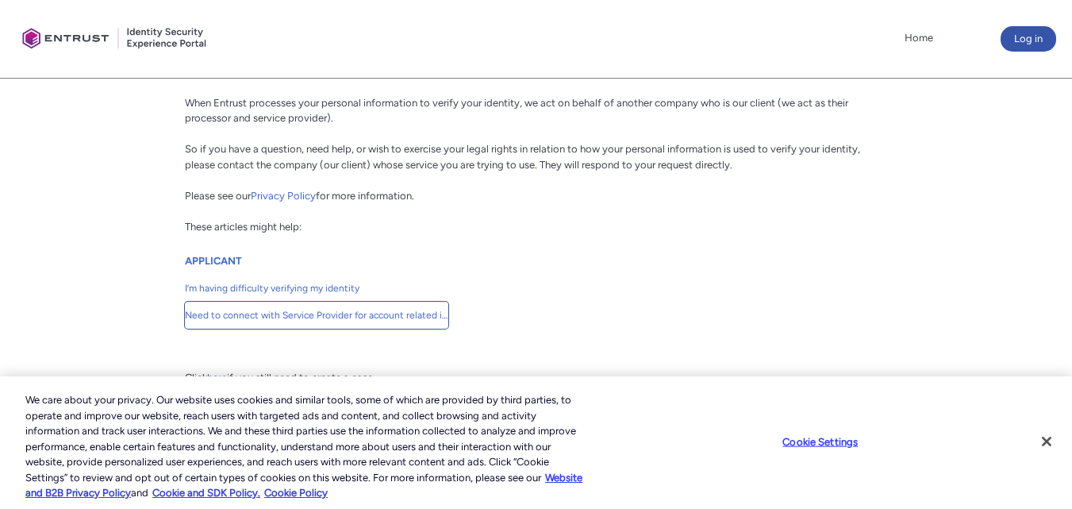
click at [302, 315] on span "Need to connect with Service Provider for account related issues" at bounding box center [316, 315] width 263 height 14
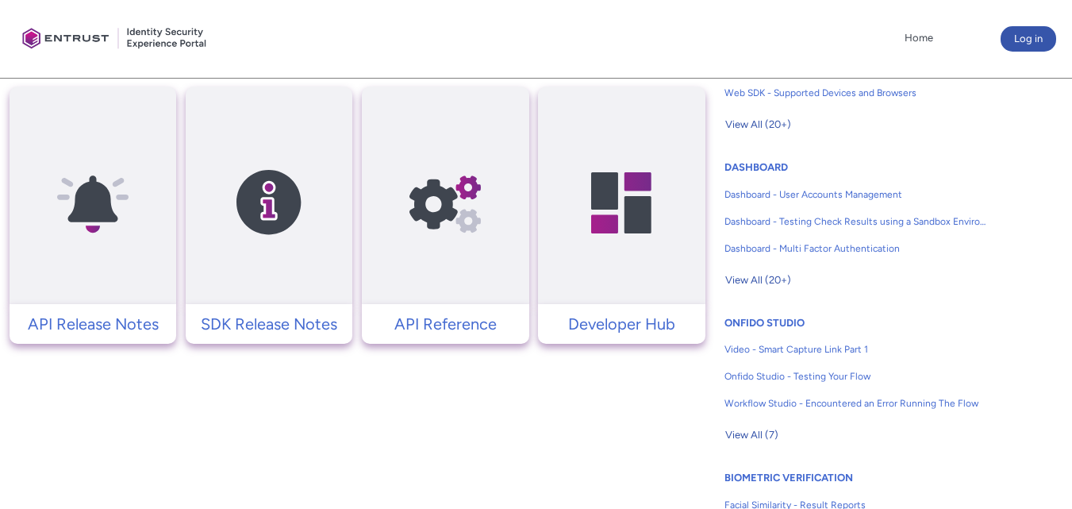
scroll to position [799, 0]
